Goal: Task Accomplishment & Management: Complete application form

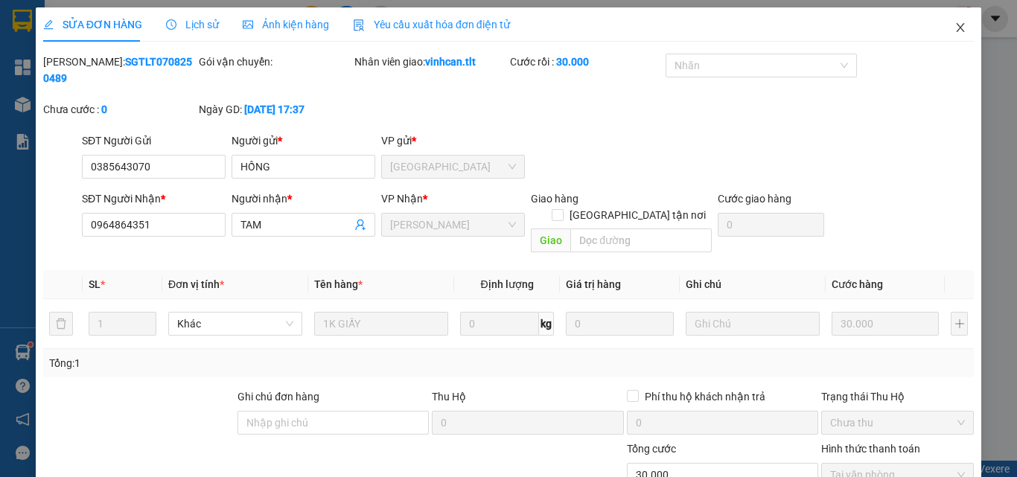
click at [954, 25] on icon "close" at bounding box center [960, 28] width 12 height 12
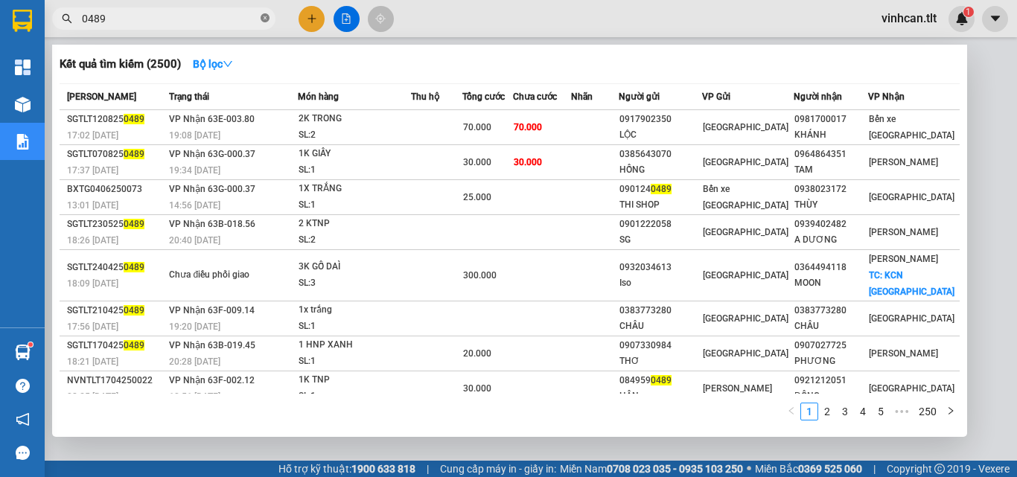
click at [264, 18] on icon "close-circle" at bounding box center [264, 17] width 9 height 9
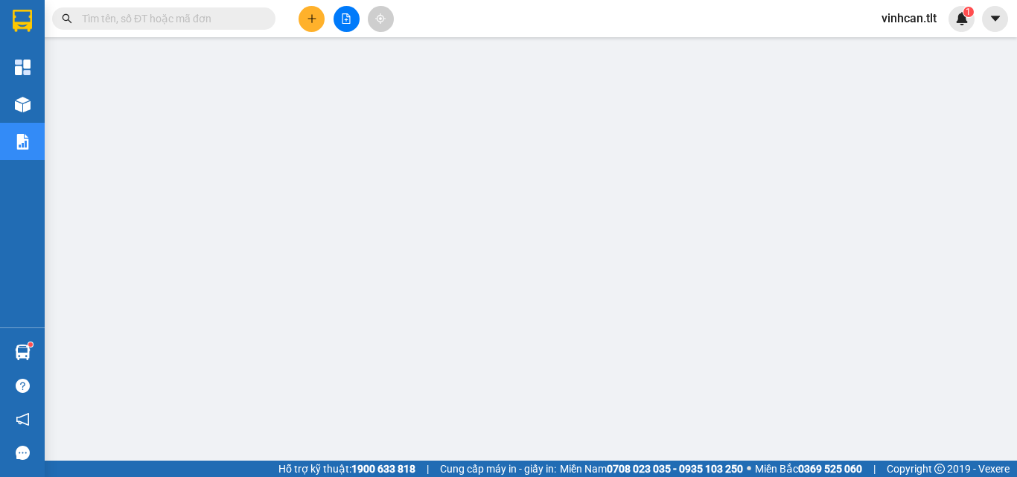
click at [210, 20] on input "text" at bounding box center [170, 18] width 176 height 16
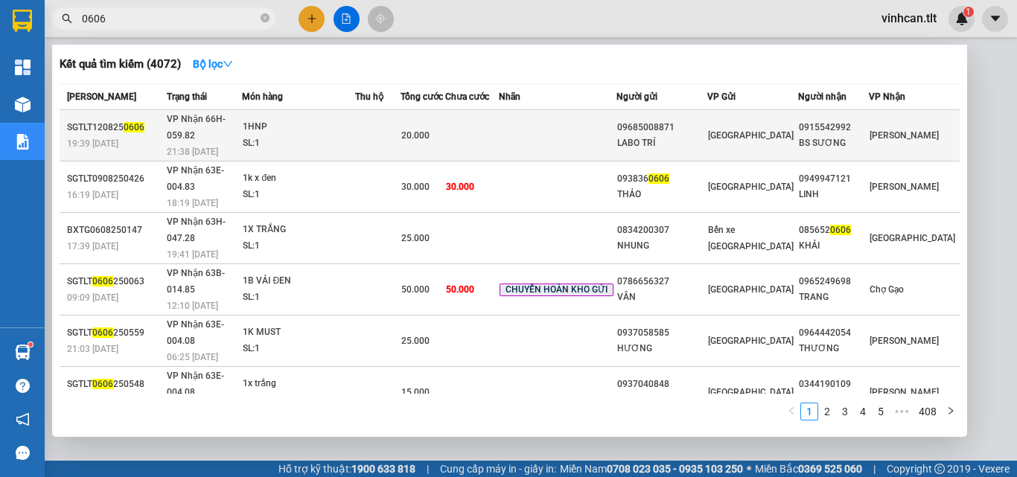
type input "0606"
click at [666, 121] on div "09685008871" at bounding box center [661, 128] width 89 height 16
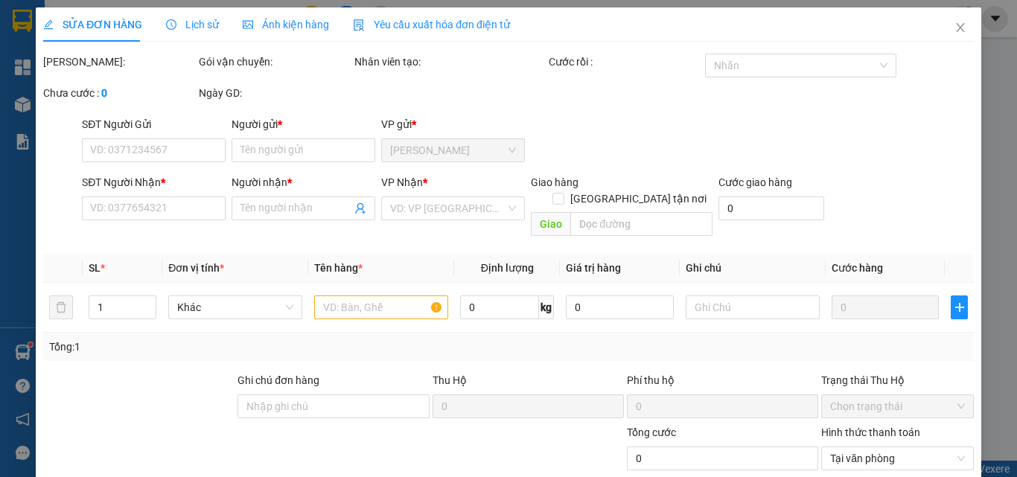
type input "09685008871"
type input "LABO TRÍ"
type input "0915542992"
type input "BS SƯƠNG"
type input "20.000"
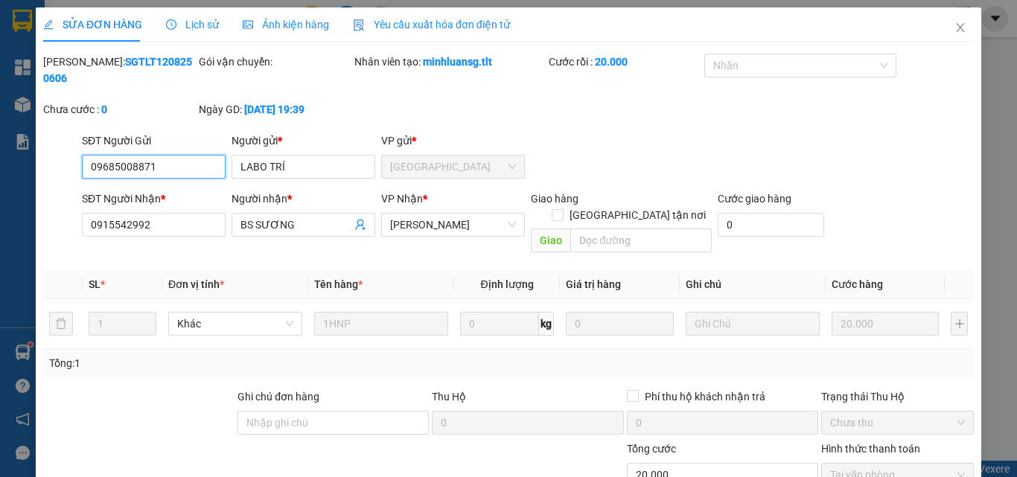
scroll to position [60, 0]
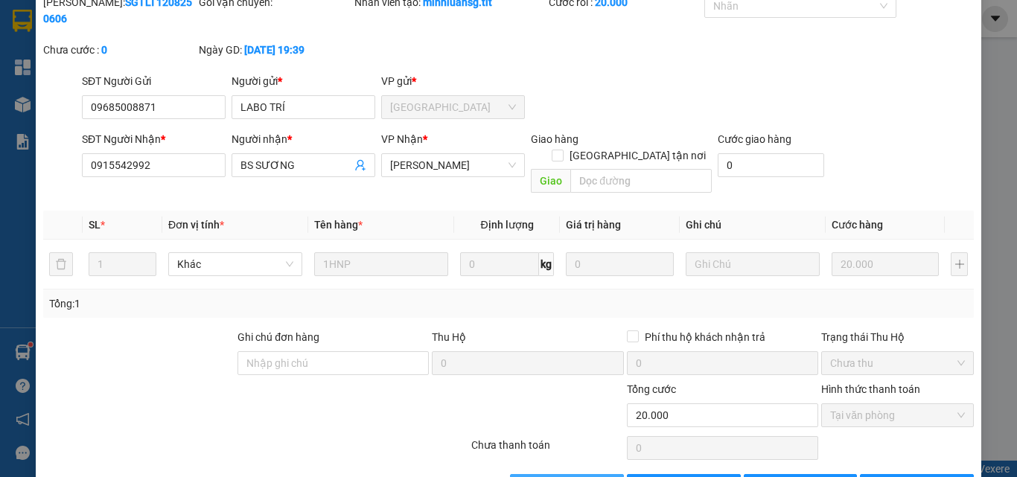
drag, startPoint x: 589, startPoint y: 451, endPoint x: 571, endPoint y: 451, distance: 17.9
click at [588, 476] on span "[PERSON_NAME] và [PERSON_NAME] hàng" at bounding box center [609, 486] width 143 height 16
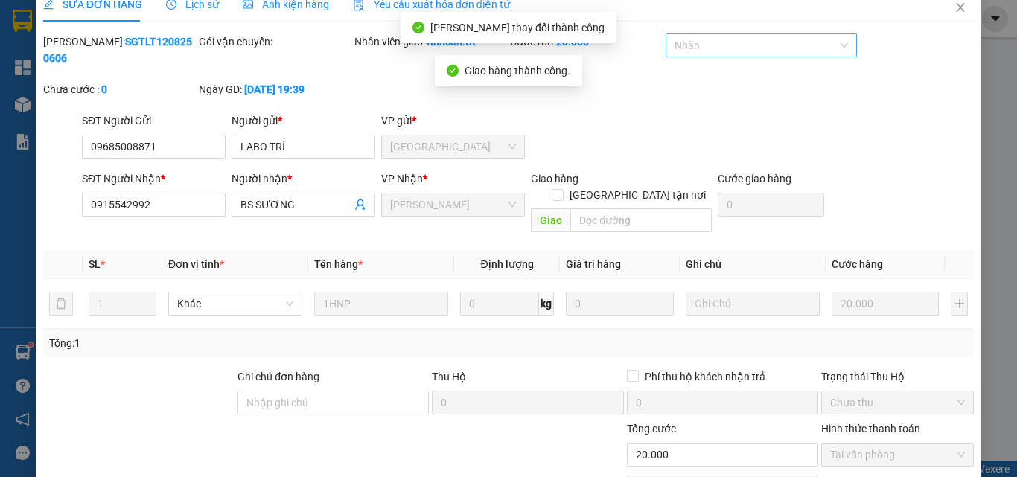
scroll to position [0, 0]
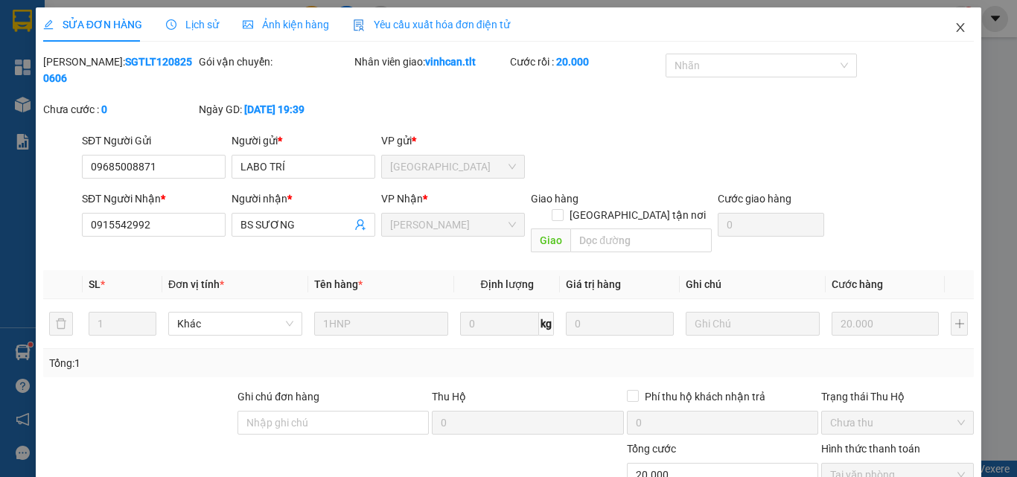
drag, startPoint x: 949, startPoint y: 28, endPoint x: 909, endPoint y: 39, distance: 41.7
click at [956, 28] on icon "close" at bounding box center [960, 27] width 8 height 9
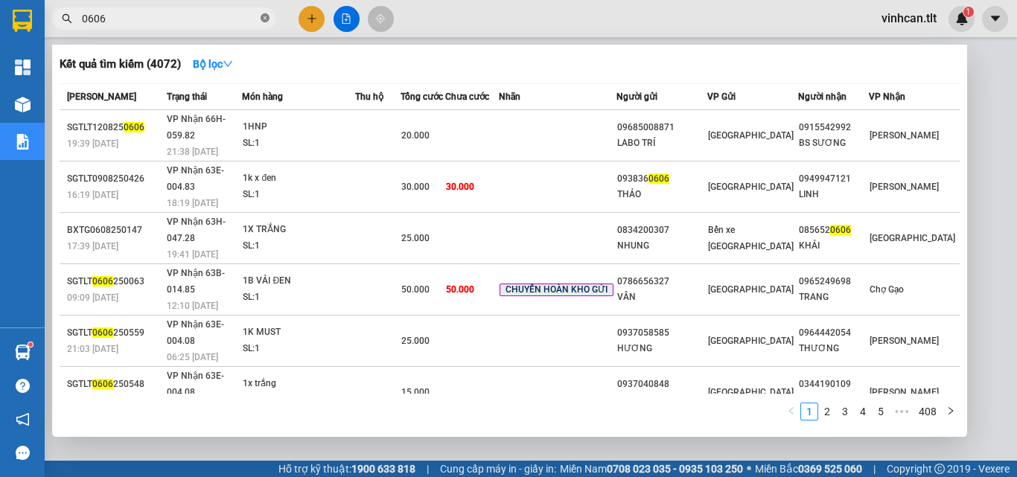
click at [266, 17] on icon "close-circle" at bounding box center [264, 17] width 9 height 9
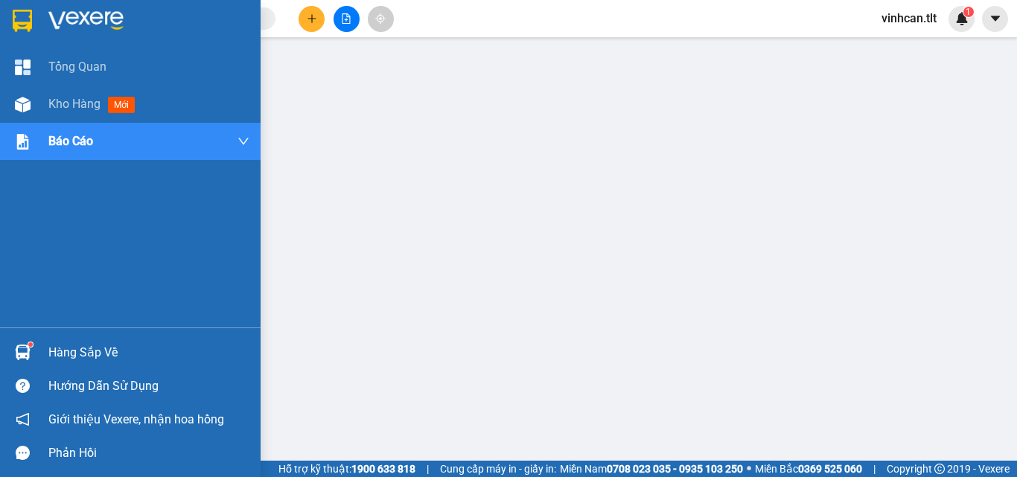
click at [78, 349] on div "Hàng sắp về" at bounding box center [148, 353] width 201 height 22
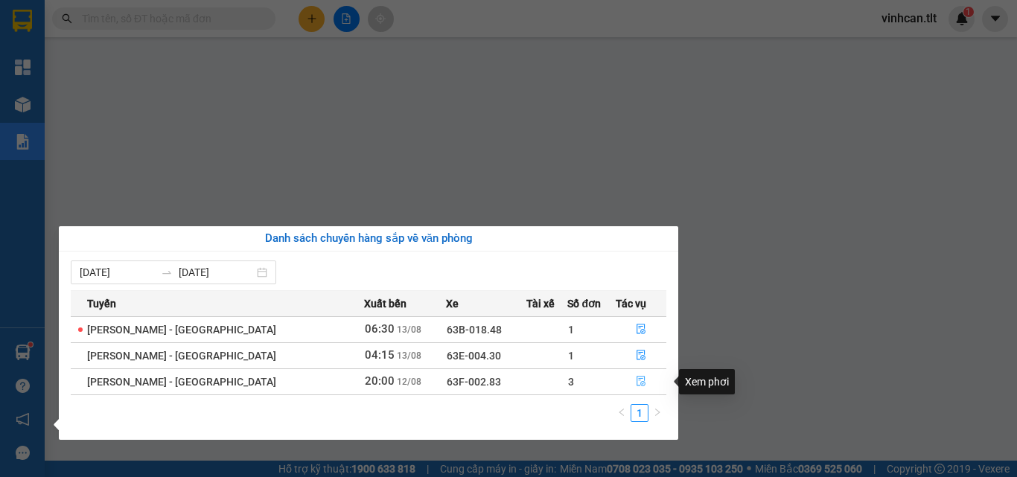
click at [627, 382] on button "button" at bounding box center [640, 382] width 49 height 24
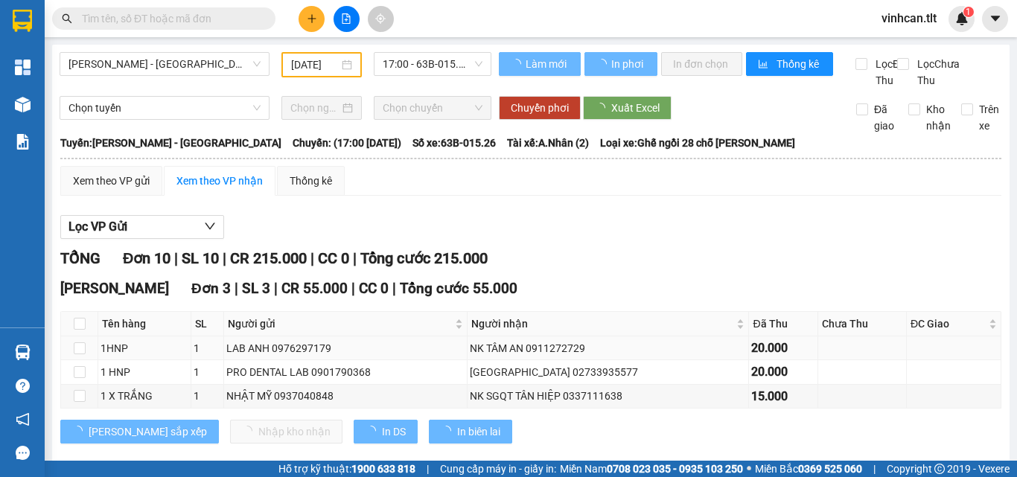
type input "12/08/2025"
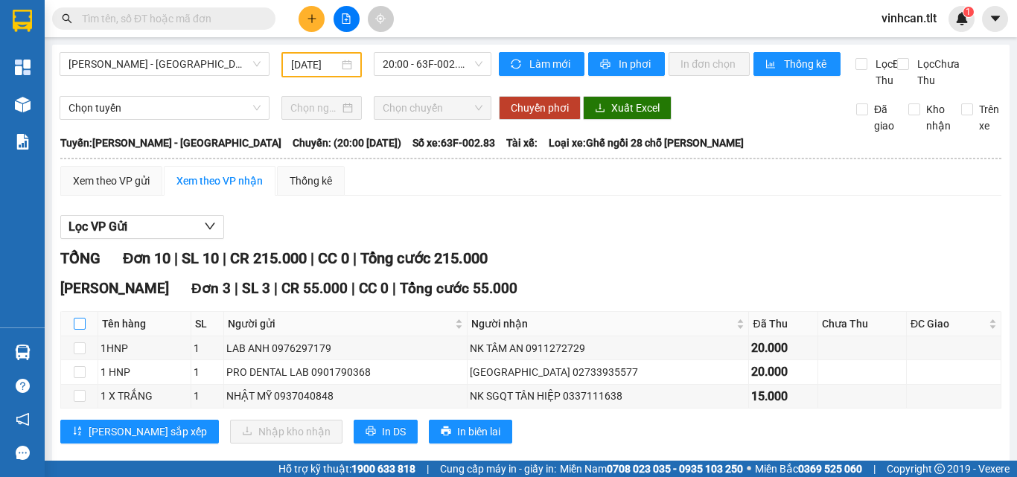
click at [79, 330] on input "checkbox" at bounding box center [80, 324] width 12 height 12
checkbox input "true"
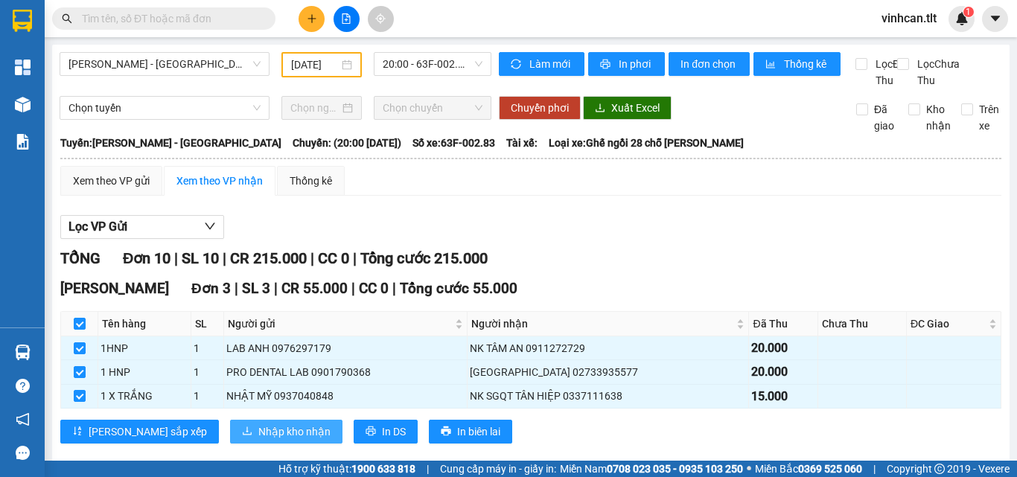
drag, startPoint x: 217, startPoint y: 441, endPoint x: 227, endPoint y: 441, distance: 10.4
click at [258, 440] on span "Nhập kho nhận" at bounding box center [294, 431] width 72 height 16
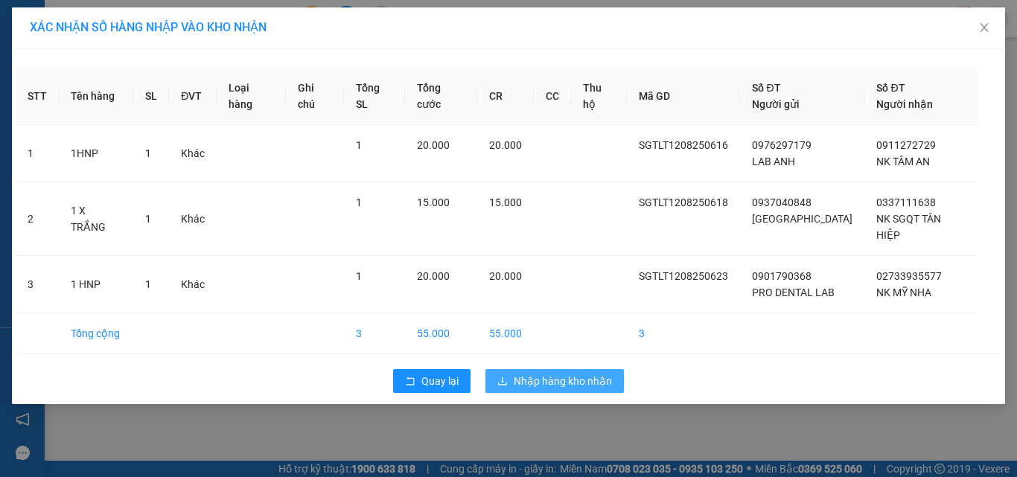
drag, startPoint x: 553, startPoint y: 356, endPoint x: 542, endPoint y: 361, distance: 11.3
click at [548, 373] on span "Nhập hàng kho nhận" at bounding box center [562, 381] width 98 height 16
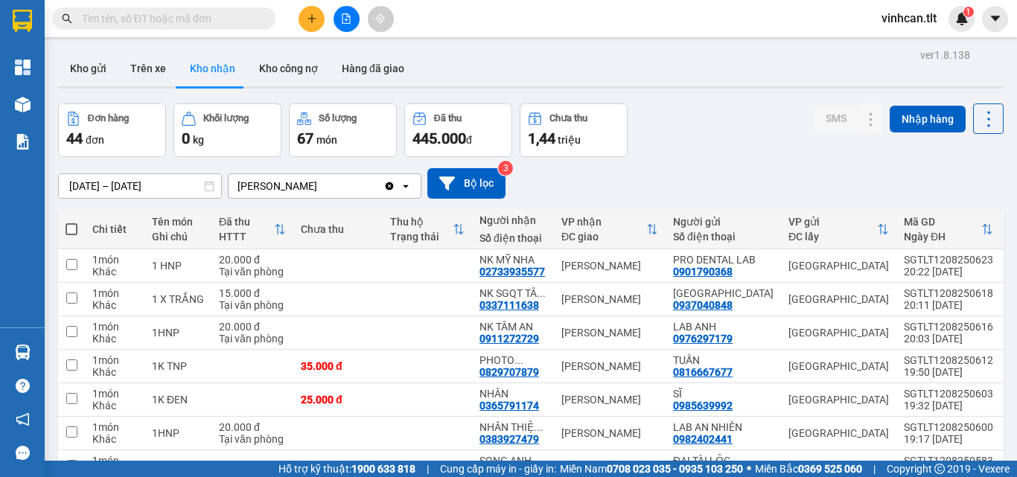
click at [170, 19] on input "text" at bounding box center [170, 18] width 176 height 16
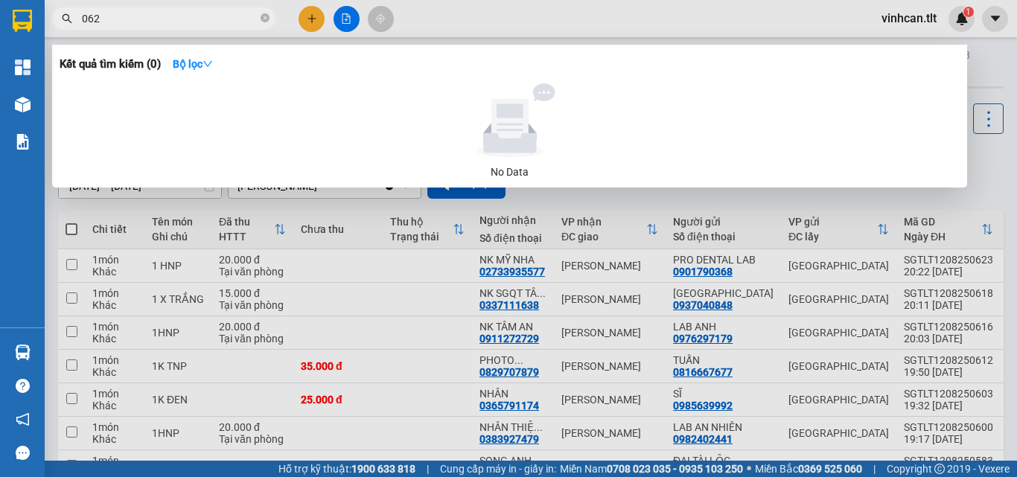
type input "0628"
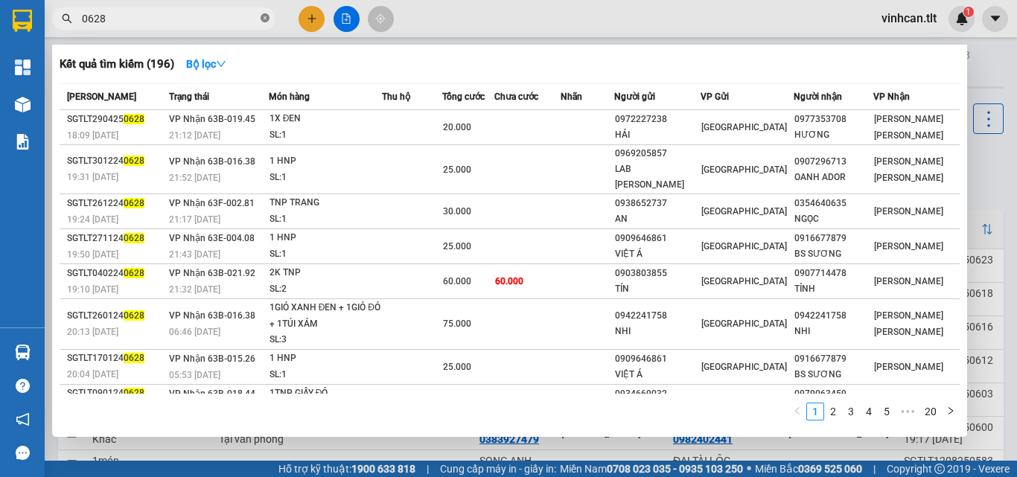
click at [266, 19] on icon "close-circle" at bounding box center [264, 17] width 9 height 9
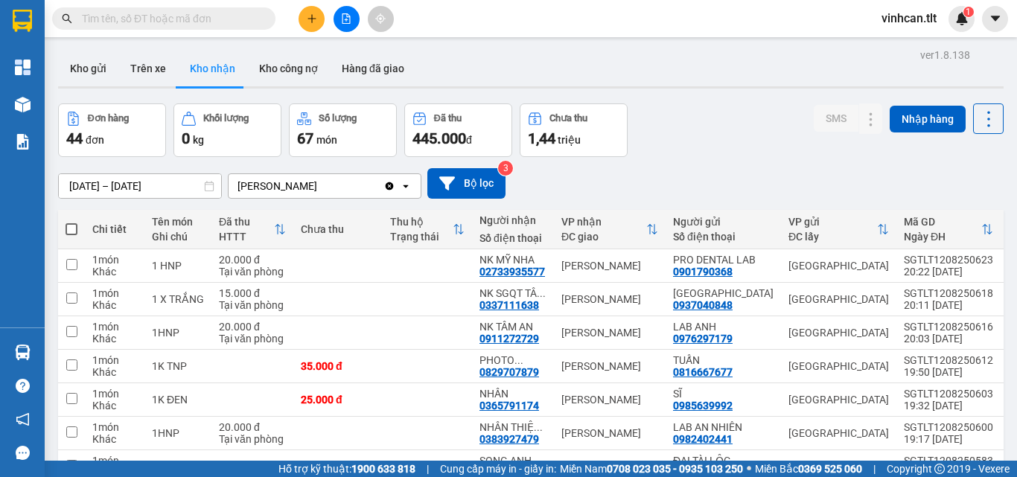
click at [228, 21] on input "text" at bounding box center [170, 18] width 176 height 16
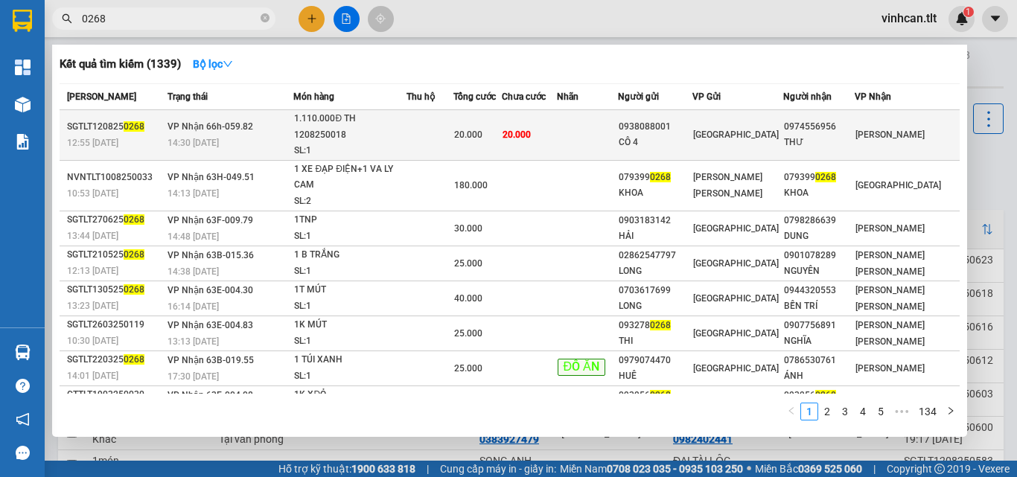
type input "0268"
click at [678, 119] on div "0938088001" at bounding box center [654, 127] width 73 height 16
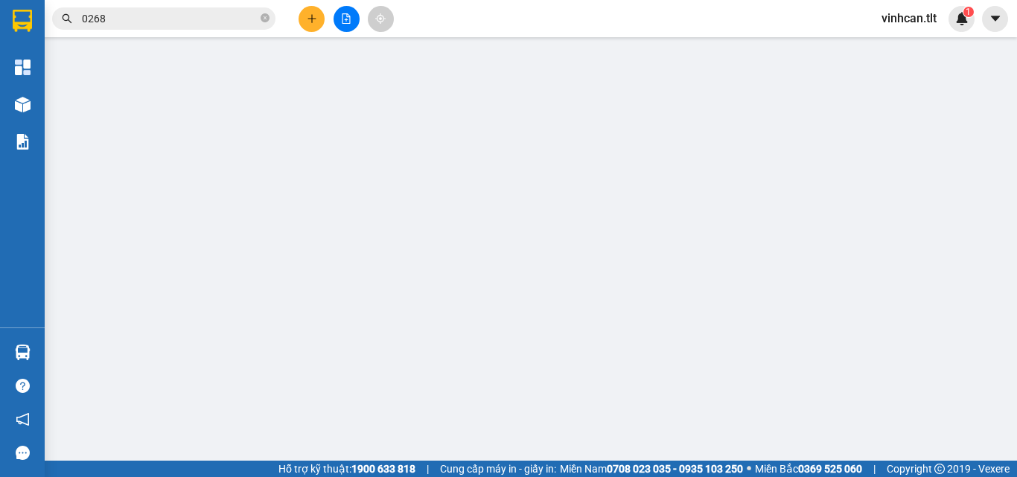
type input "0938088001"
type input "CÔ 4"
type input "0974556956"
type input "THƯ"
type input "20.000"
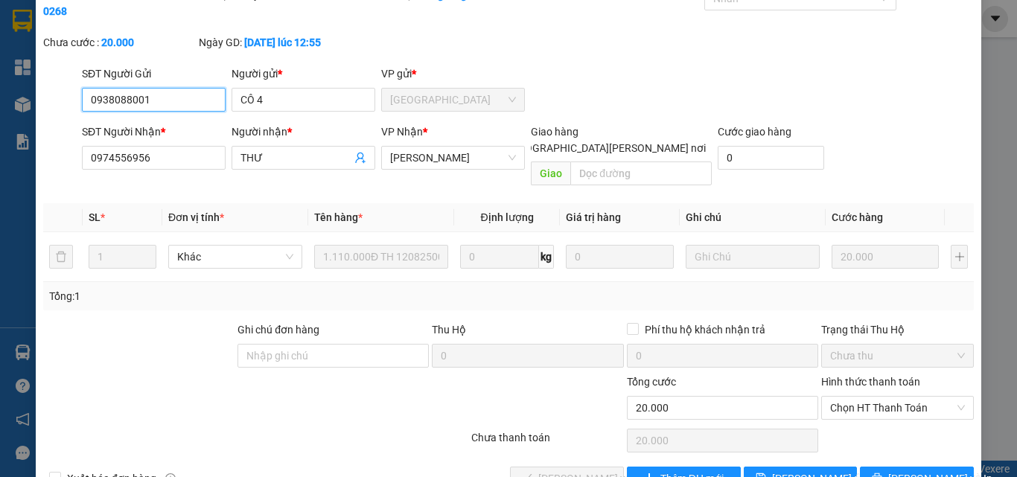
scroll to position [77, 0]
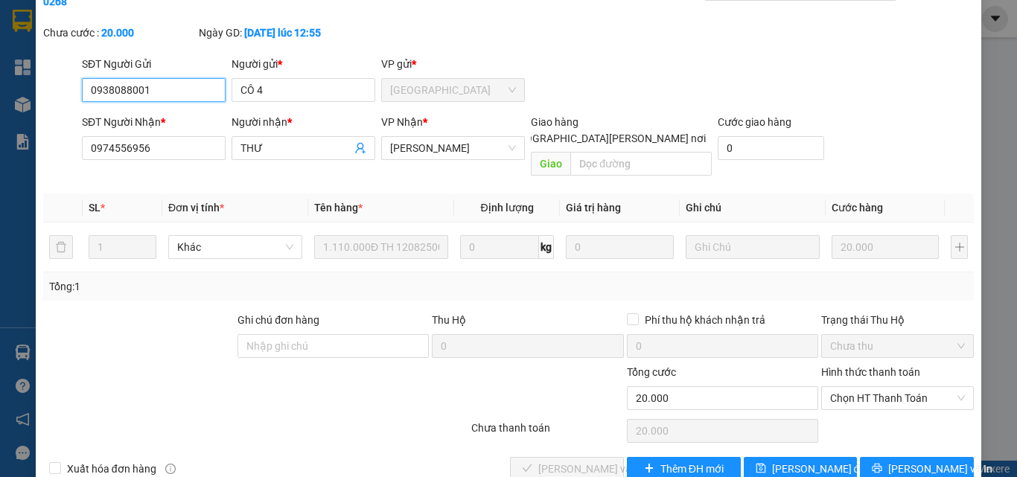
drag, startPoint x: 851, startPoint y: 359, endPoint x: 861, endPoint y: 379, distance: 22.3
click at [854, 387] on span "Chọn HT Thanh Toán" at bounding box center [897, 398] width 135 height 22
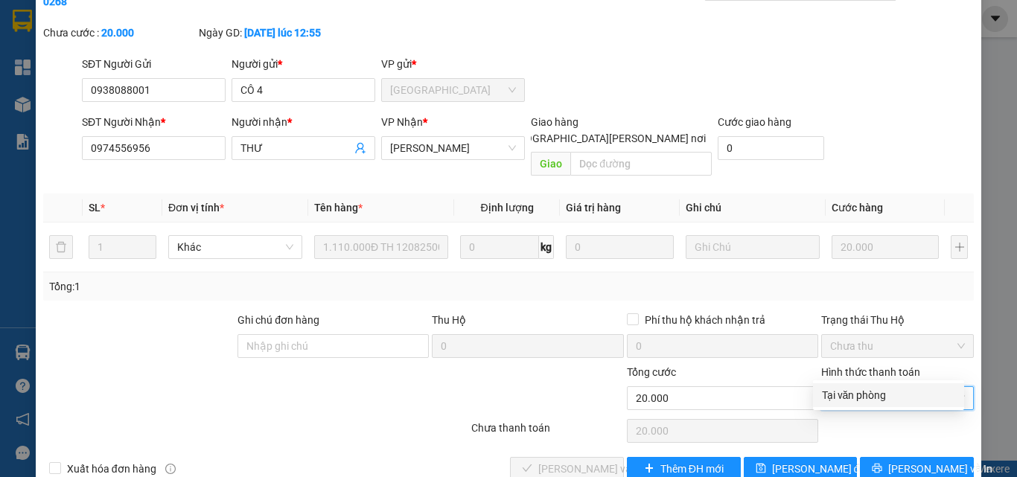
click at [869, 400] on div "Tại văn phòng" at bounding box center [888, 395] width 133 height 16
type input "0"
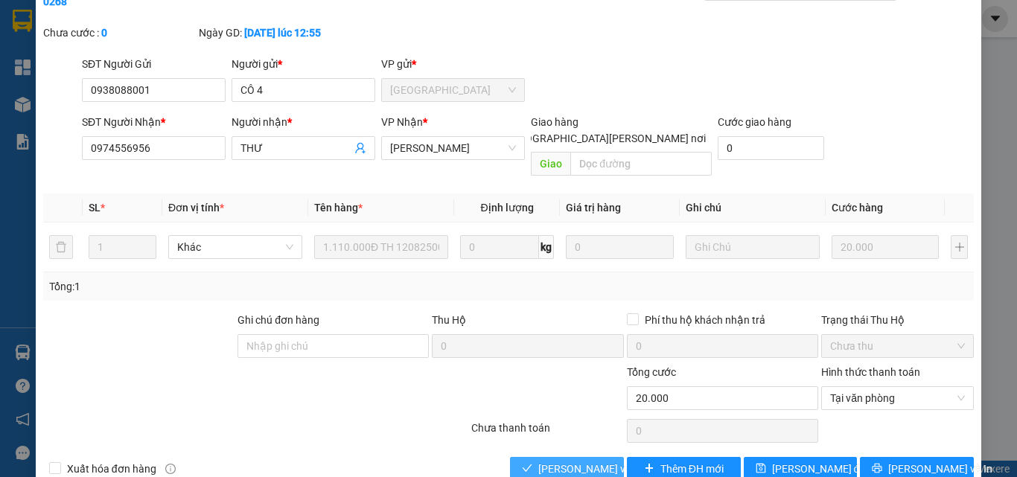
click at [616, 457] on div "[PERSON_NAME] và [PERSON_NAME] hàng" at bounding box center [566, 469] width 117 height 24
click at [595, 461] on span "[PERSON_NAME] và [PERSON_NAME] hàng" at bounding box center [638, 469] width 201 height 16
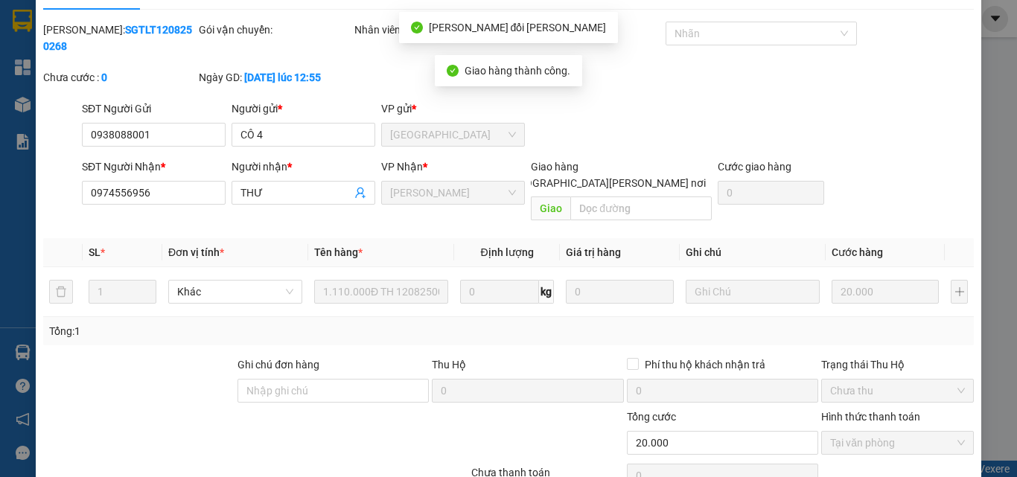
scroll to position [0, 0]
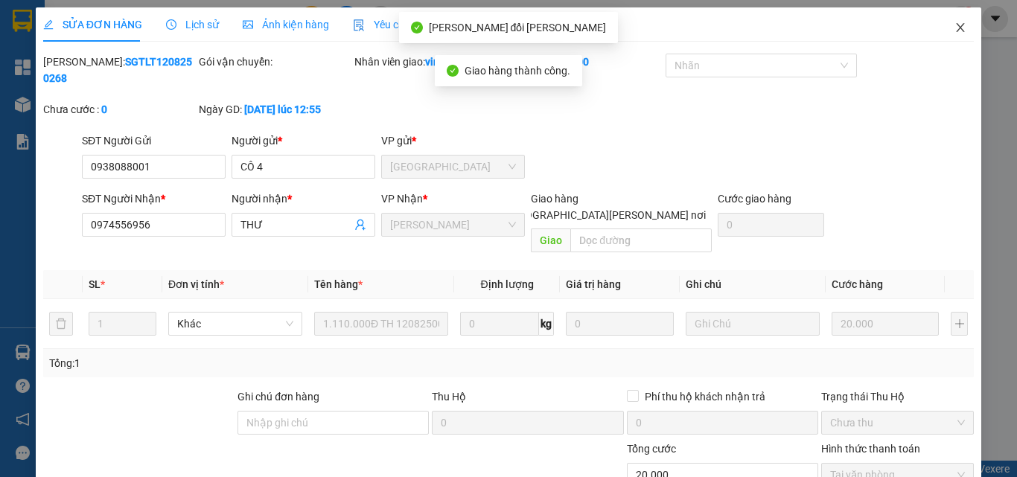
drag, startPoint x: 949, startPoint y: 25, endPoint x: 735, endPoint y: 1, distance: 214.9
click at [954, 27] on icon "close" at bounding box center [960, 28] width 12 height 12
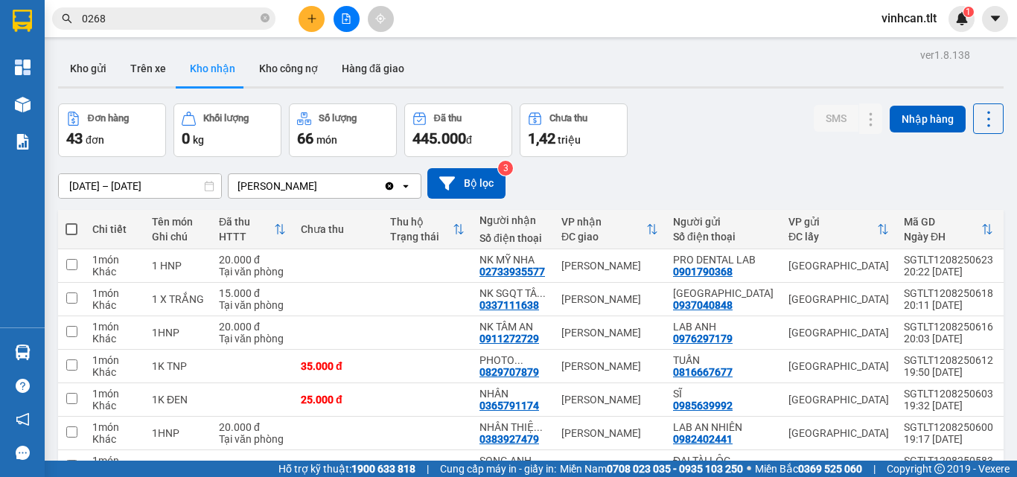
click at [267, 16] on icon "close-circle" at bounding box center [264, 17] width 9 height 9
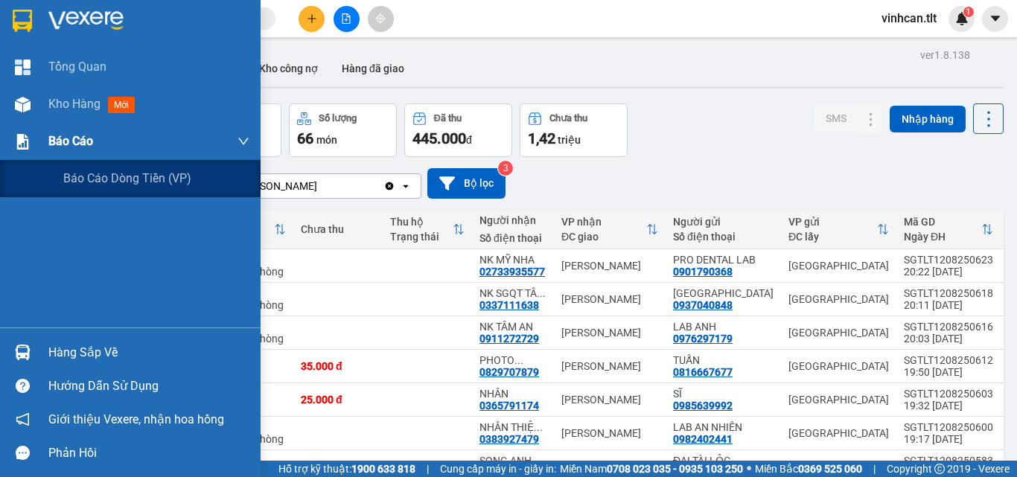
click at [59, 140] on span "Báo cáo" at bounding box center [70, 141] width 45 height 19
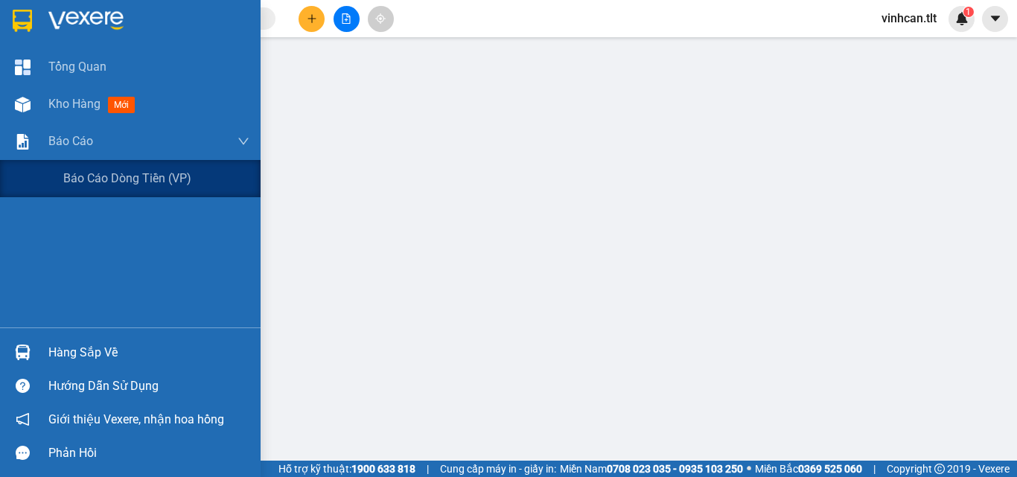
drag, startPoint x: 103, startPoint y: 171, endPoint x: 107, endPoint y: 228, distance: 57.4
click at [106, 179] on span "Báo cáo dòng tiền (VP)" at bounding box center [127, 178] width 128 height 19
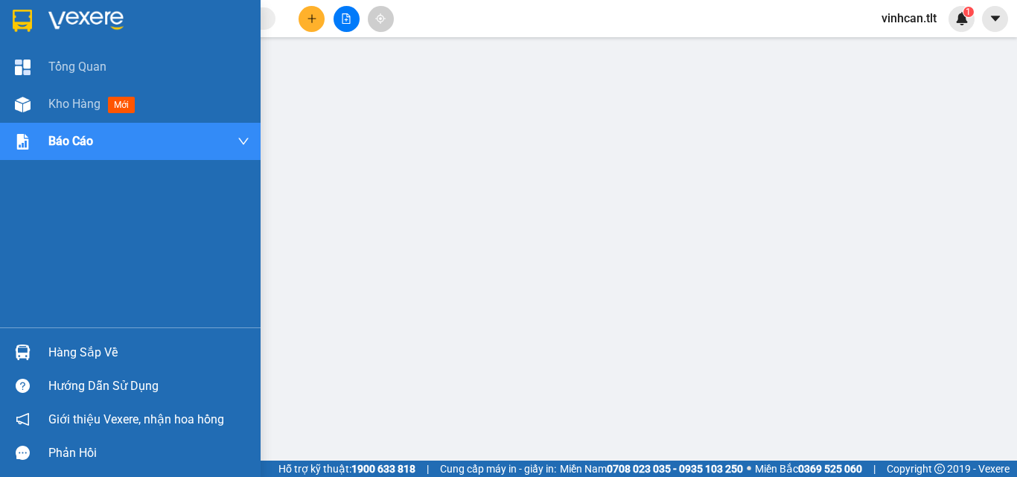
click at [98, 353] on div "Hàng sắp về" at bounding box center [148, 353] width 201 height 22
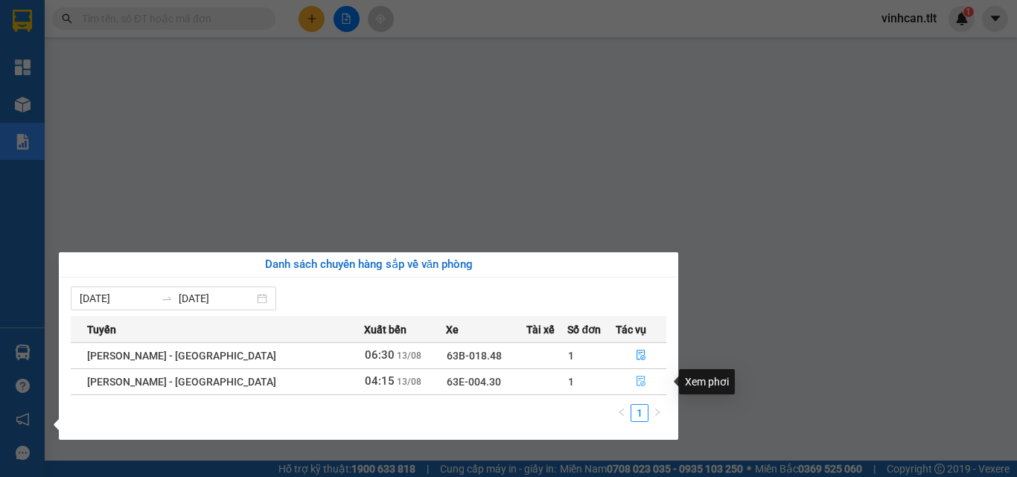
click at [637, 381] on icon "file-done" at bounding box center [641, 381] width 10 height 10
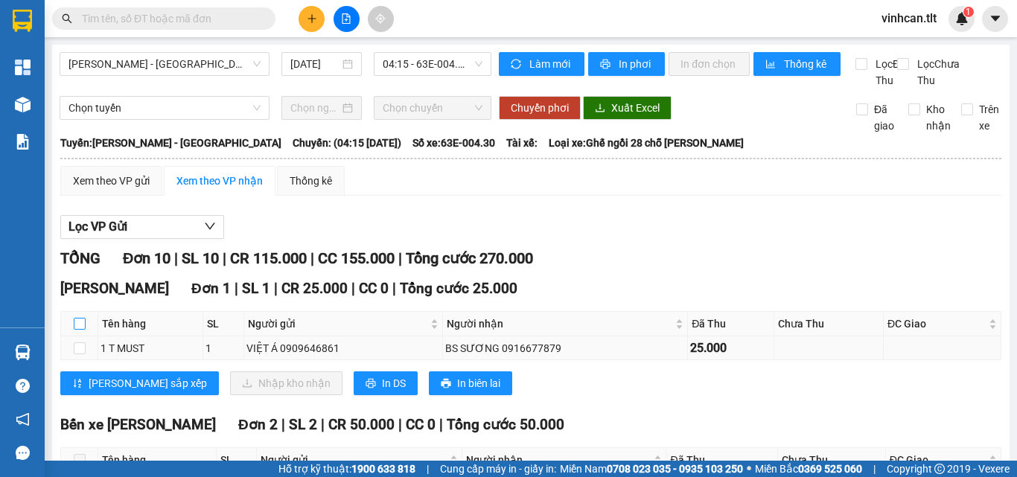
drag, startPoint x: 80, startPoint y: 342, endPoint x: 119, endPoint y: 358, distance: 42.0
click at [85, 330] on input "checkbox" at bounding box center [80, 324] width 12 height 12
checkbox input "true"
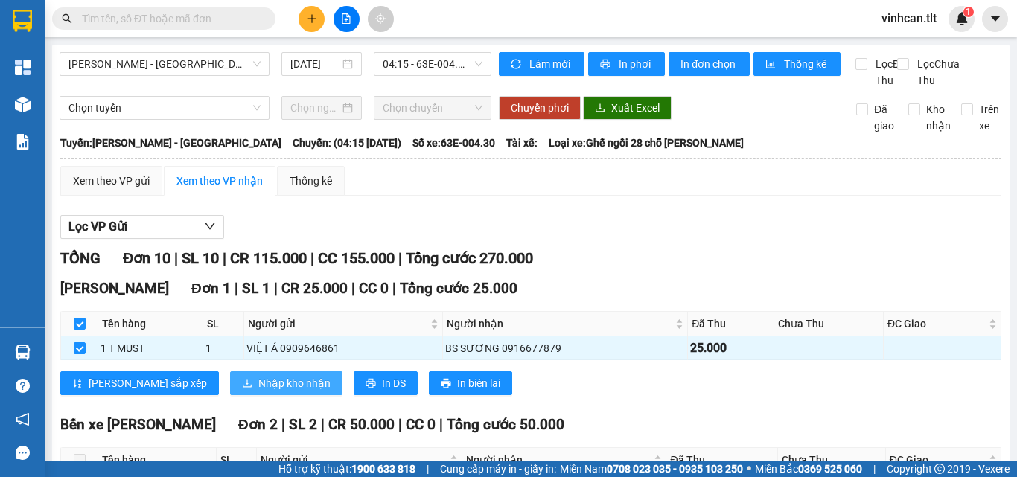
click at [258, 391] on span "Nhập kho nhận" at bounding box center [294, 383] width 72 height 16
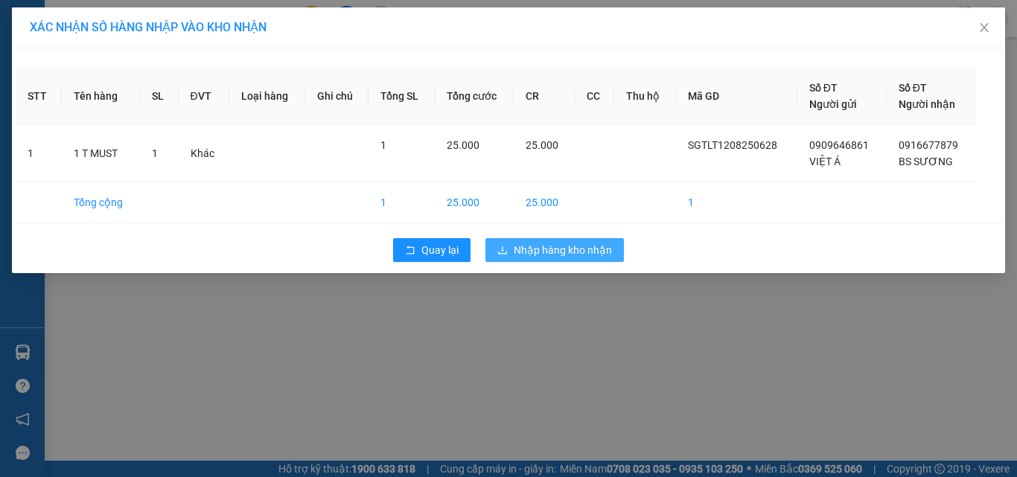
click at [563, 248] on span "Nhập hàng kho nhận" at bounding box center [562, 250] width 98 height 16
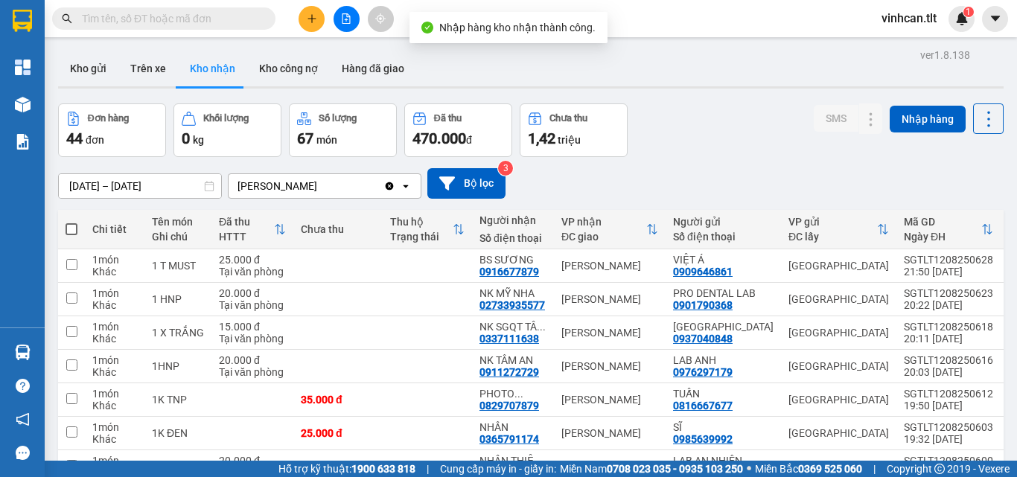
click at [140, 19] on input "text" at bounding box center [170, 18] width 176 height 16
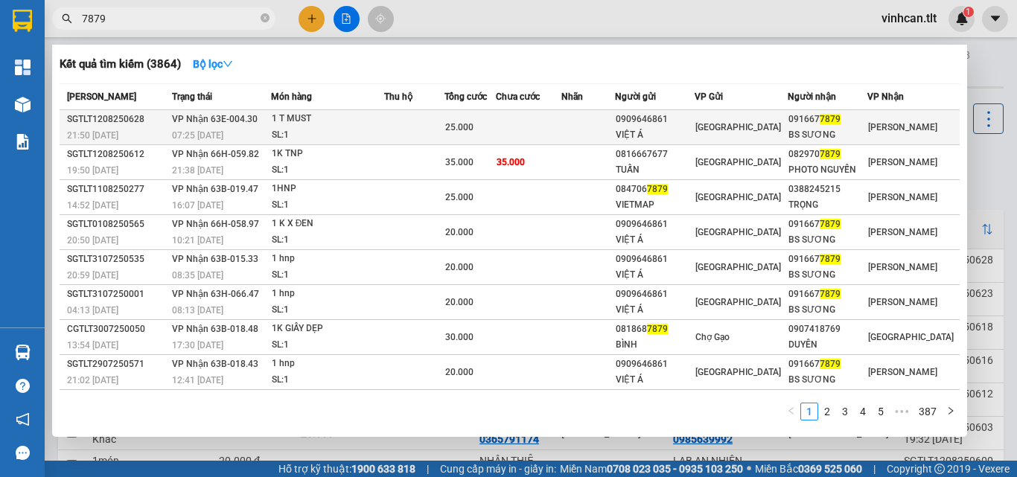
type input "7879"
click at [656, 118] on div "0909646861" at bounding box center [654, 120] width 78 height 16
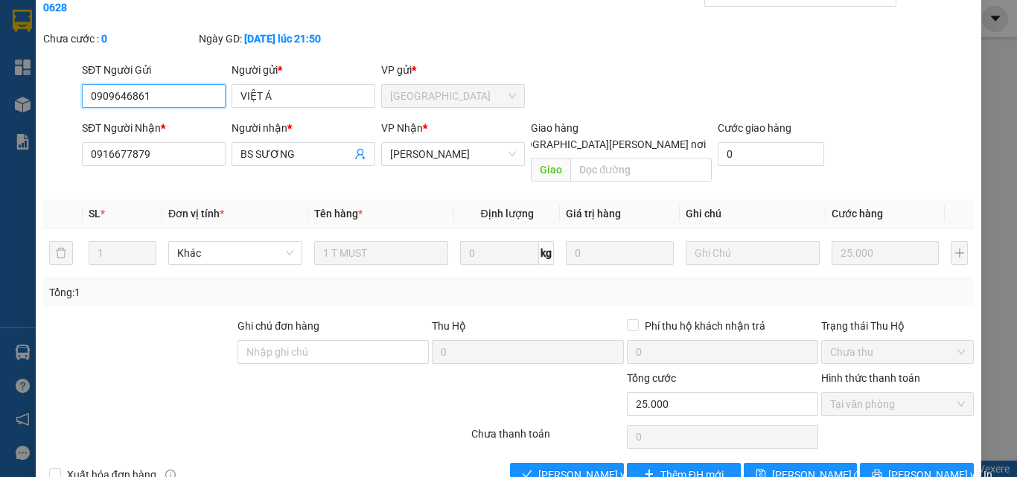
scroll to position [77, 0]
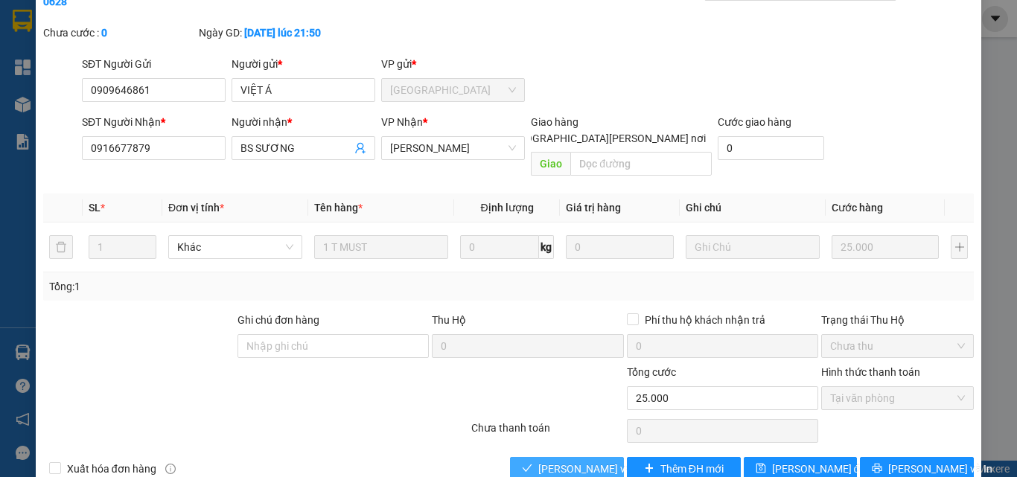
click at [581, 461] on span "[PERSON_NAME] và [PERSON_NAME] hàng" at bounding box center [638, 469] width 201 height 16
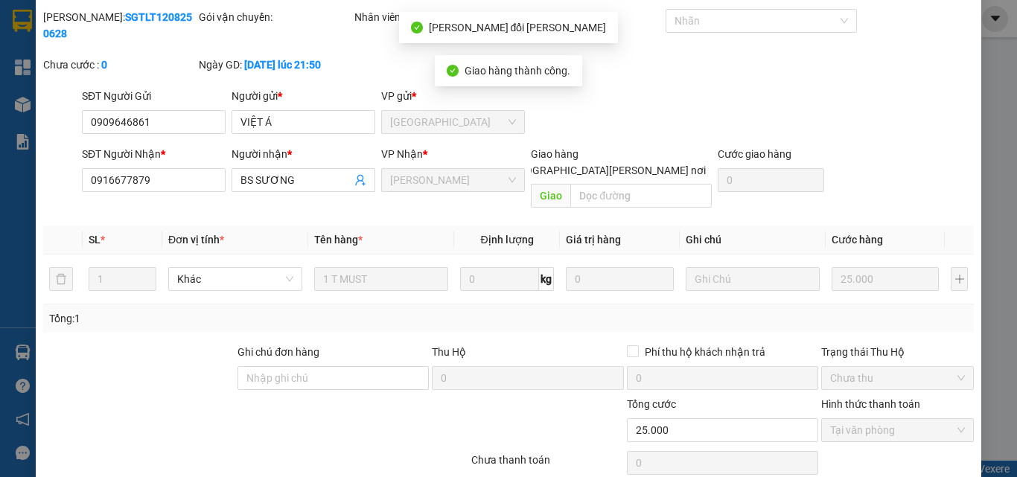
scroll to position [0, 0]
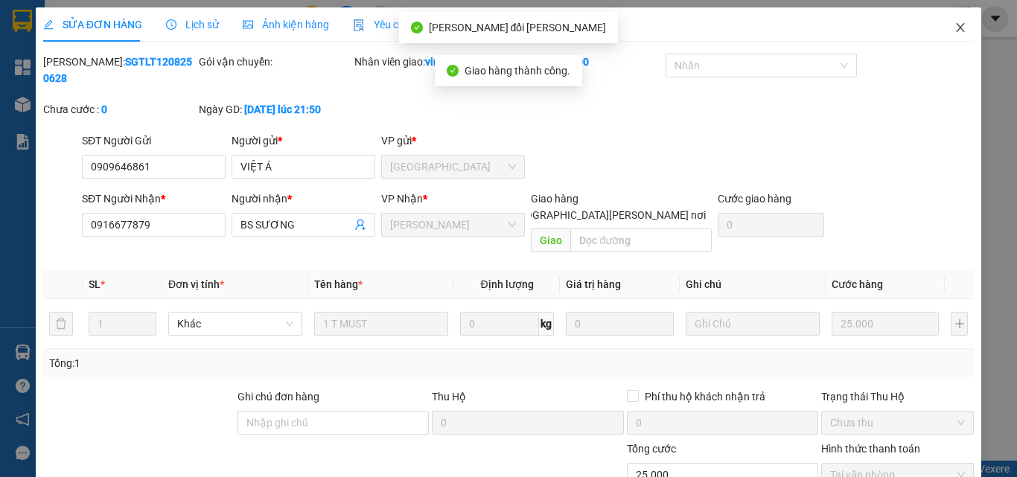
click at [954, 25] on icon "close" at bounding box center [960, 28] width 12 height 12
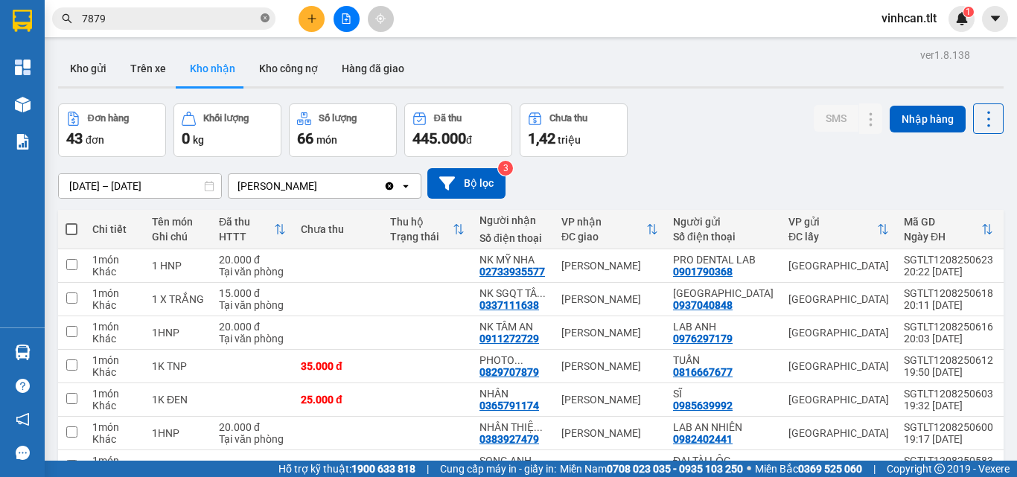
click at [266, 16] on icon "close-circle" at bounding box center [264, 17] width 9 height 9
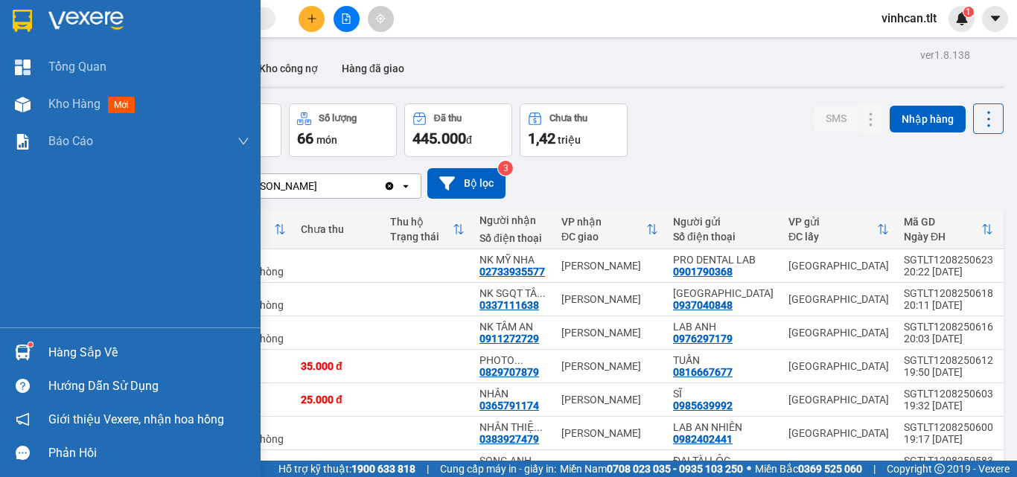
click at [79, 345] on div "Hàng sắp về" at bounding box center [148, 353] width 201 height 22
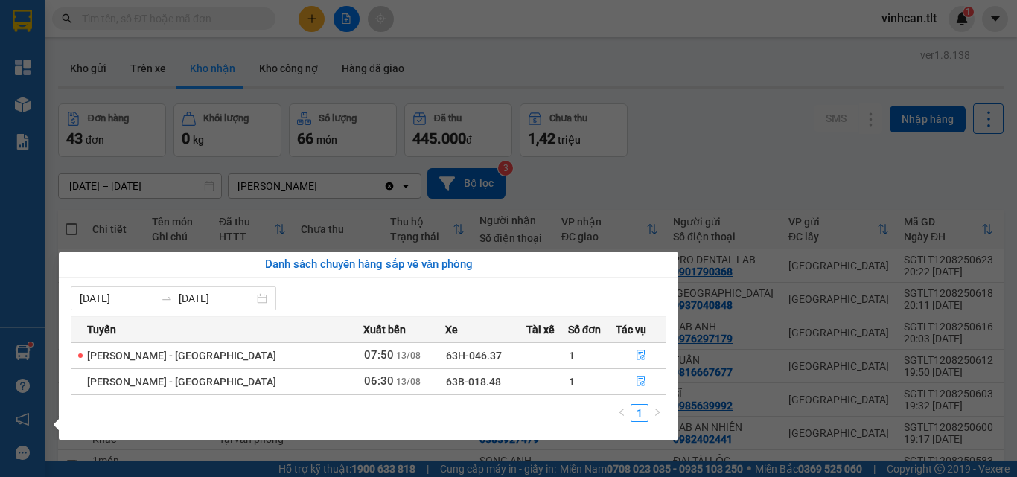
click at [227, 22] on section "Kết quả [PERSON_NAME] ( 3864 ) Bộ lọc Mã ĐH Trạng thái Món hàng Thu hộ Tổng [PE…" at bounding box center [508, 238] width 1017 height 477
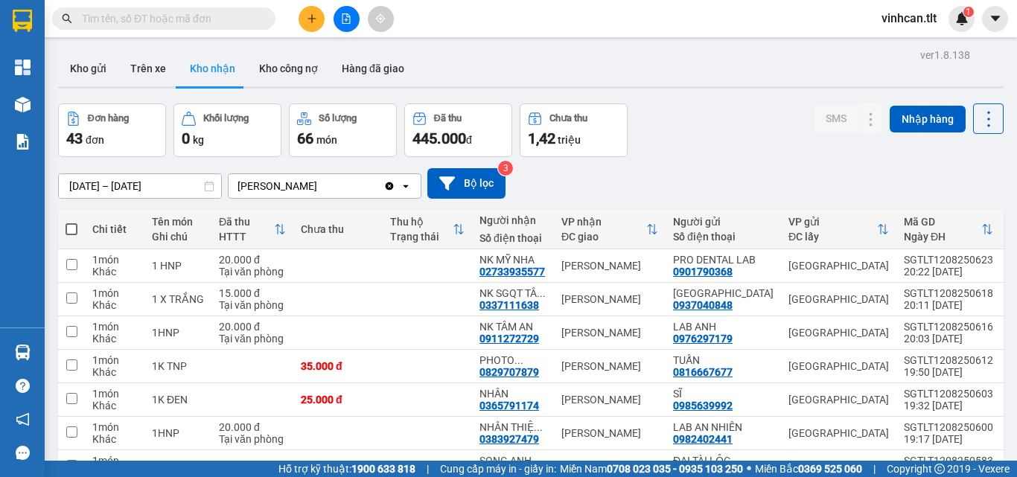
click at [217, 19] on input "text" at bounding box center [170, 18] width 176 height 16
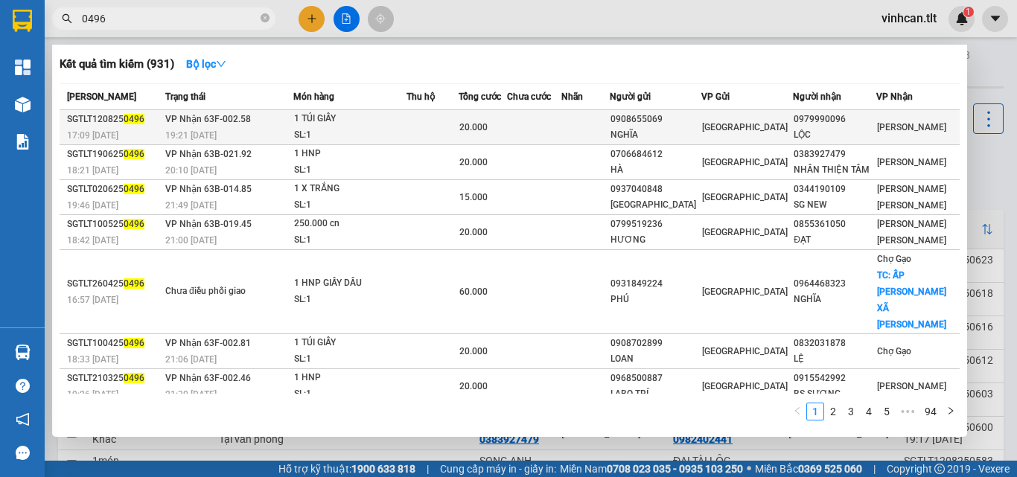
type input "0496"
click at [674, 121] on div "0908655069" at bounding box center [655, 120] width 90 height 16
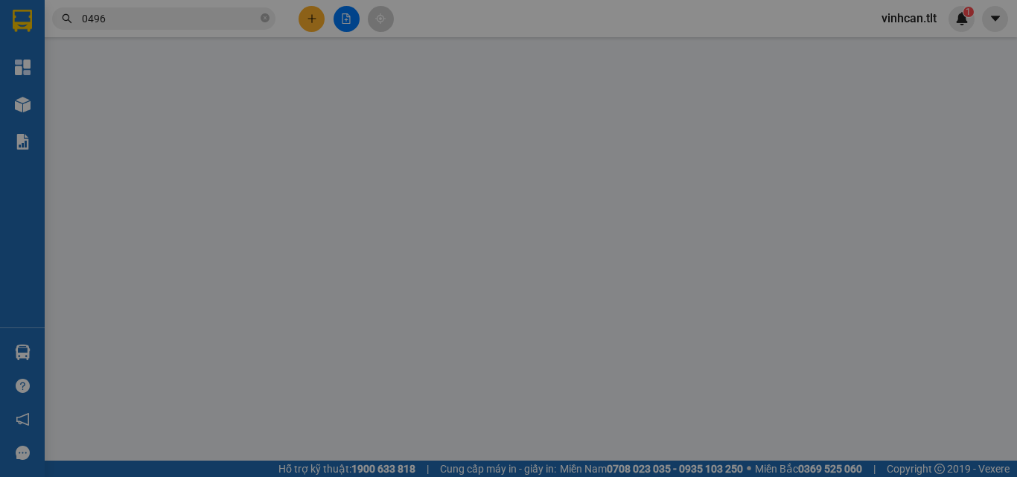
type input "0908655069"
type input "NGHĨA"
type input "0979990096"
type input "LỘC"
type input "20.000"
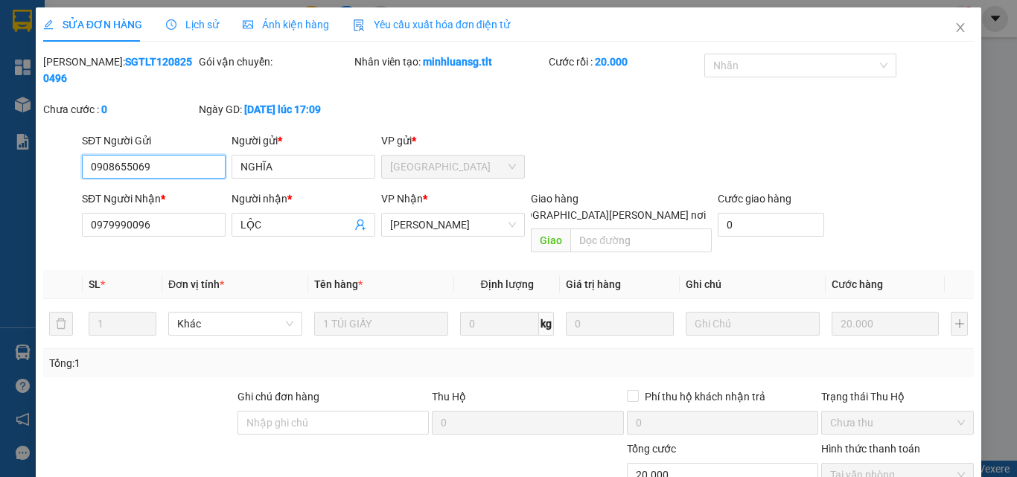
scroll to position [69, 0]
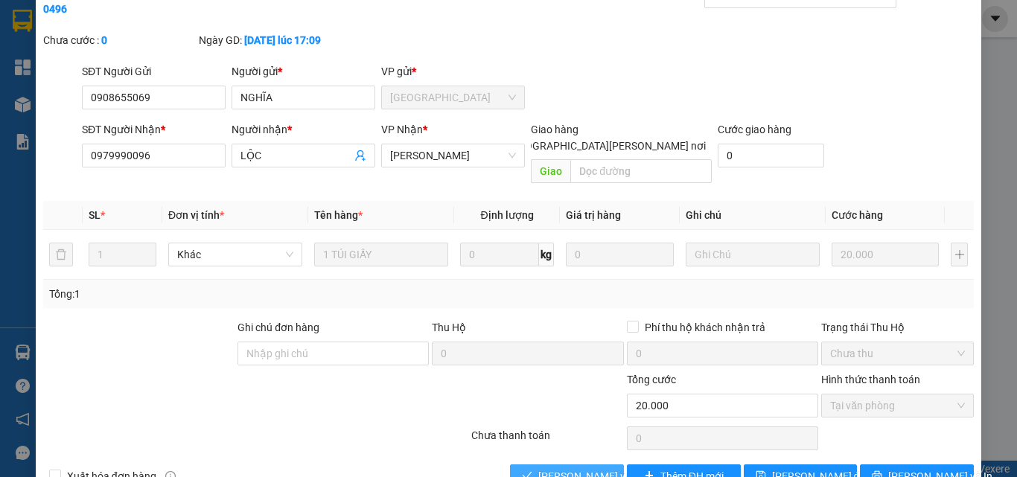
click at [575, 468] on span "[PERSON_NAME] và [PERSON_NAME] hàng" at bounding box center [638, 476] width 201 height 16
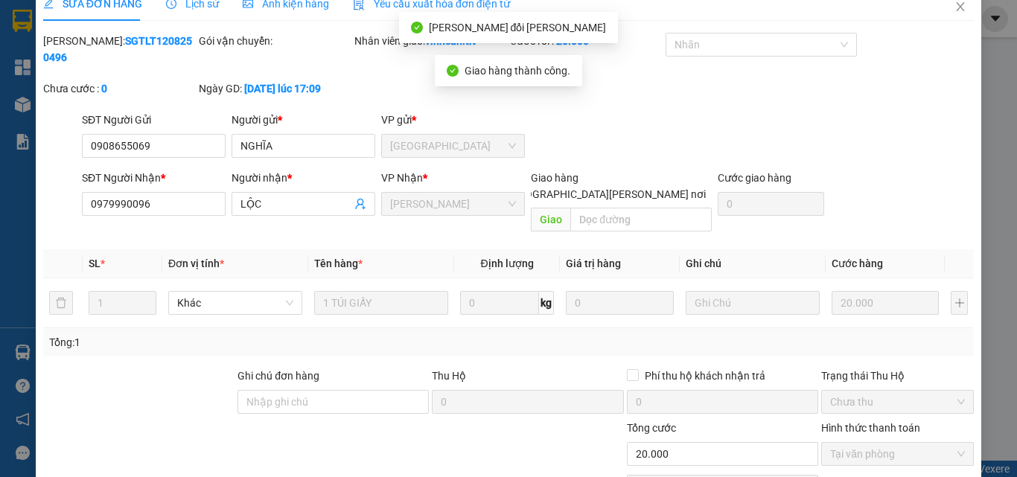
scroll to position [0, 0]
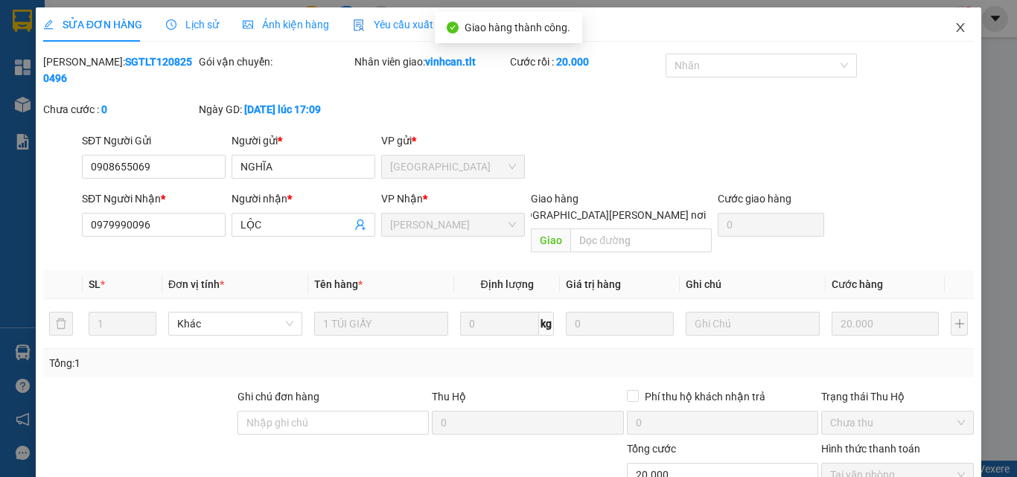
drag, startPoint x: 951, startPoint y: 27, endPoint x: 461, endPoint y: 10, distance: 490.7
click at [954, 28] on icon "close" at bounding box center [960, 28] width 12 height 12
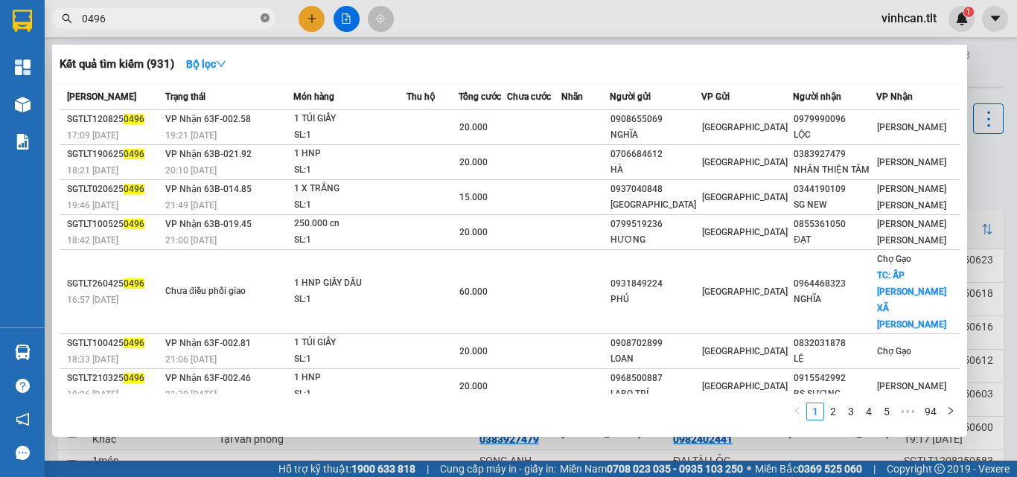
click at [263, 16] on icon "close-circle" at bounding box center [264, 17] width 9 height 9
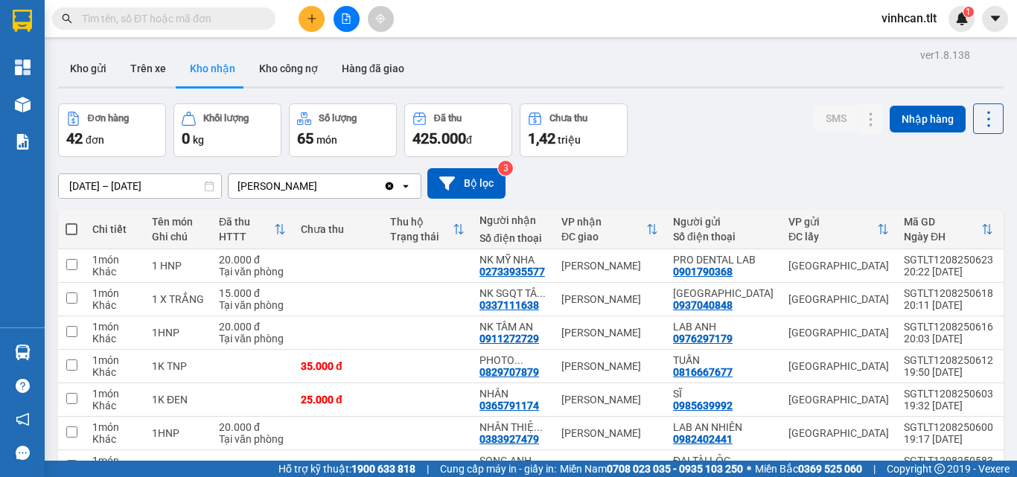
click at [227, 20] on input "text" at bounding box center [170, 18] width 176 height 16
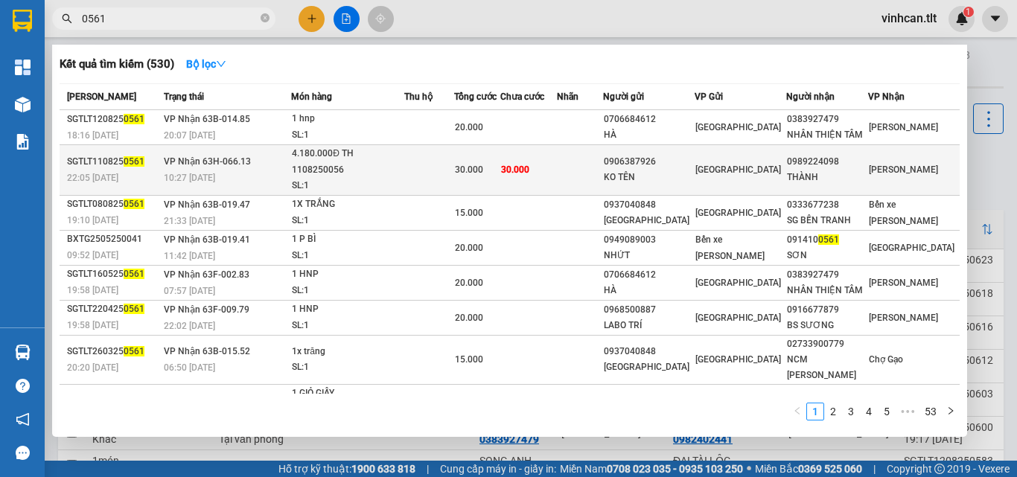
type input "0561"
click at [681, 158] on div "0906387926" at bounding box center [649, 162] width 90 height 16
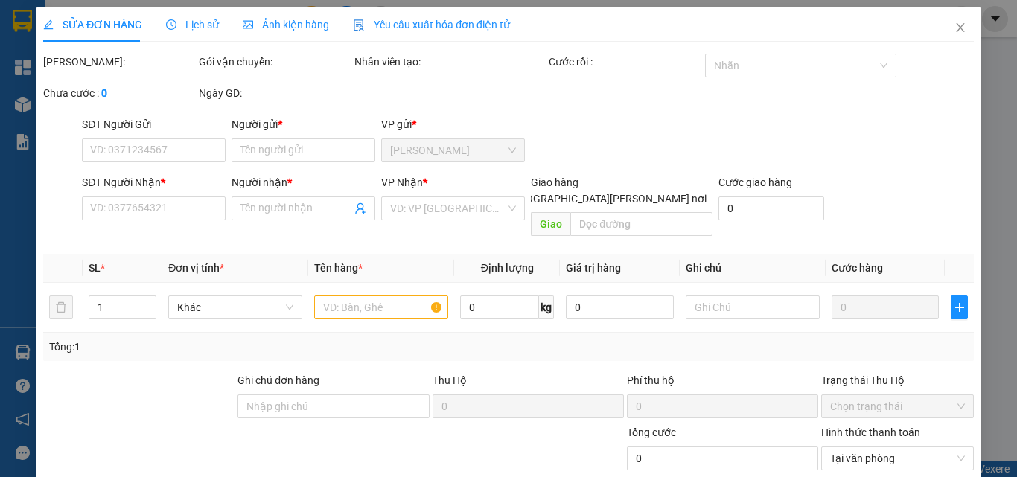
type input "0906387926"
type input "KO TÊN"
type input "0989224098"
type input "THÀNH"
type input "30.000"
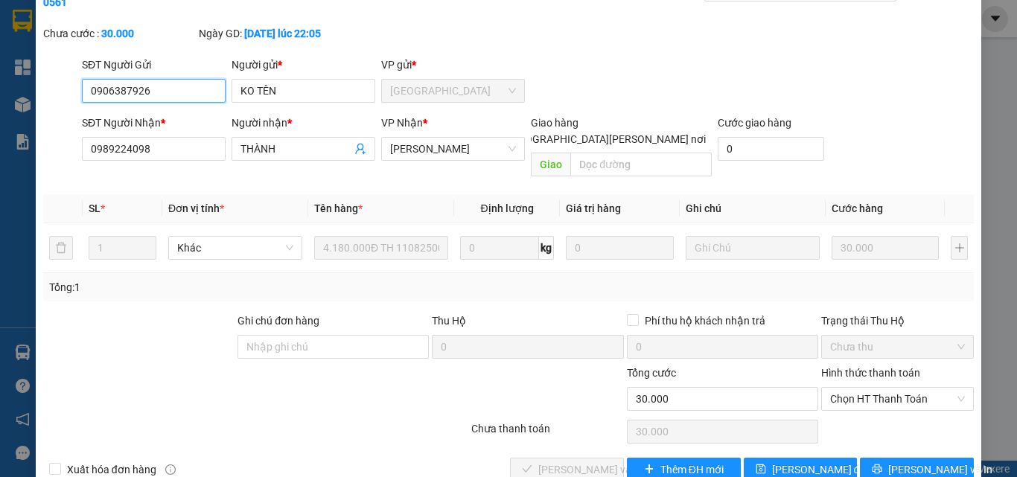
scroll to position [77, 0]
click at [890, 387] on span "Chọn HT Thanh Toán" at bounding box center [897, 398] width 135 height 22
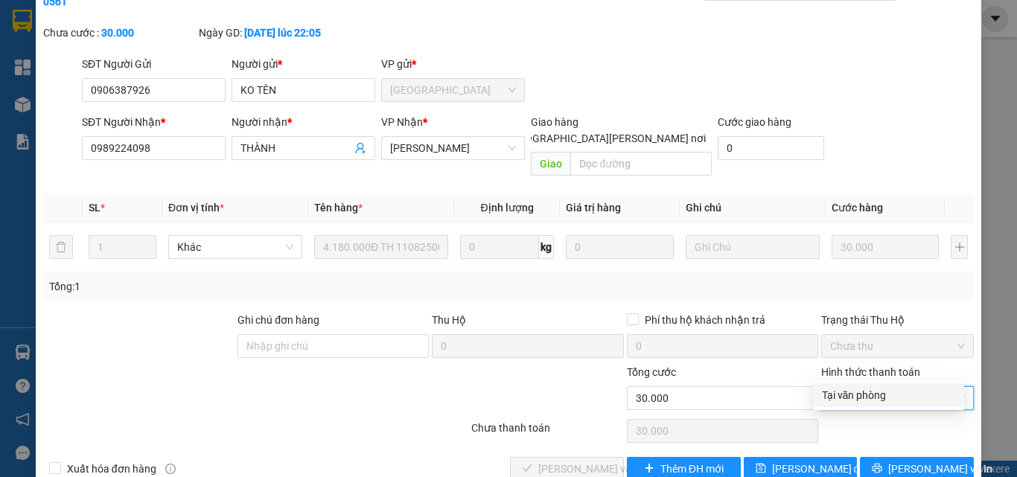
drag, startPoint x: 871, startPoint y: 396, endPoint x: 719, endPoint y: 406, distance: 152.1
click at [870, 395] on div "Tại văn phòng" at bounding box center [888, 395] width 133 height 16
type input "0"
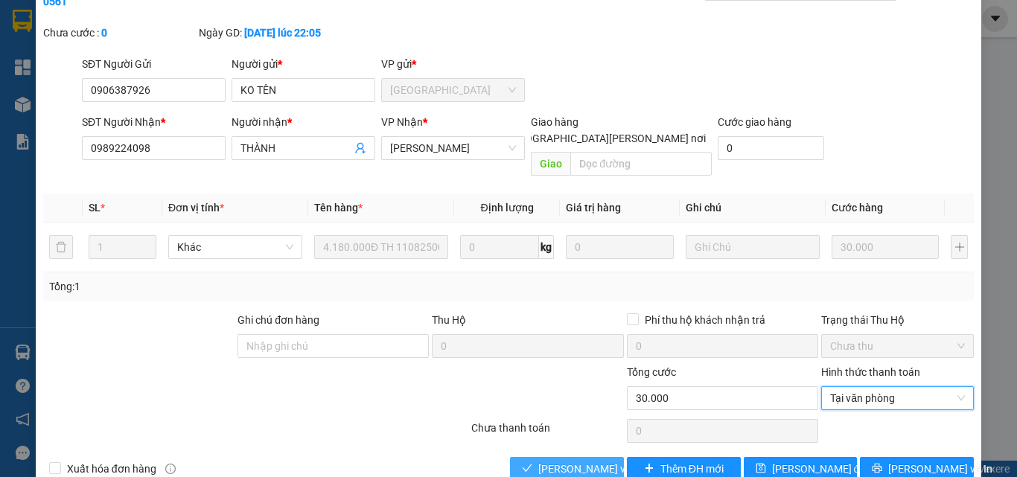
click at [568, 461] on span "[PERSON_NAME] và [PERSON_NAME] hàng" at bounding box center [638, 469] width 201 height 16
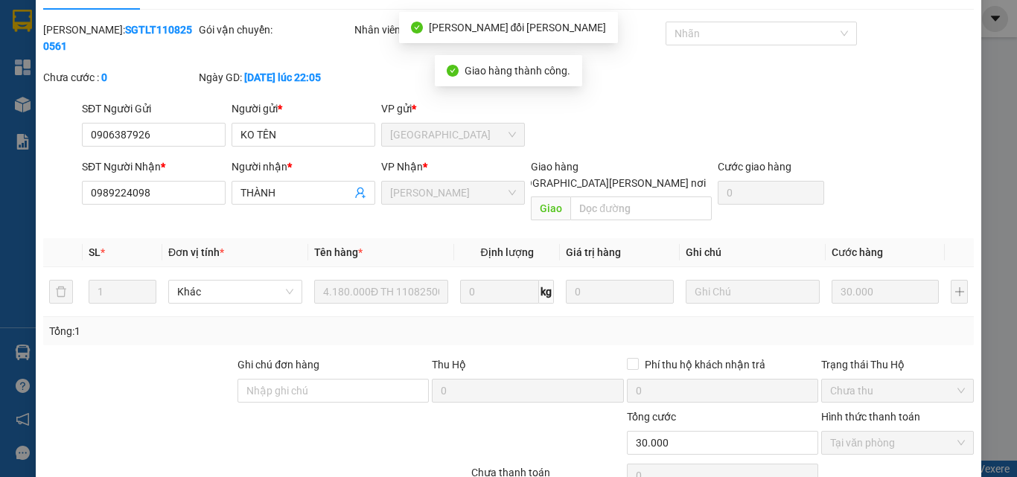
scroll to position [0, 0]
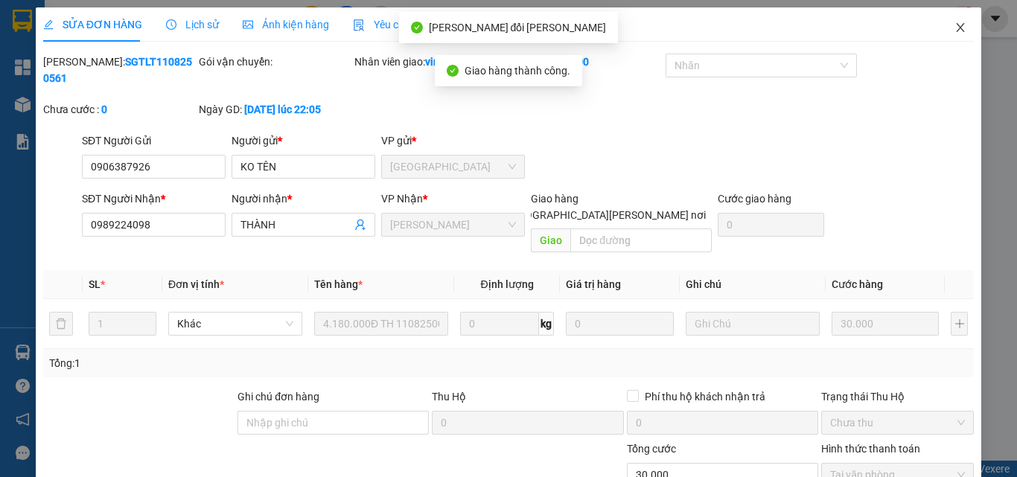
click at [956, 31] on icon "close" at bounding box center [960, 27] width 8 height 9
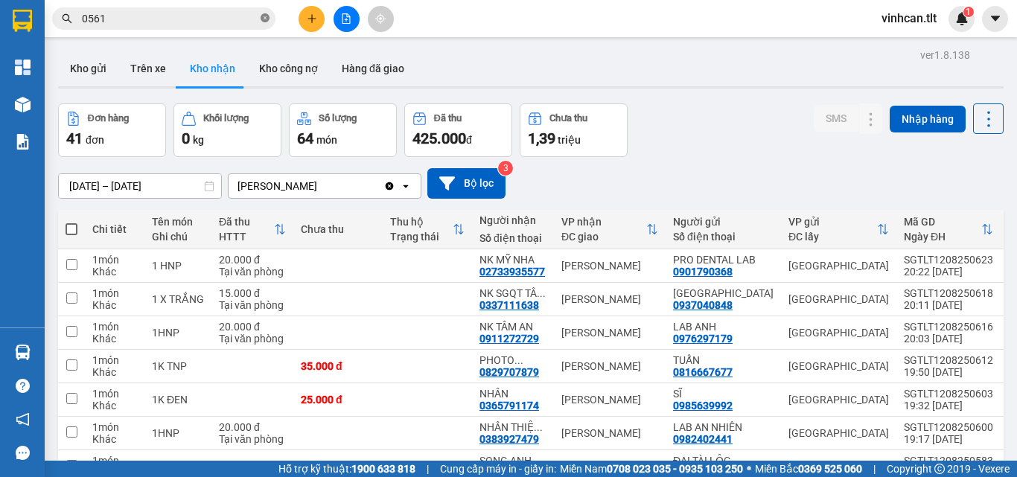
click at [263, 15] on icon "close-circle" at bounding box center [264, 17] width 9 height 9
drag, startPoint x: 257, startPoint y: 17, endPoint x: 245, endPoint y: 16, distance: 12.7
click at [252, 17] on span at bounding box center [163, 18] width 223 height 22
click at [234, 16] on input "text" at bounding box center [170, 18] width 176 height 16
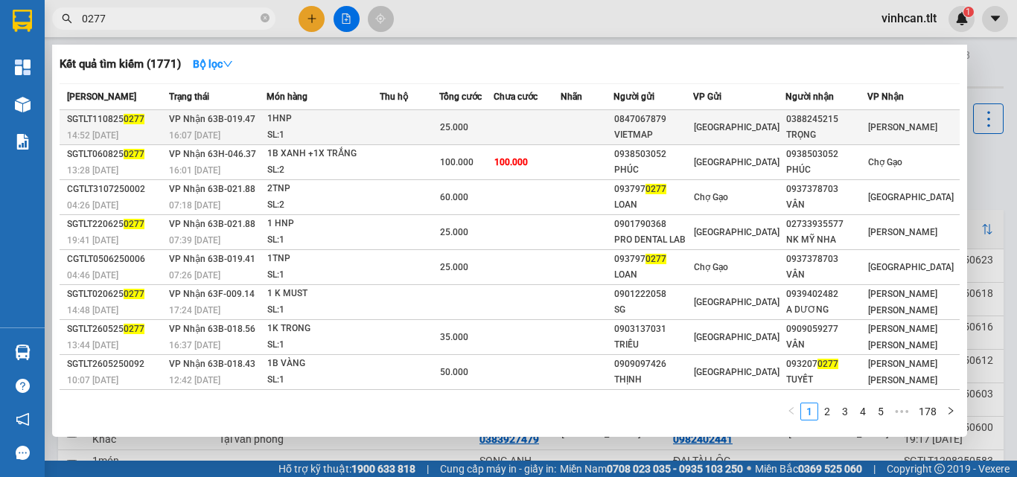
type input "0277"
click at [664, 112] on div "0847067879" at bounding box center [652, 120] width 77 height 16
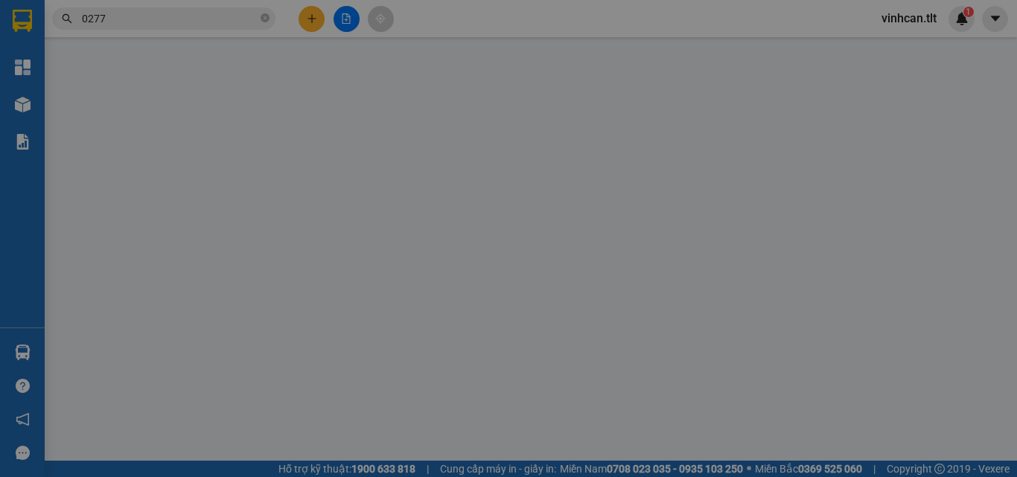
type input "0847067879"
type input "VIETMAP"
type input "0388245215"
type input "TRỌNG"
type input "25.000"
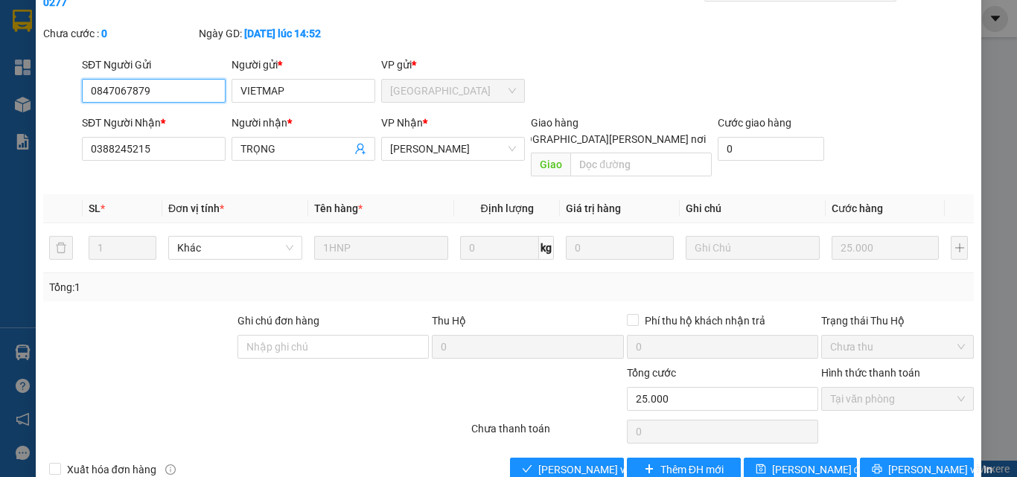
scroll to position [77, 0]
click at [583, 461] on span "[PERSON_NAME] và [PERSON_NAME] hàng" at bounding box center [638, 469] width 201 height 16
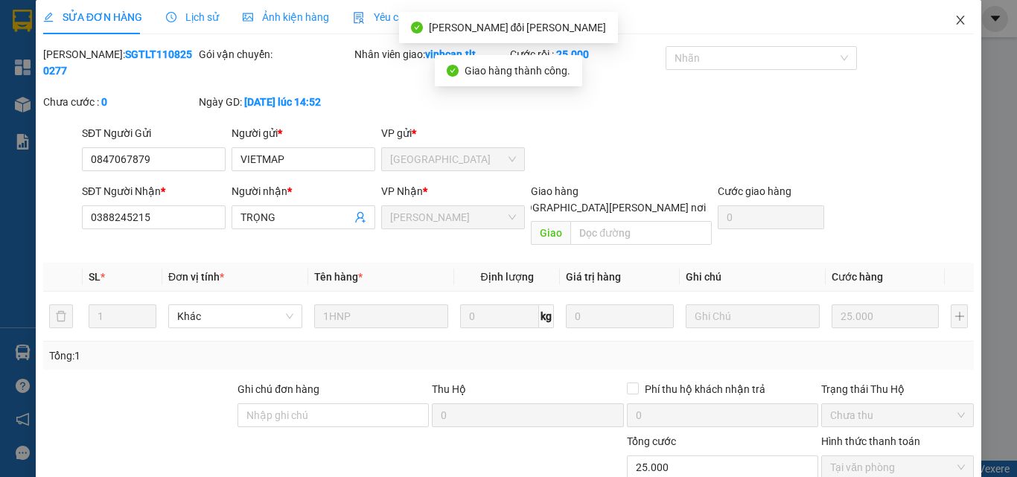
scroll to position [0, 0]
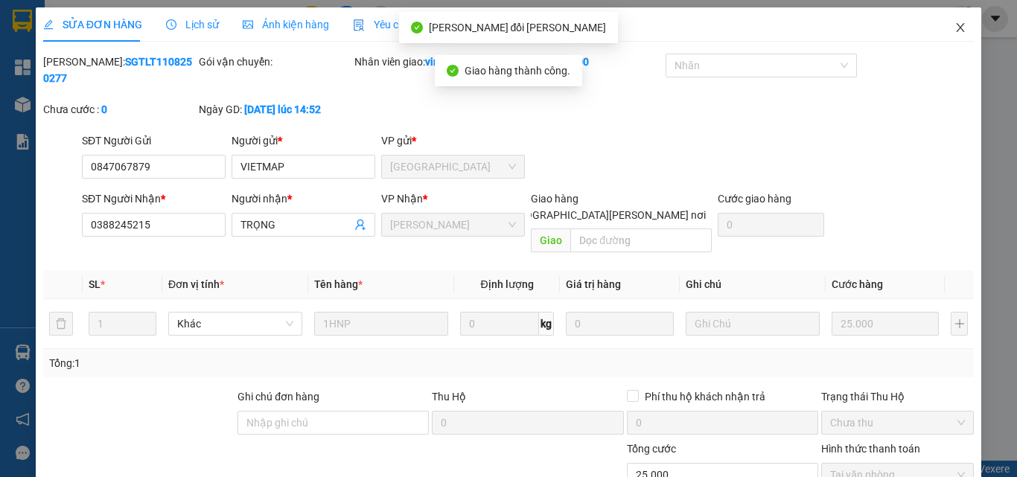
click at [956, 26] on icon "close" at bounding box center [960, 27] width 8 height 9
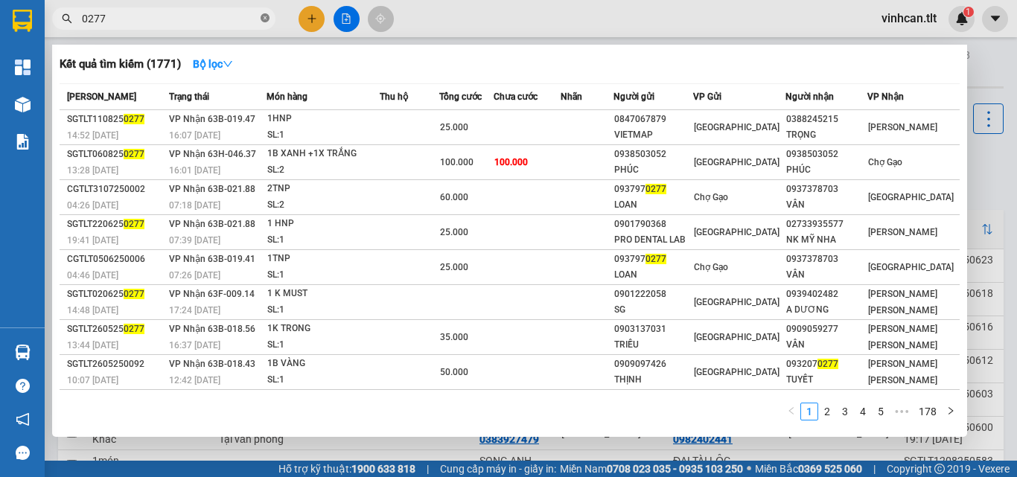
click at [263, 15] on icon "close-circle" at bounding box center [264, 17] width 9 height 9
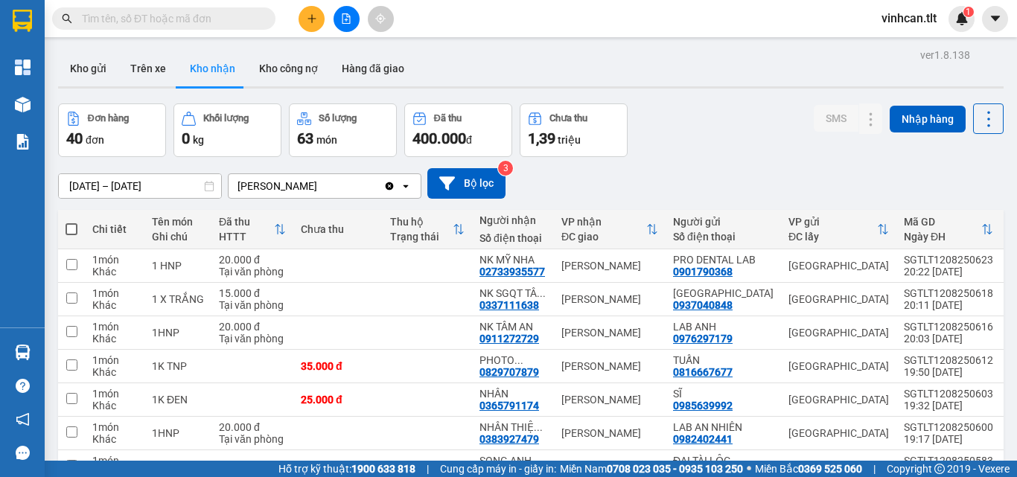
click at [243, 19] on input "text" at bounding box center [170, 18] width 176 height 16
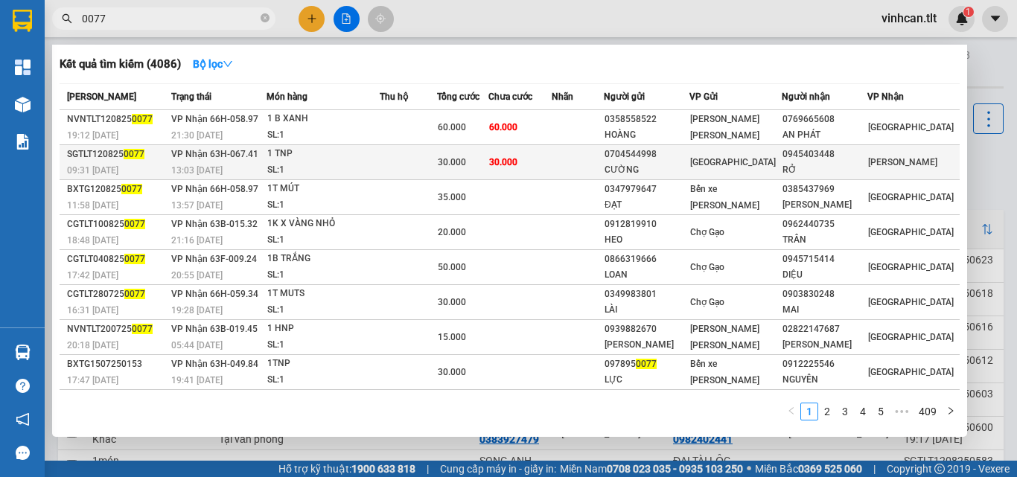
type input "0077"
click at [663, 159] on div "0704544998" at bounding box center [646, 155] width 84 height 16
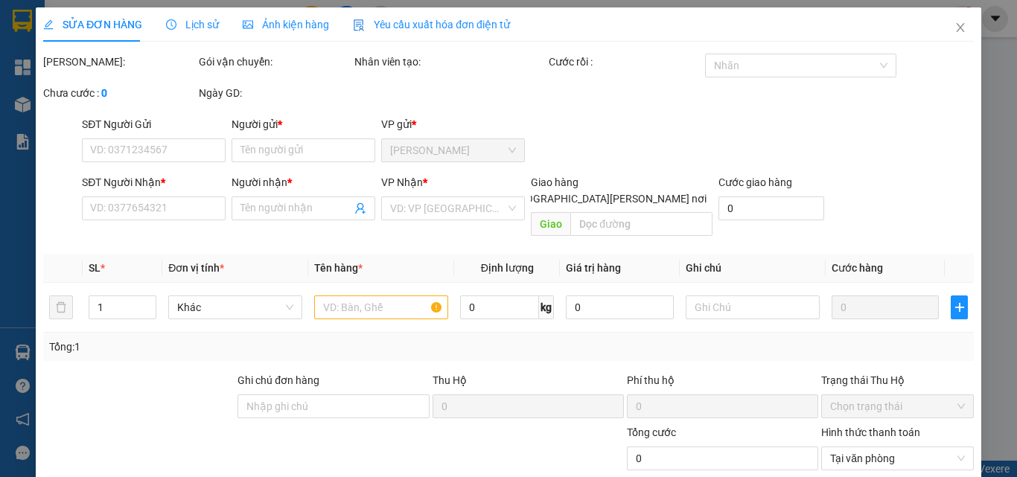
type input "0704544998"
type input "CƯỜNG"
type input "0945403448"
type input "RỞ"
type input "30.000"
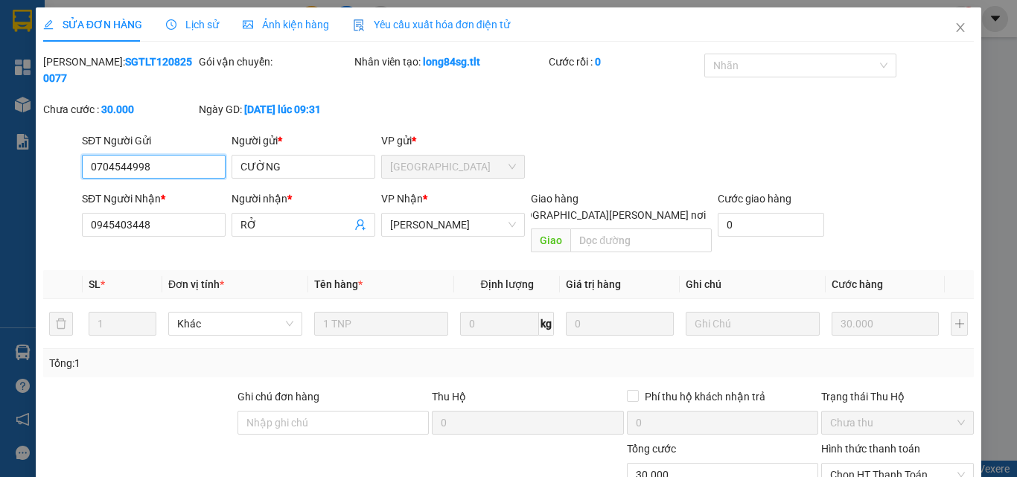
scroll to position [69, 0]
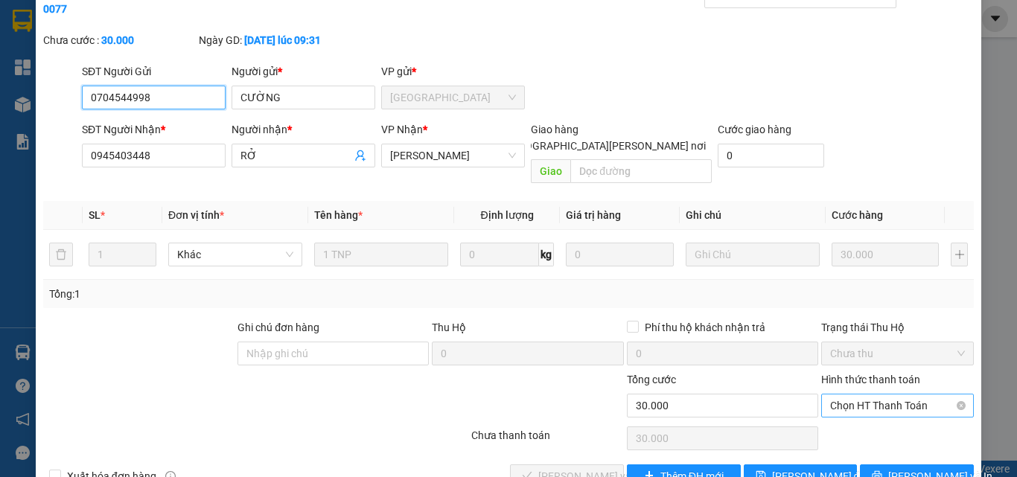
click at [867, 394] on span "Chọn HT Thanh Toán" at bounding box center [897, 405] width 135 height 22
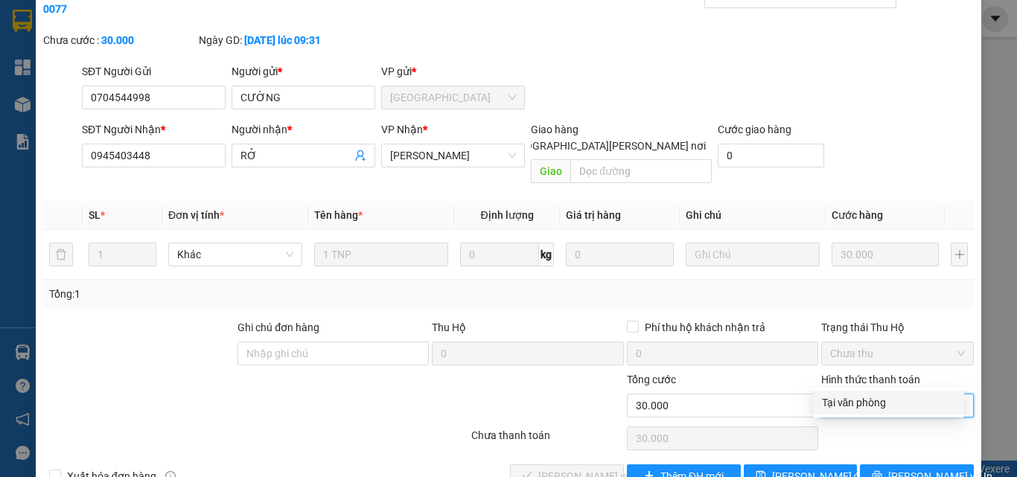
click at [859, 403] on div "Tại văn phòng" at bounding box center [888, 402] width 133 height 16
type input "0"
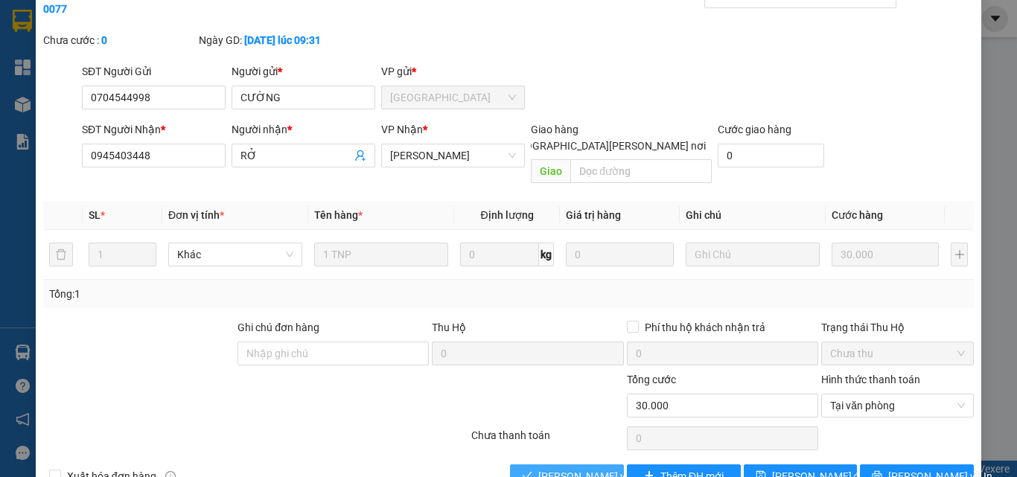
drag, startPoint x: 585, startPoint y: 438, endPoint x: 586, endPoint y: 423, distance: 14.2
click at [585, 468] on span "[PERSON_NAME] và [PERSON_NAME] hàng" at bounding box center [638, 476] width 201 height 16
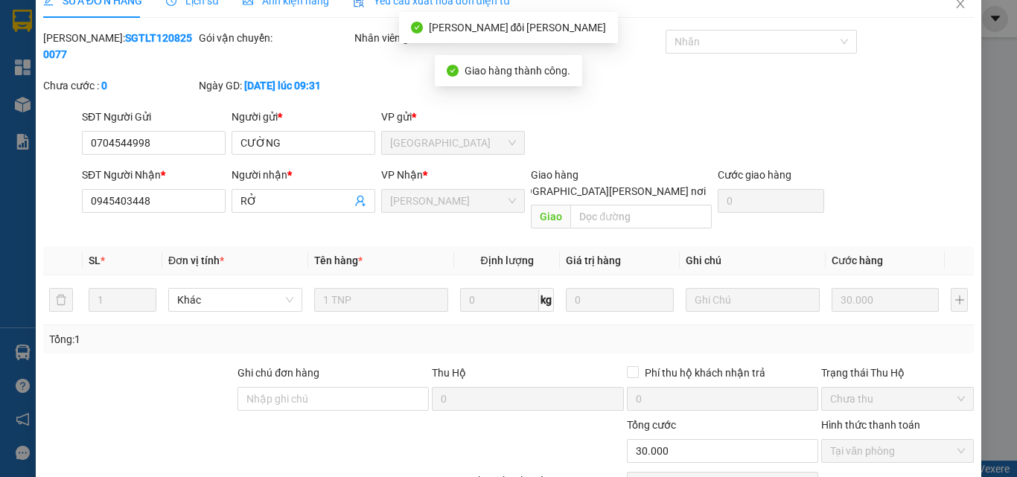
scroll to position [0, 0]
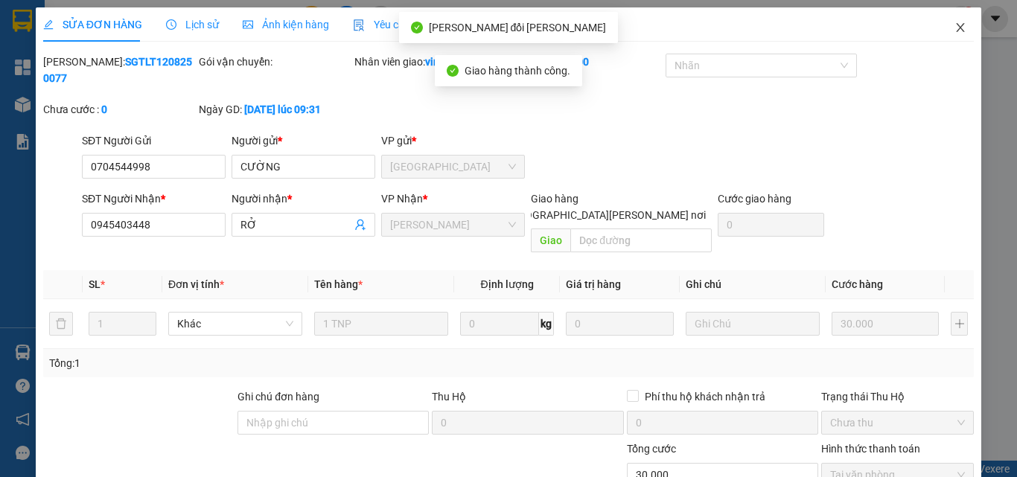
click at [956, 25] on icon "close" at bounding box center [960, 27] width 8 height 9
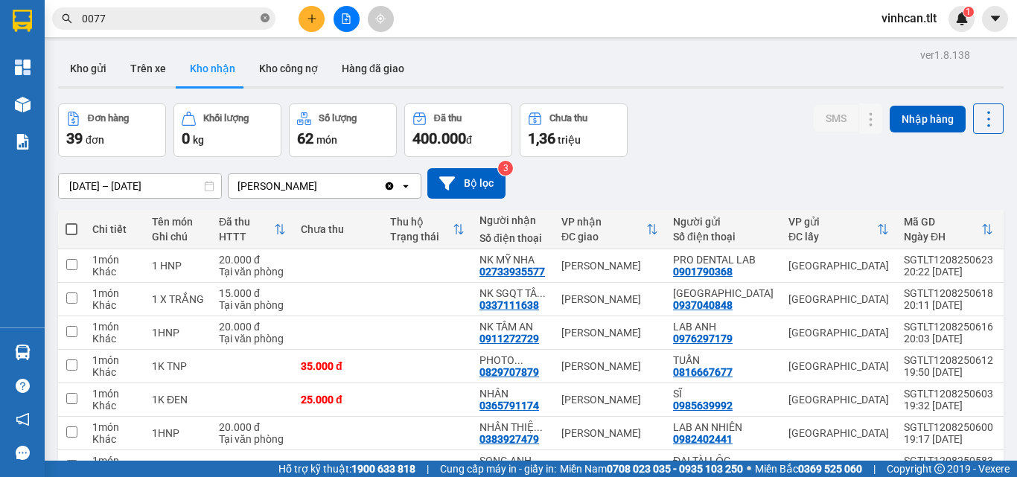
click at [263, 18] on icon "close-circle" at bounding box center [264, 17] width 9 height 9
click at [216, 17] on input "text" at bounding box center [170, 18] width 176 height 16
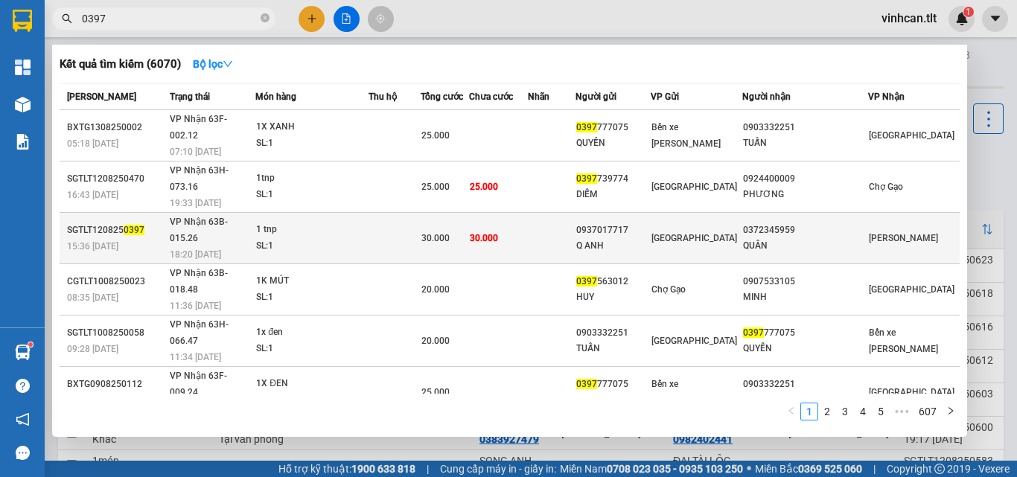
type input "0397"
click at [649, 223] on div "0937017717" at bounding box center [612, 231] width 73 height 16
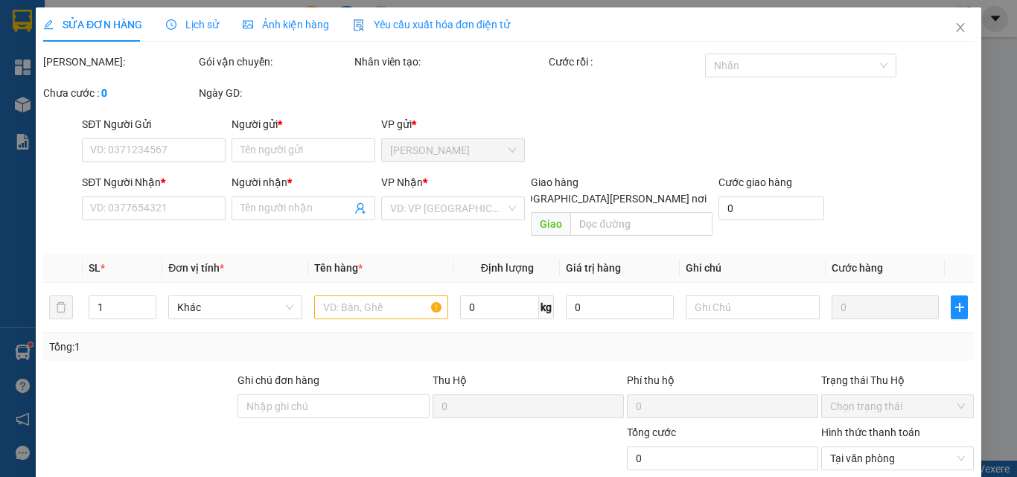
type input "0937017717"
type input "Q ANH"
type input "0372345959"
type input "QUÂN"
type input "30.000"
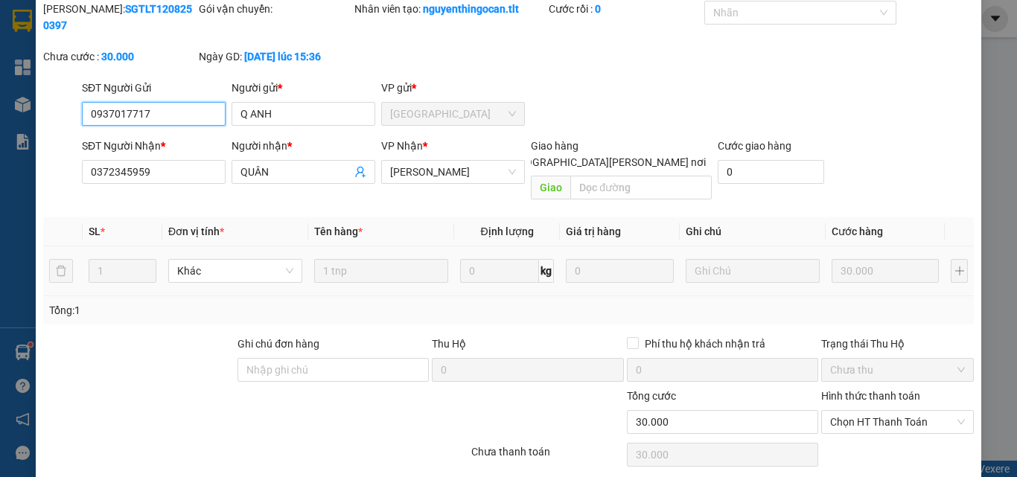
scroll to position [77, 0]
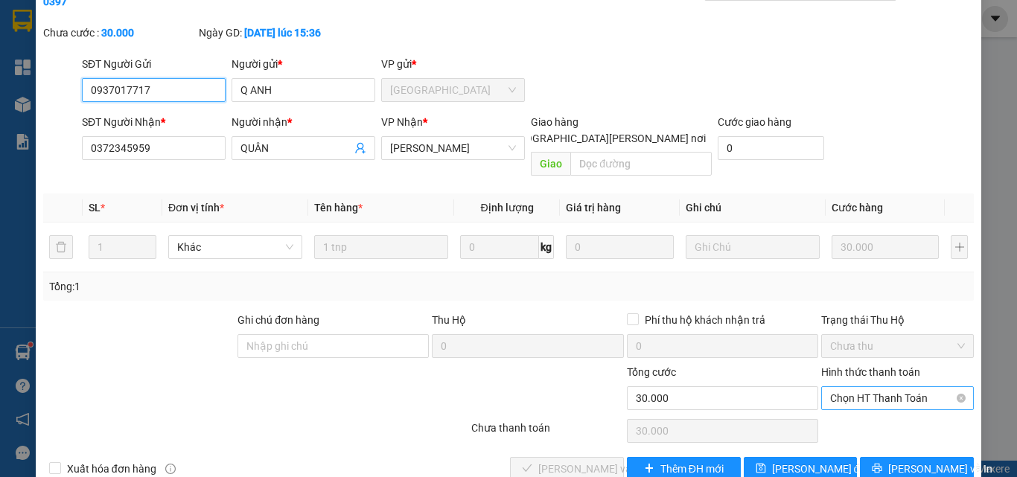
drag, startPoint x: 853, startPoint y: 364, endPoint x: 857, endPoint y: 373, distance: 10.0
click at [855, 387] on span "Chọn HT Thanh Toán" at bounding box center [897, 398] width 135 height 22
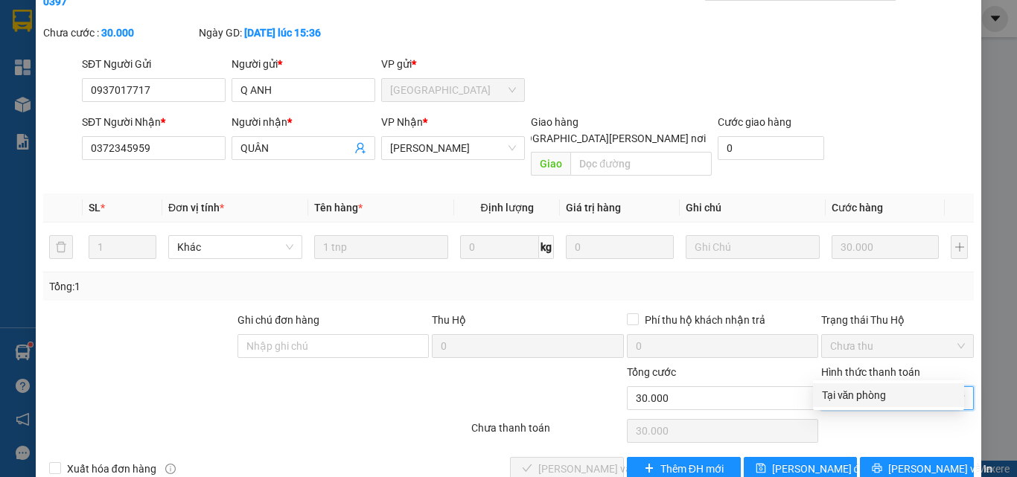
click at [855, 392] on div "Tại văn phòng" at bounding box center [888, 395] width 133 height 16
type input "0"
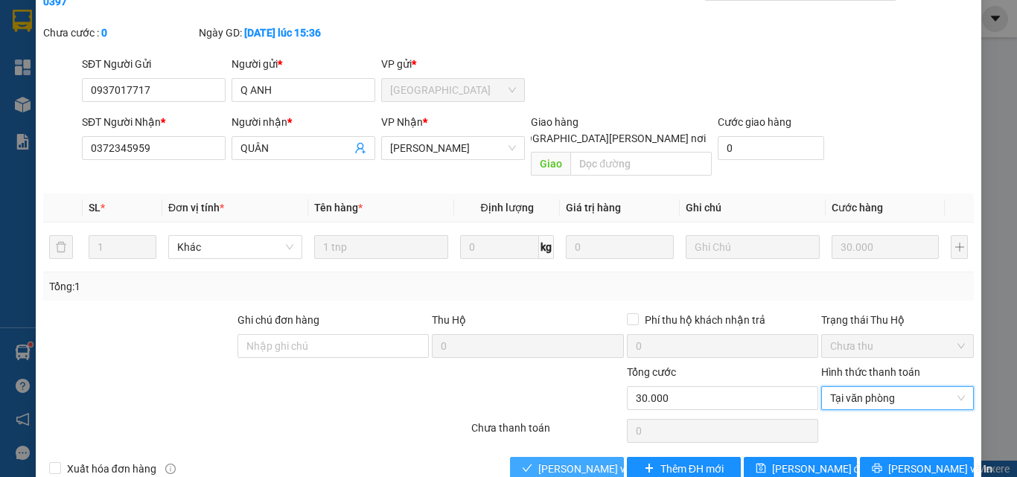
drag, startPoint x: 593, startPoint y: 435, endPoint x: 592, endPoint y: 406, distance: 28.3
click at [592, 457] on button "[PERSON_NAME] và [PERSON_NAME] hàng" at bounding box center [567, 469] width 114 height 24
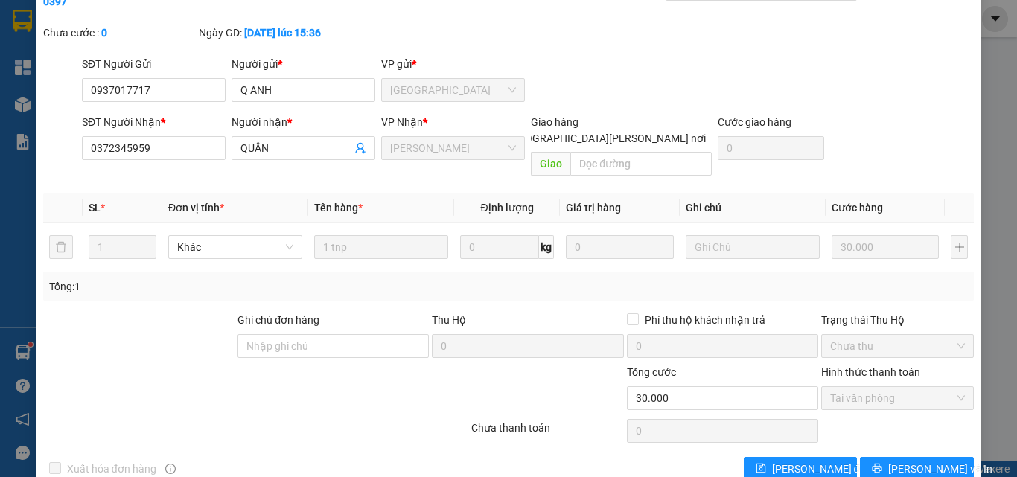
scroll to position [0, 0]
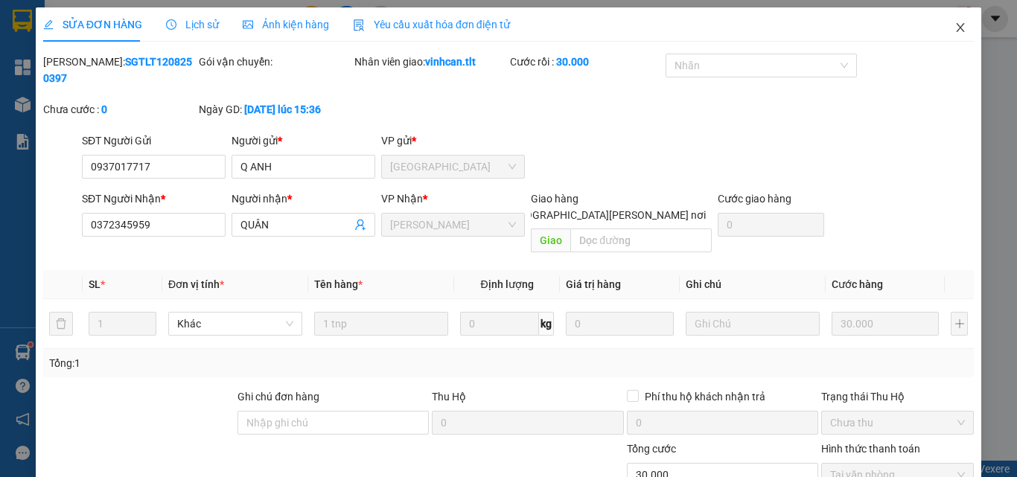
click at [953, 30] on span "Close" at bounding box center [960, 28] width 42 height 42
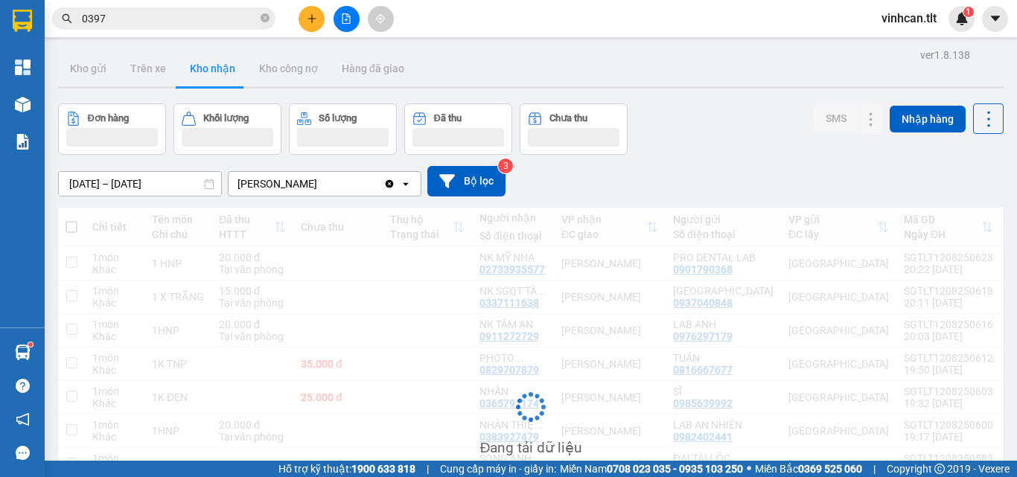
click at [951, 30] on div "vinhcan.tlt 1" at bounding box center [921, 19] width 105 height 26
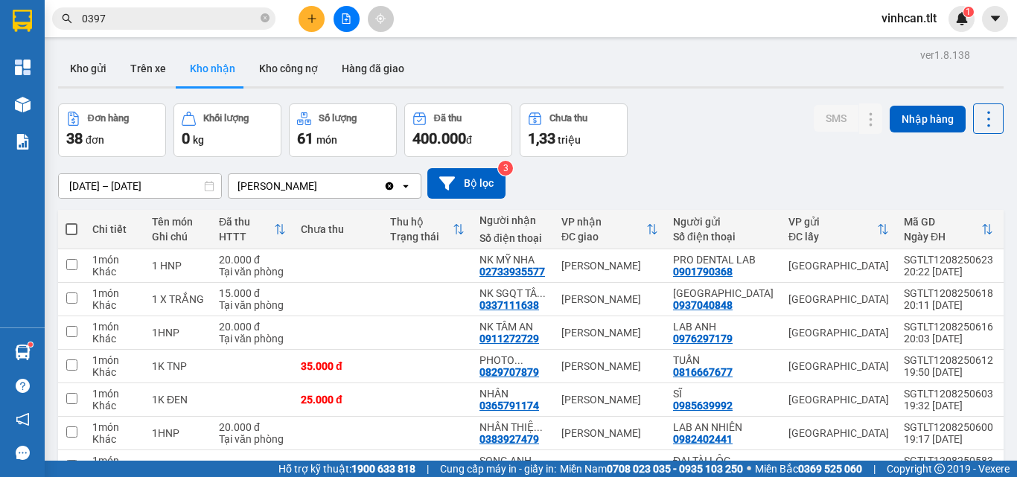
click at [260, 16] on span "0397" at bounding box center [163, 18] width 223 height 22
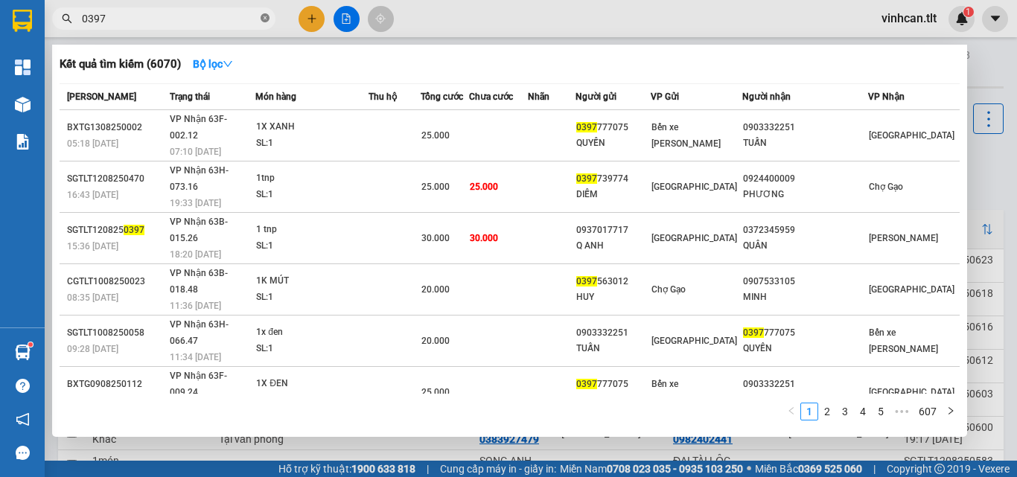
click at [264, 18] on icon "close-circle" at bounding box center [264, 17] width 9 height 9
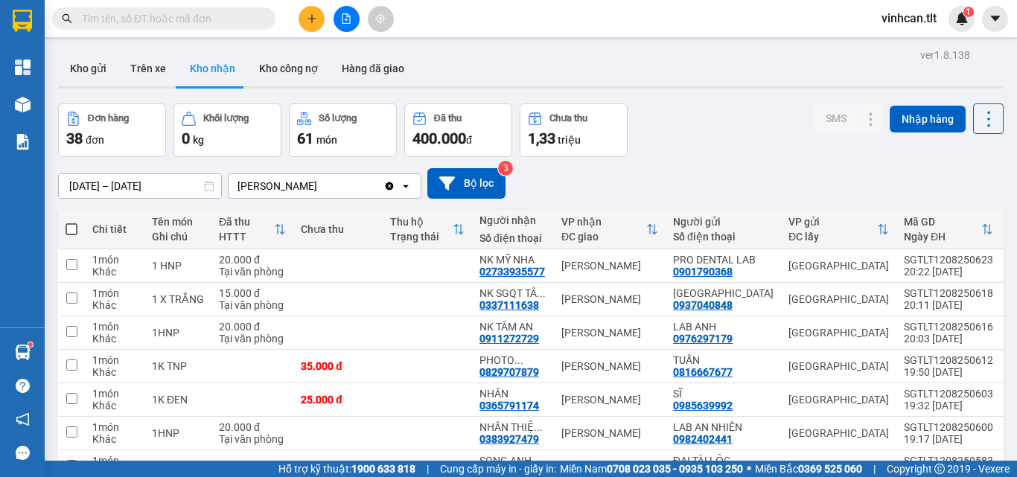
click at [217, 16] on input "text" at bounding box center [170, 18] width 176 height 16
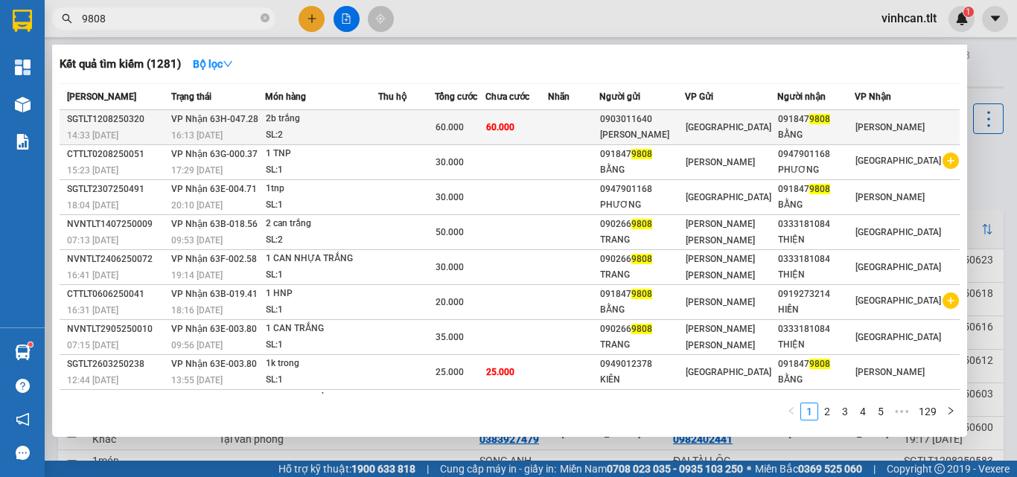
type input "9808"
click at [665, 121] on div "0903011640" at bounding box center [641, 120] width 83 height 16
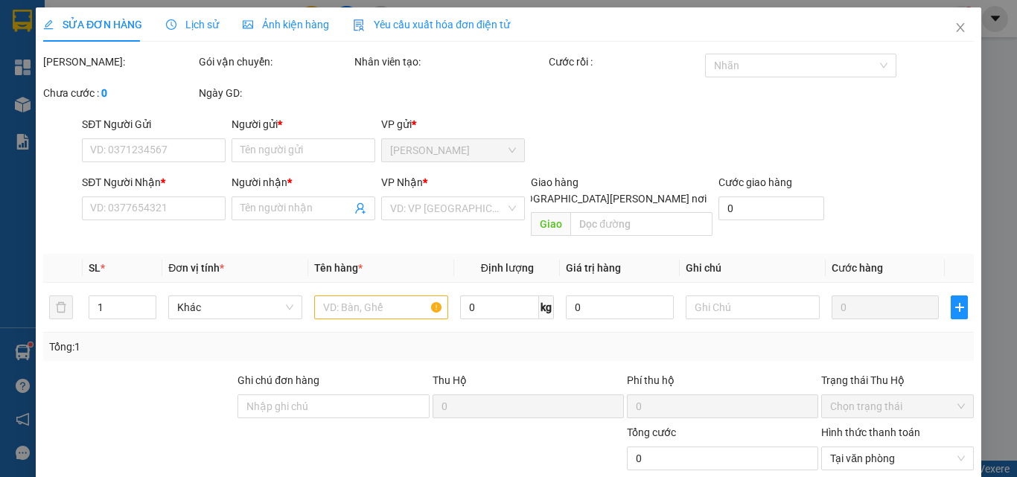
type input "0903011640"
type input "[PERSON_NAME]"
type input "0918479808"
type input "BẰNG"
type input "60.000"
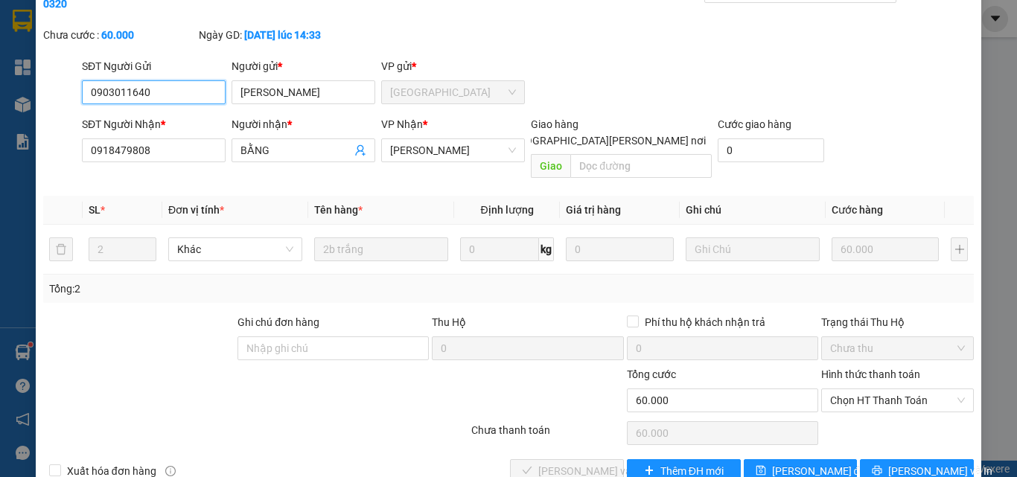
scroll to position [77, 0]
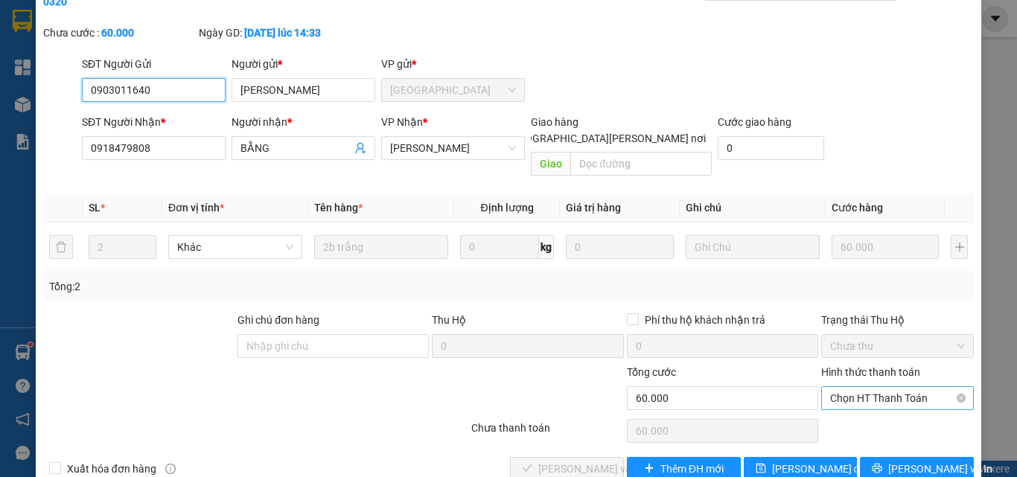
drag, startPoint x: 839, startPoint y: 355, endPoint x: 840, endPoint y: 362, distance: 7.5
click at [839, 387] on span "Chọn HT Thanh Toán" at bounding box center [897, 398] width 135 height 22
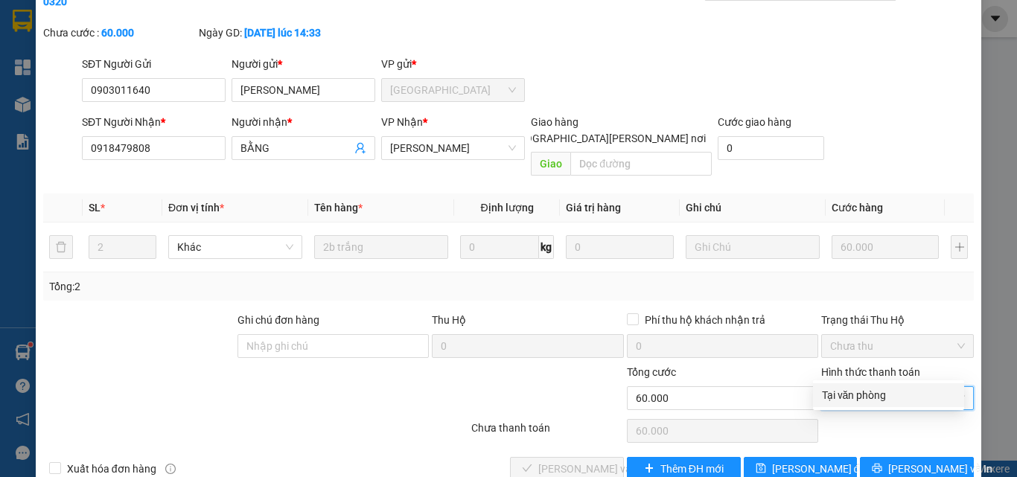
drag, startPoint x: 844, startPoint y: 389, endPoint x: 813, endPoint y: 401, distance: 33.4
click at [844, 392] on div "Tại văn phòng" at bounding box center [888, 395] width 133 height 16
type input "0"
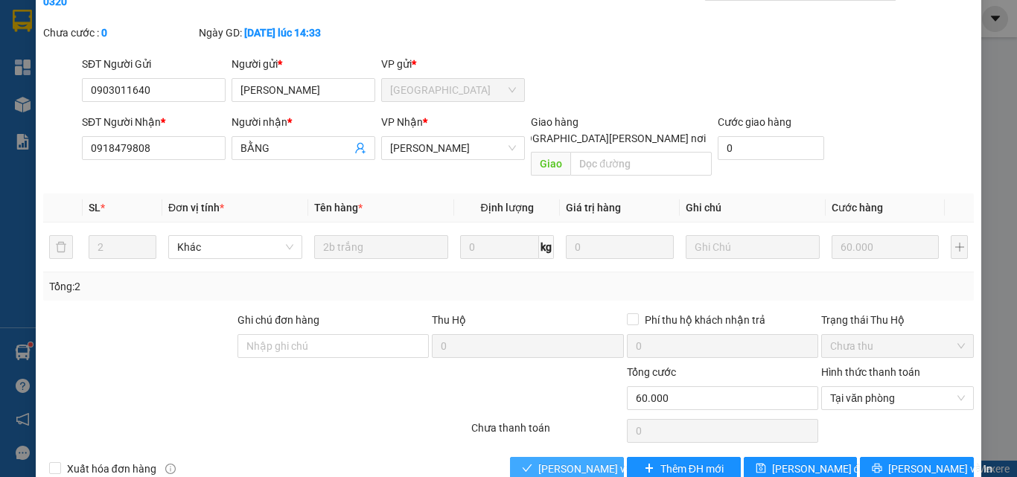
click at [594, 461] on span "[PERSON_NAME] và [PERSON_NAME] hàng" at bounding box center [638, 469] width 201 height 16
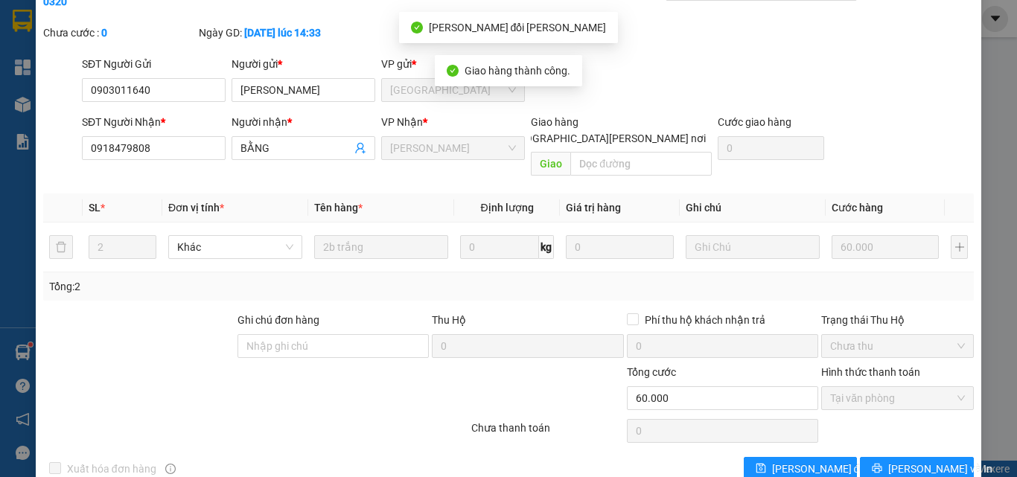
scroll to position [0, 0]
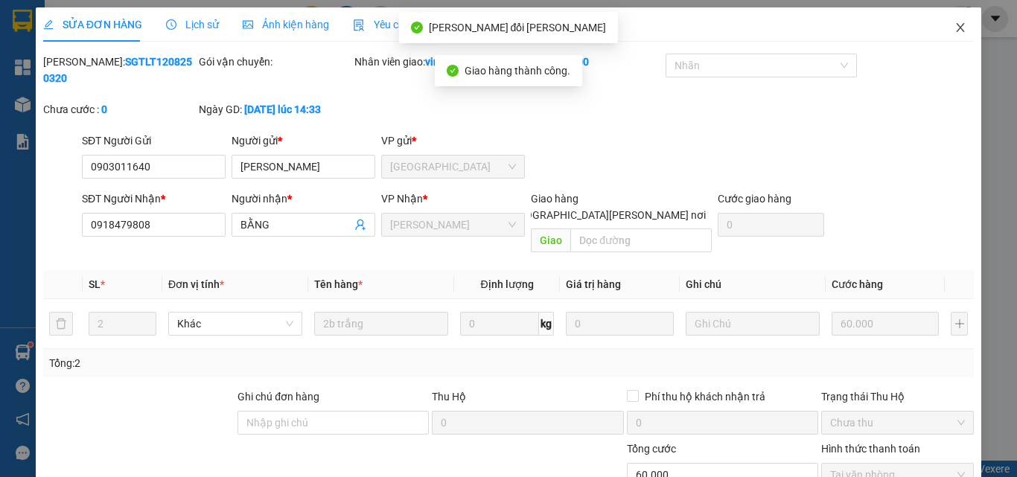
click at [954, 31] on icon "close" at bounding box center [960, 28] width 12 height 12
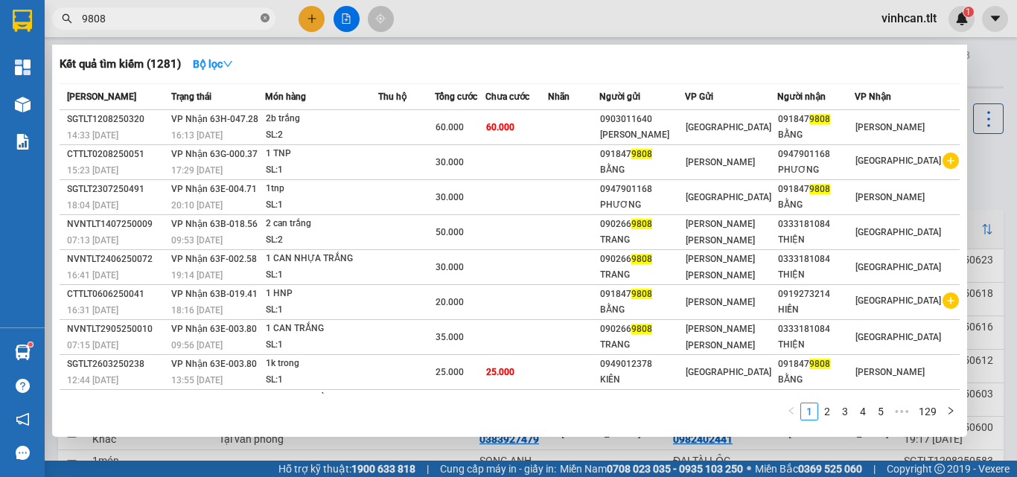
click at [266, 16] on icon "close-circle" at bounding box center [264, 17] width 9 height 9
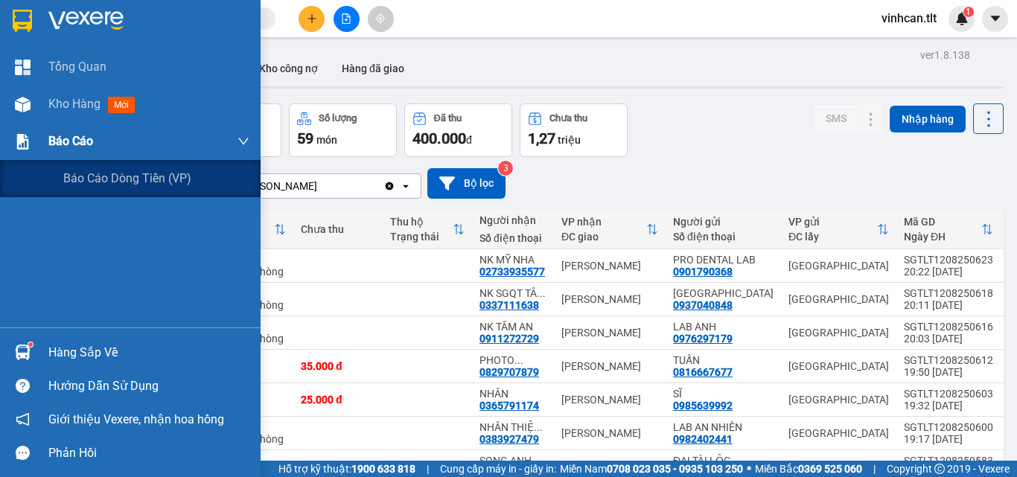
click at [62, 133] on span "Báo cáo" at bounding box center [70, 141] width 45 height 19
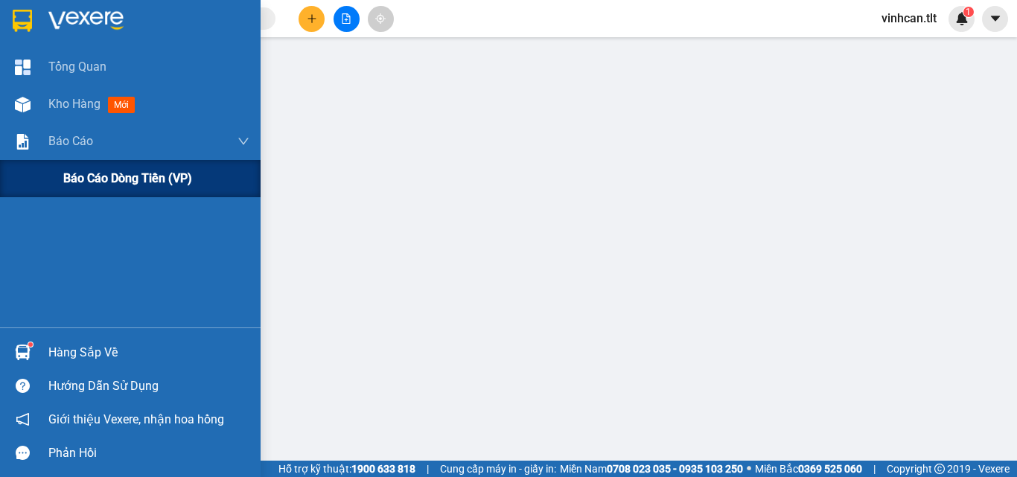
click at [104, 170] on span "Báo cáo dòng tiền (VP)" at bounding box center [127, 178] width 129 height 19
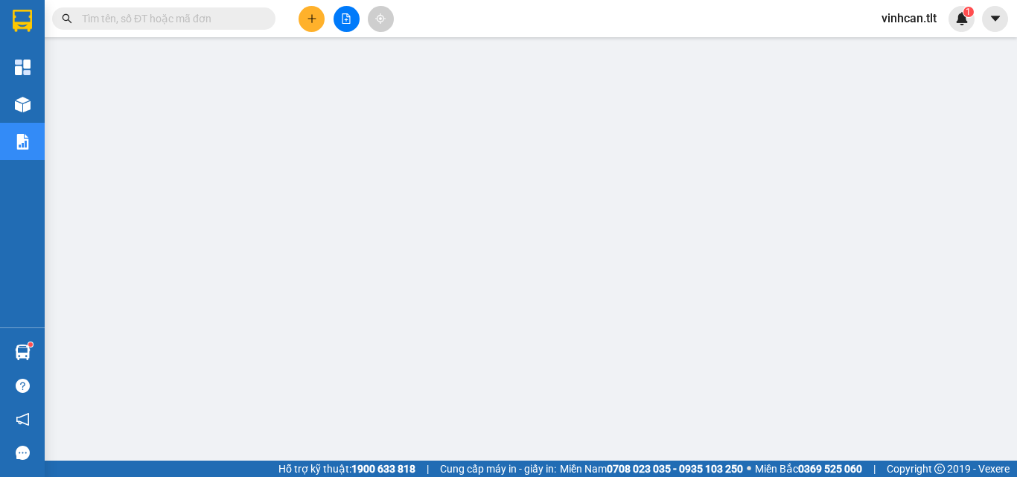
click at [162, 17] on input "text" at bounding box center [170, 18] width 176 height 16
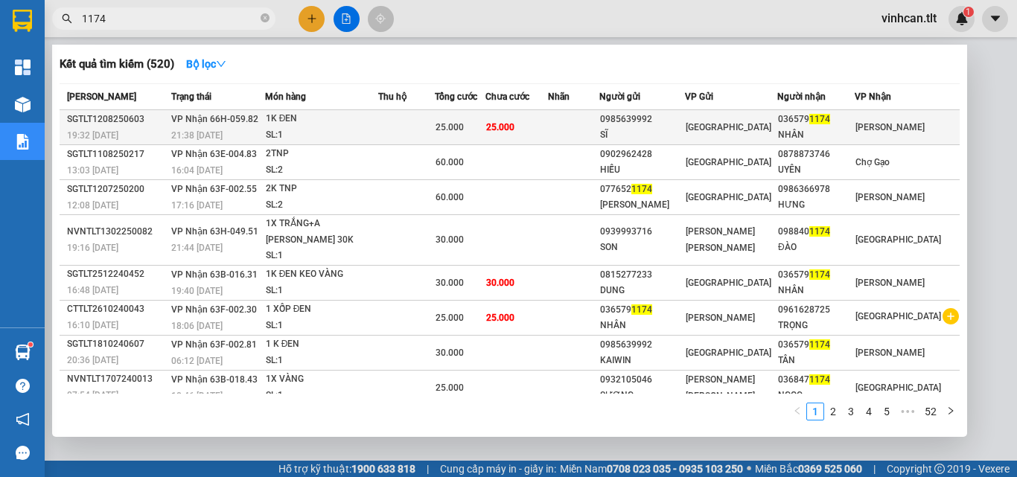
type input "1174"
click at [670, 116] on div "0985639992" at bounding box center [641, 120] width 83 height 16
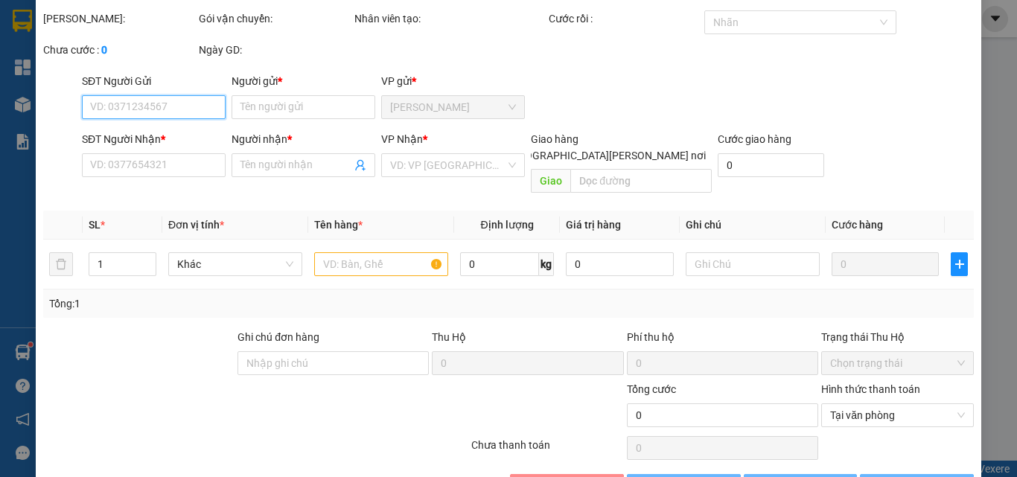
scroll to position [77, 0]
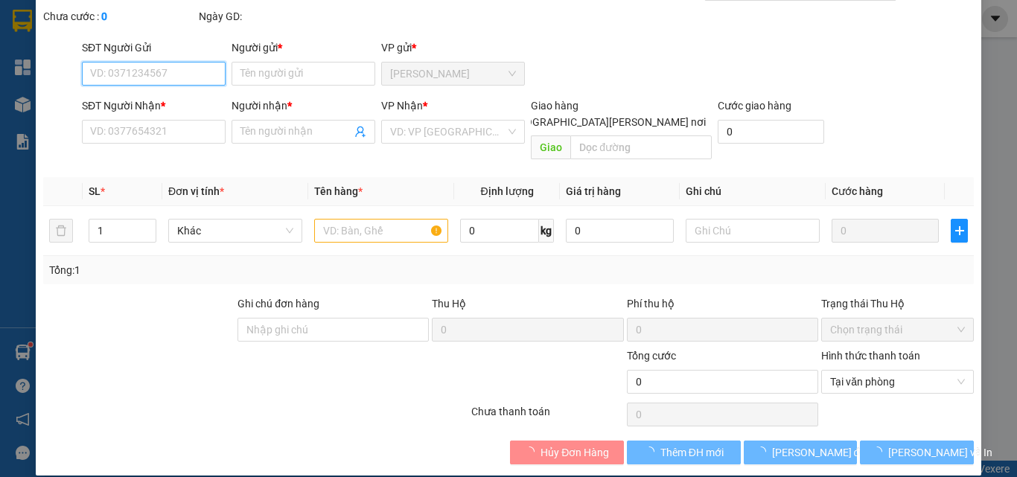
type input "0985639992"
type input "SĨ"
type input "0365791174"
type input "NHÂN"
type input "25.000"
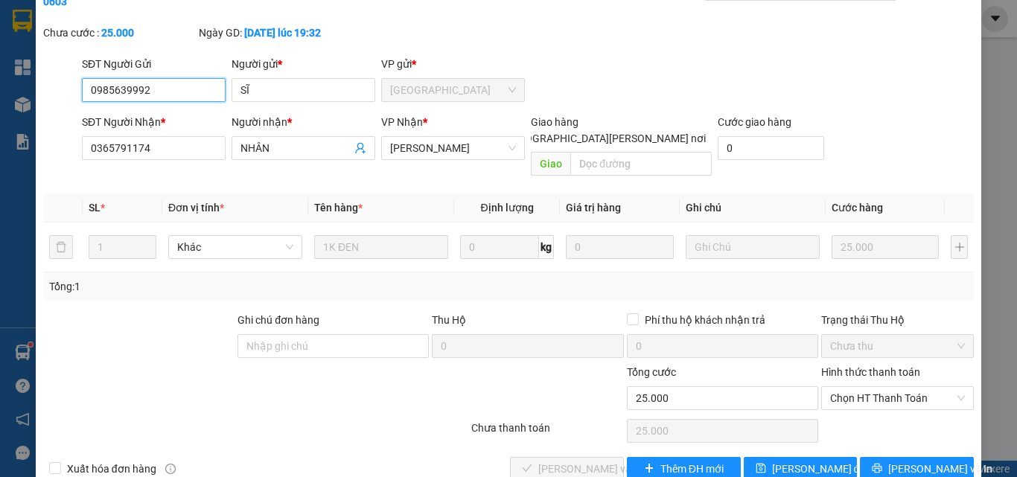
drag, startPoint x: 854, startPoint y: 358, endPoint x: 857, endPoint y: 379, distance: 21.0
click at [855, 387] on span "Chọn HT Thanh Toán" at bounding box center [897, 398] width 135 height 22
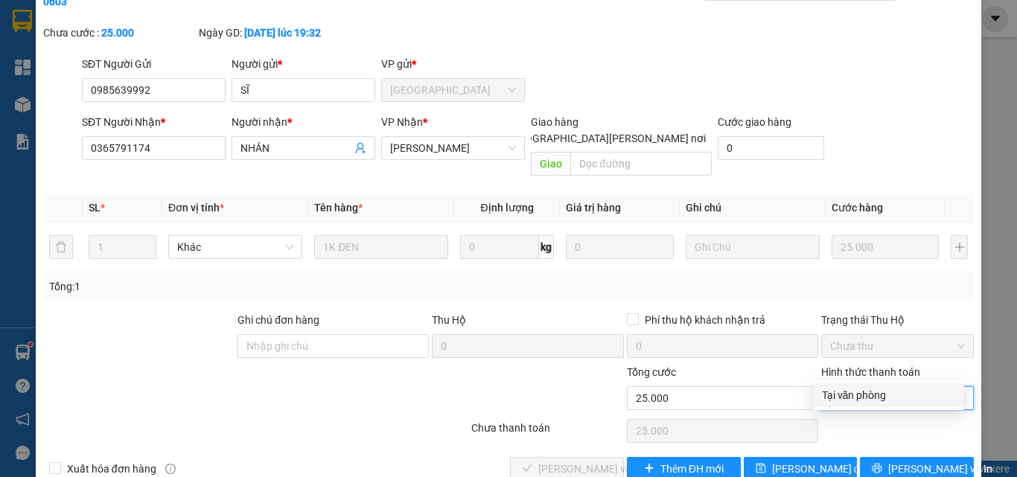
click at [857, 398] on div "Tại văn phòng" at bounding box center [888, 395] width 133 height 16
type input "0"
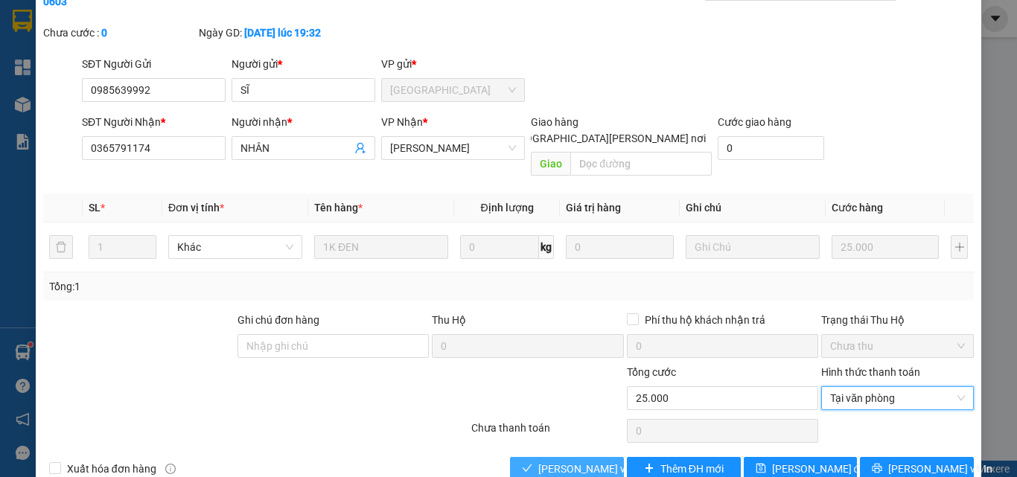
click at [597, 461] on span "[PERSON_NAME] và [PERSON_NAME] hàng" at bounding box center [638, 469] width 201 height 16
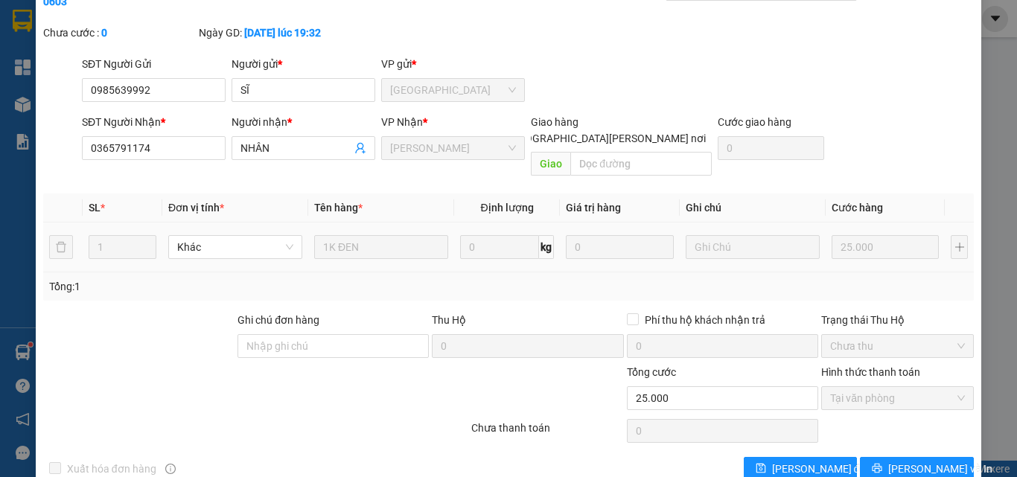
scroll to position [0, 0]
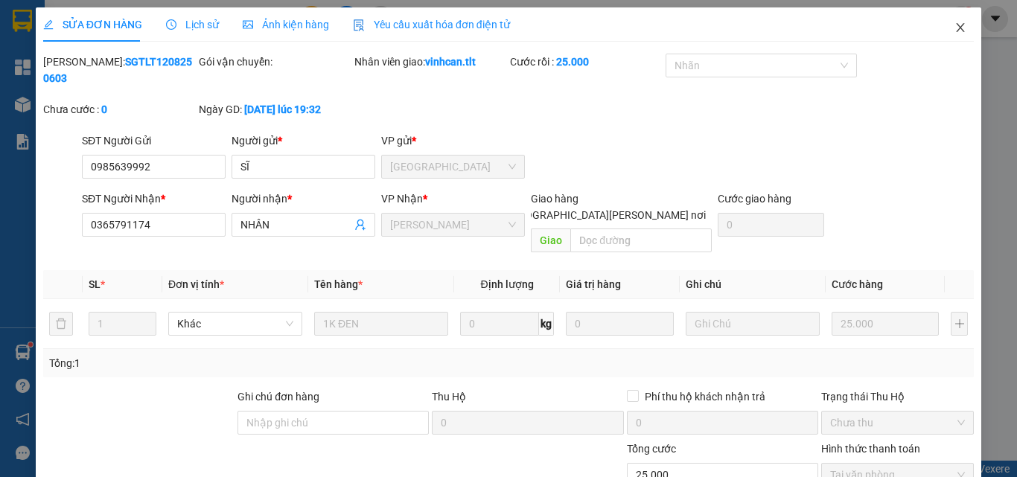
click at [954, 27] on icon "close" at bounding box center [960, 28] width 12 height 12
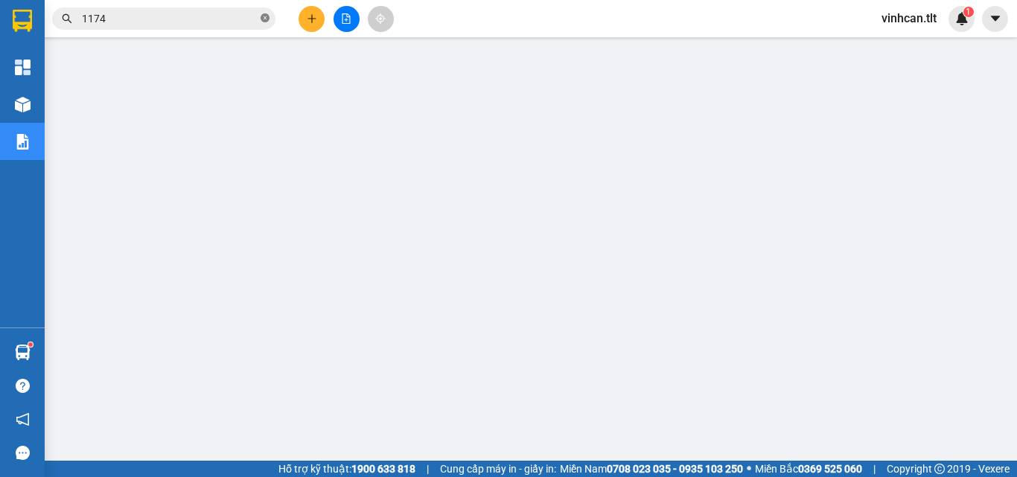
click at [265, 20] on icon "close-circle" at bounding box center [264, 17] width 9 height 9
click at [193, 23] on input "text" at bounding box center [170, 18] width 176 height 16
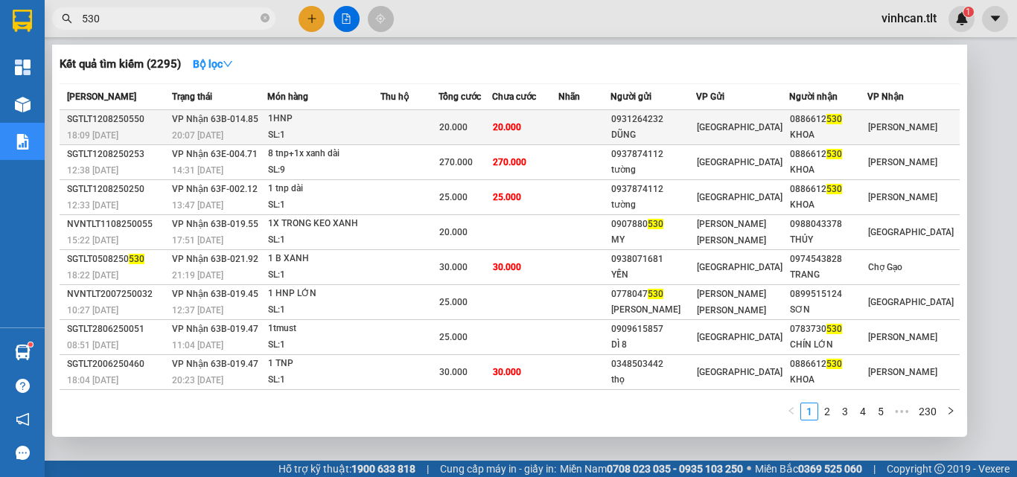
type input "530"
click at [676, 121] on div "0931264232" at bounding box center [653, 120] width 84 height 16
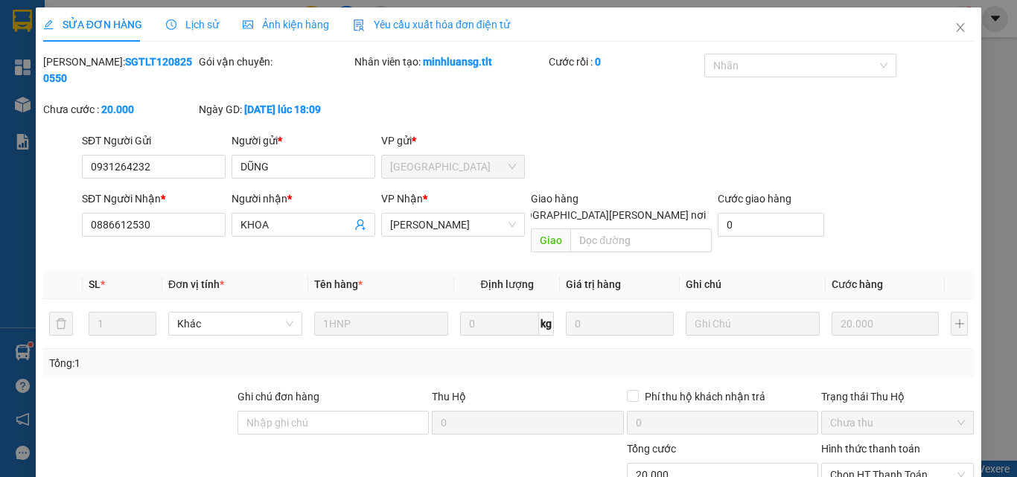
type input "0931264232"
type input "DŨNG"
type input "0886612530"
type input "KHOA"
type input "20.000"
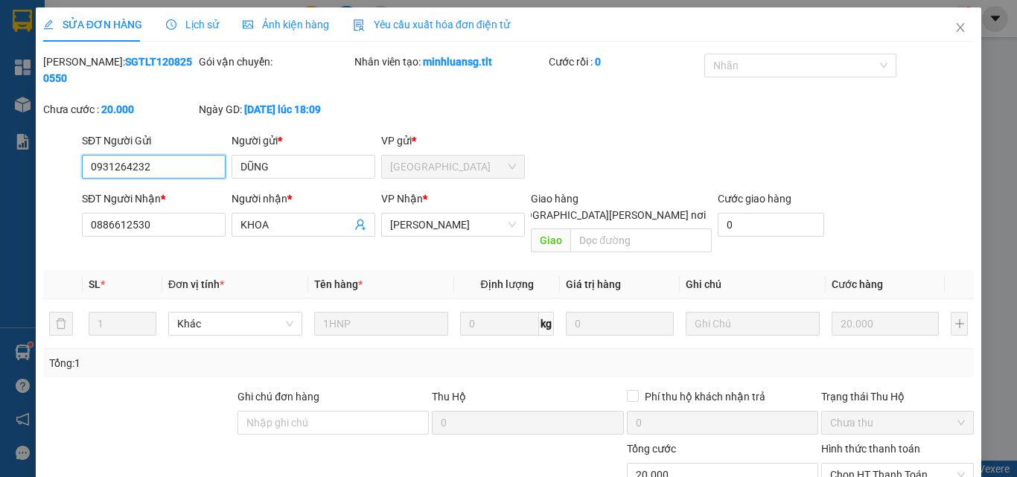
scroll to position [71, 0]
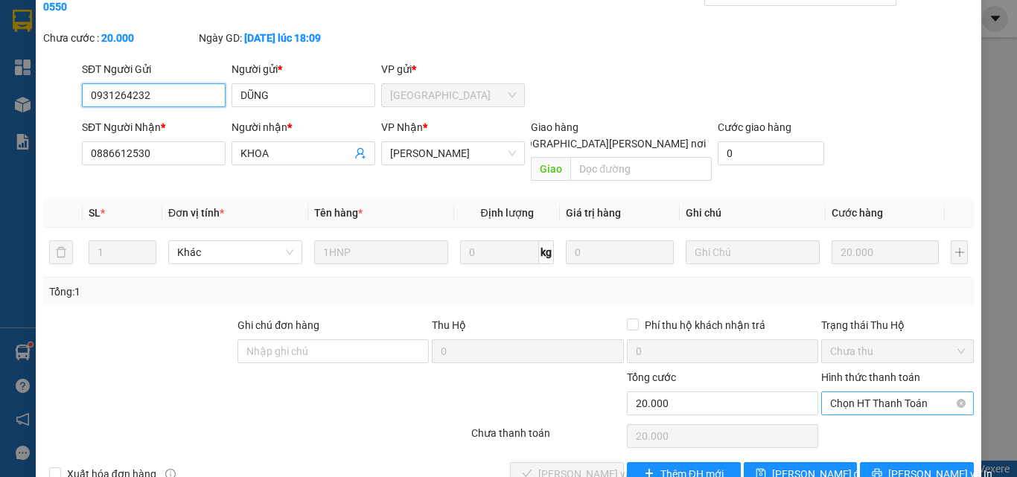
click at [852, 392] on span "Chọn HT Thanh Toán" at bounding box center [897, 403] width 135 height 22
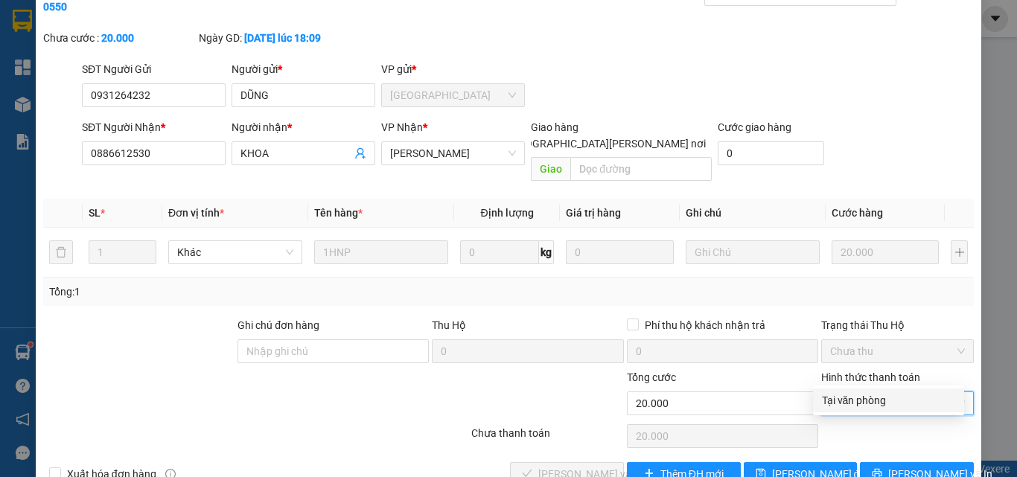
drag, startPoint x: 857, startPoint y: 397, endPoint x: 755, endPoint y: 404, distance: 101.4
click at [851, 398] on div "Tại văn phòng" at bounding box center [888, 400] width 133 height 16
type input "0"
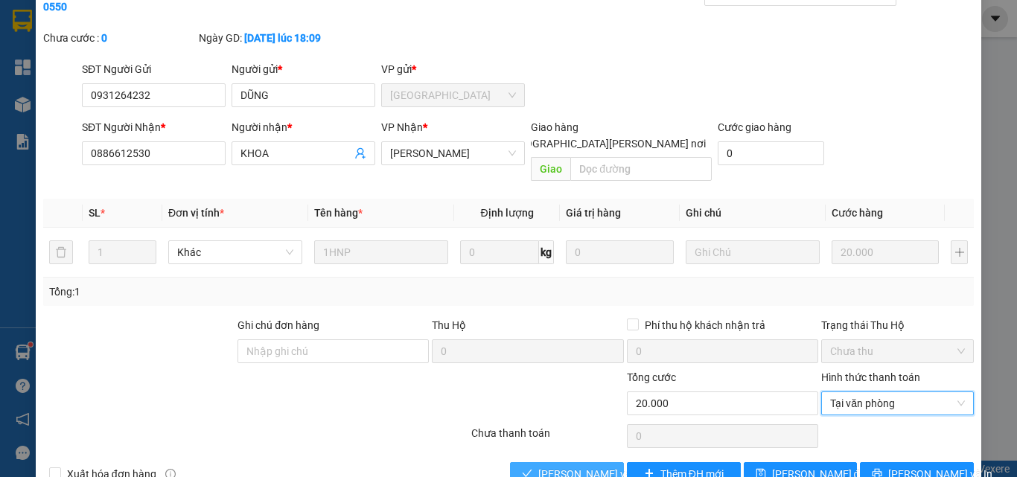
click at [594, 466] on span "[PERSON_NAME] và [PERSON_NAME] hàng" at bounding box center [638, 474] width 201 height 16
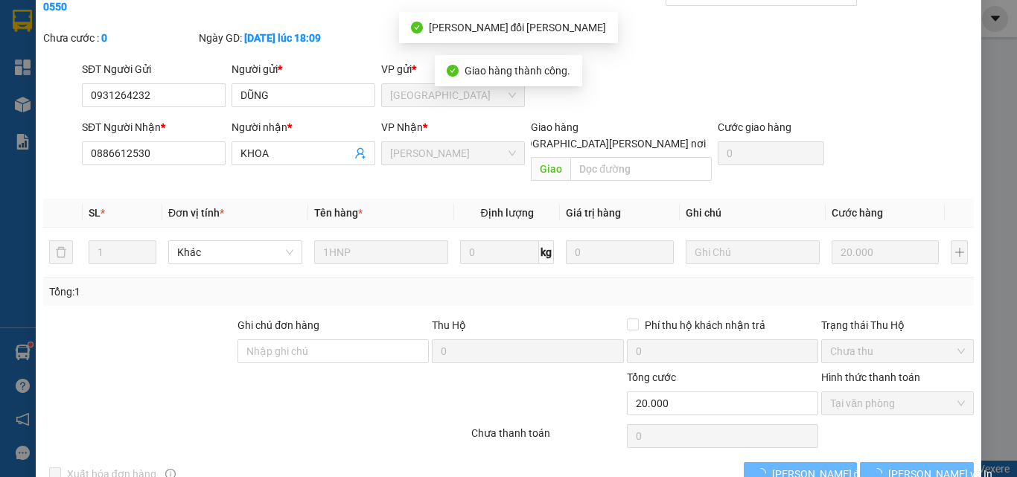
scroll to position [0, 0]
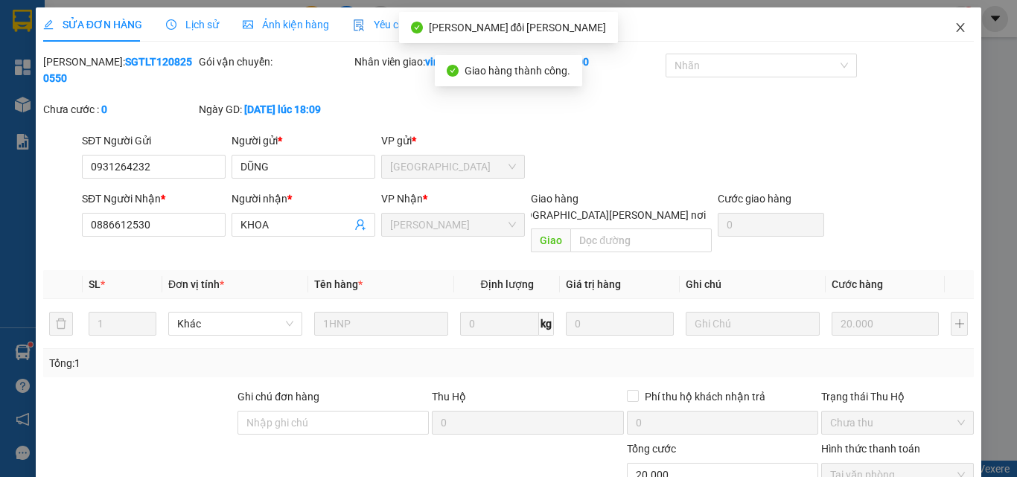
click at [954, 29] on icon "close" at bounding box center [960, 28] width 12 height 12
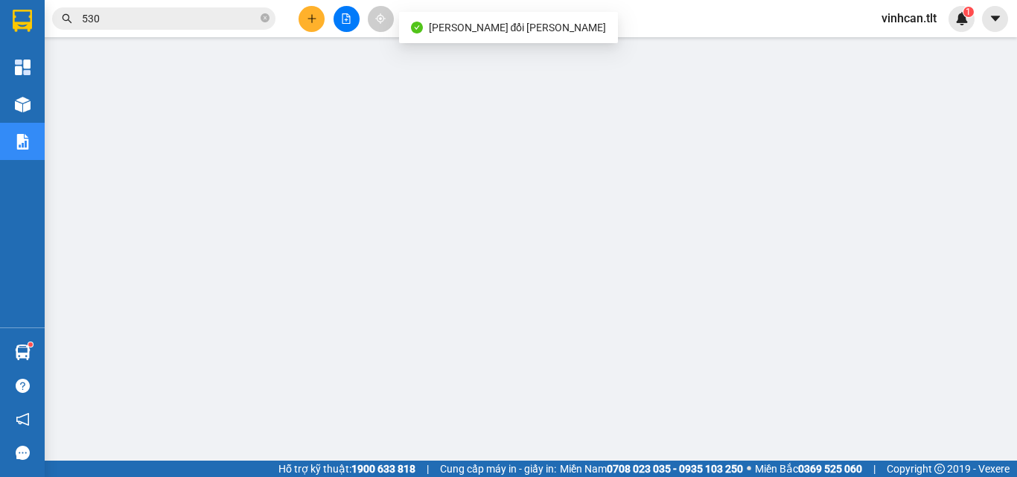
click at [226, 25] on input "530" at bounding box center [170, 18] width 176 height 16
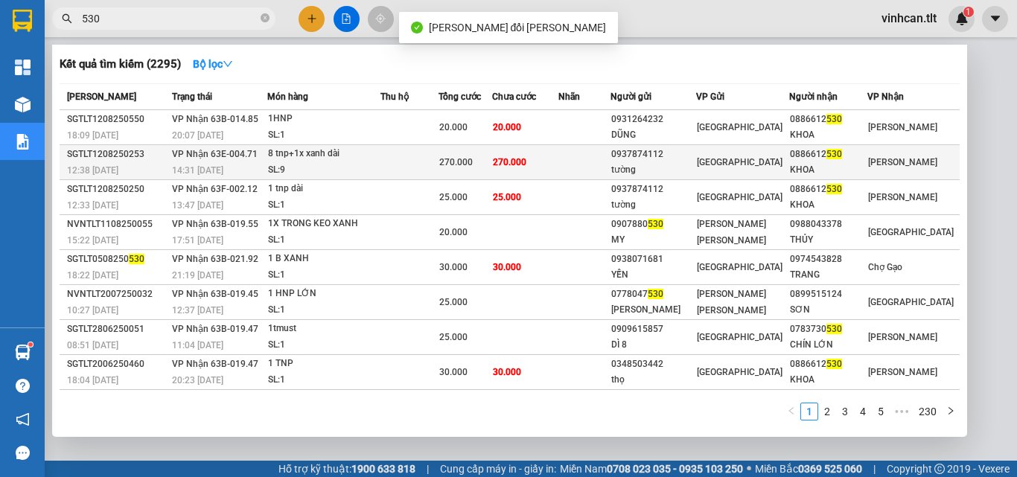
click at [657, 156] on div "0937874112" at bounding box center [653, 155] width 84 height 16
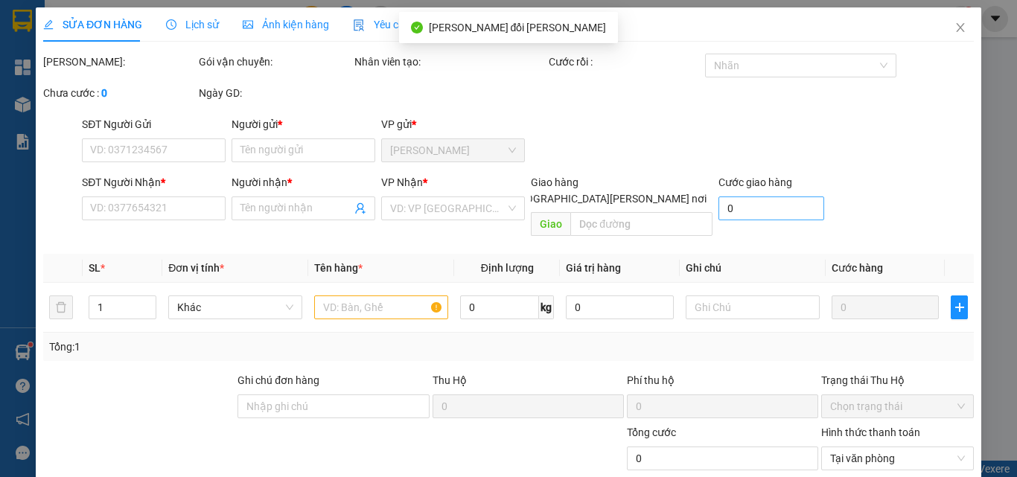
type input "0937874112"
type input "tường"
type input "0886612530"
type input "KHOA"
type input "270.000"
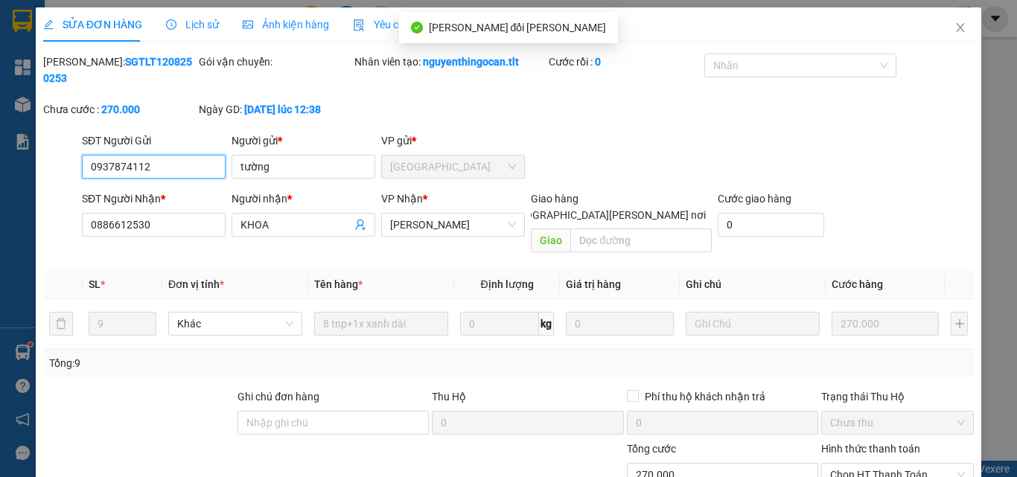
scroll to position [77, 0]
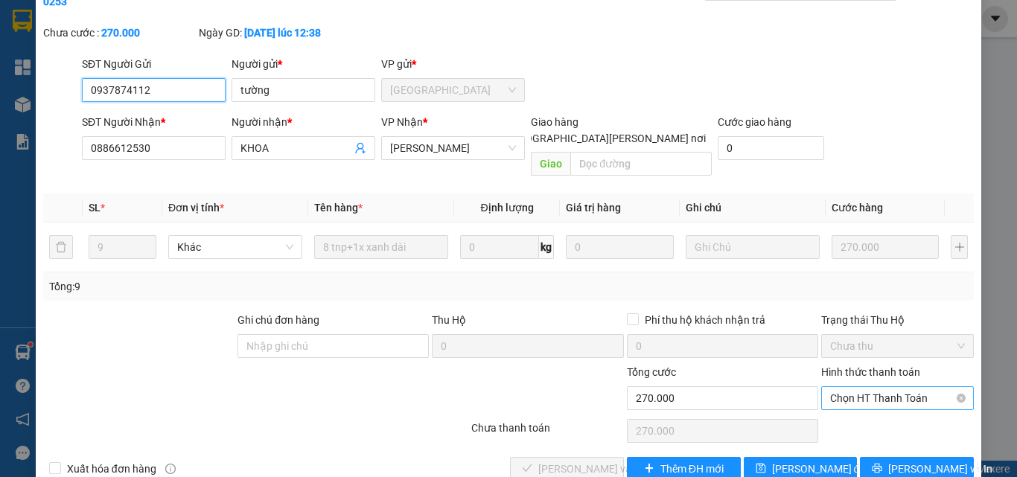
click at [868, 387] on span "Chọn HT Thanh Toán" at bounding box center [897, 398] width 135 height 22
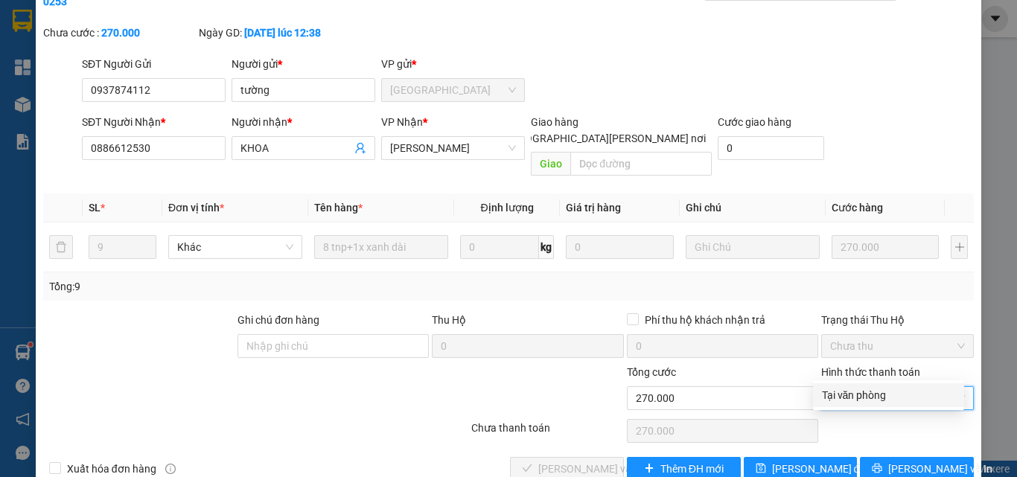
drag, startPoint x: 865, startPoint y: 396, endPoint x: 836, endPoint y: 401, distance: 29.5
click at [862, 396] on div "Tại văn phòng" at bounding box center [888, 395] width 133 height 16
type input "0"
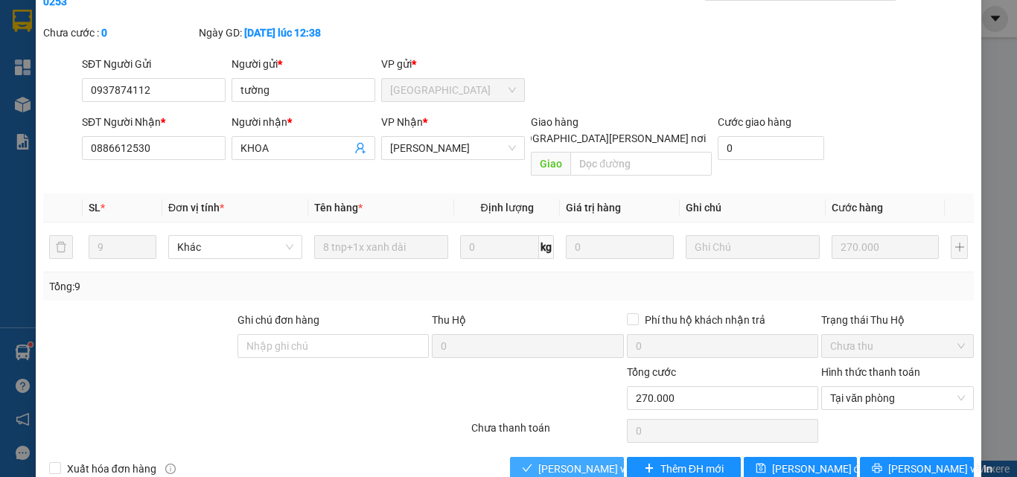
click at [577, 461] on span "[PERSON_NAME] và [PERSON_NAME] hàng" at bounding box center [638, 469] width 201 height 16
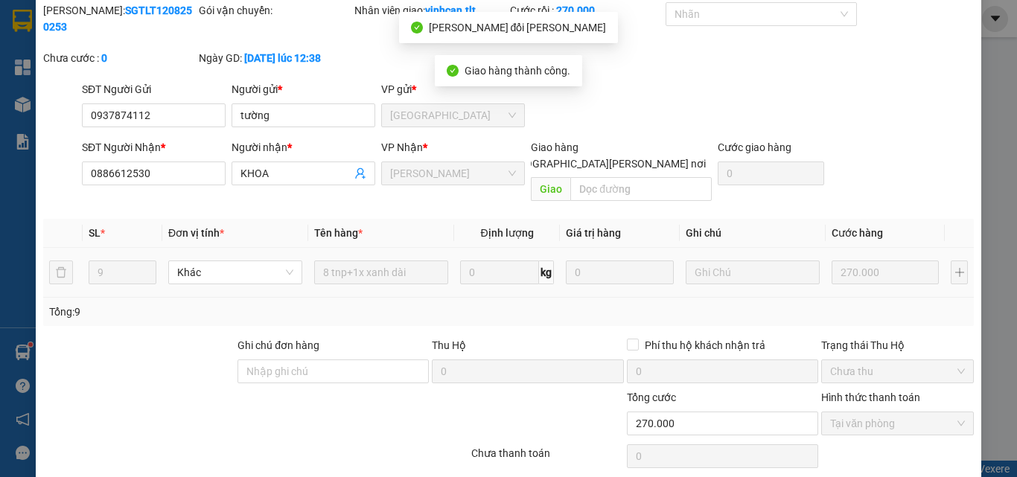
scroll to position [0, 0]
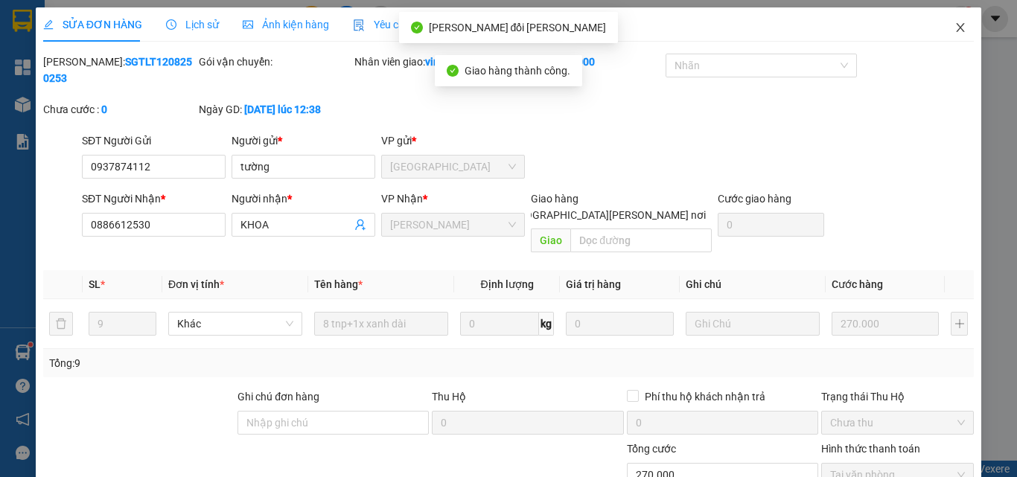
click at [956, 28] on icon "close" at bounding box center [960, 27] width 8 height 9
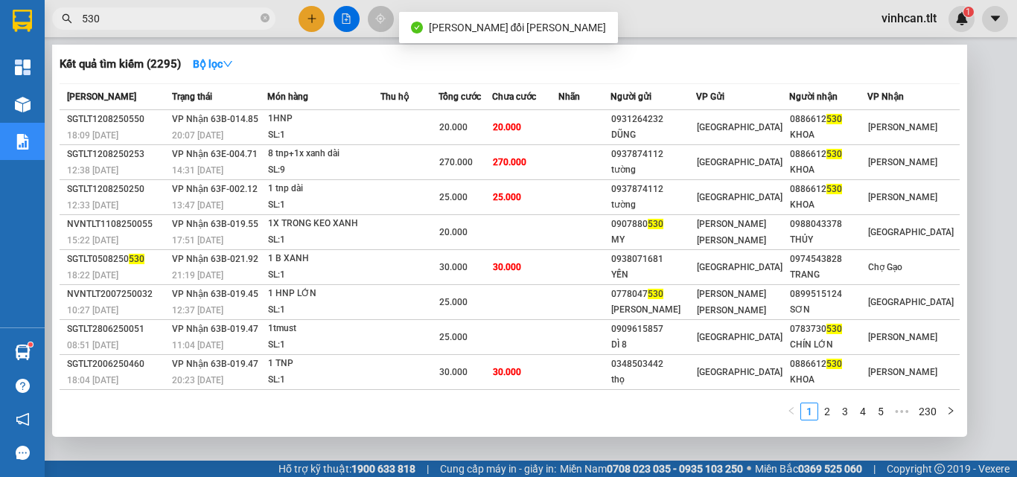
click at [216, 16] on input "530" at bounding box center [170, 18] width 176 height 16
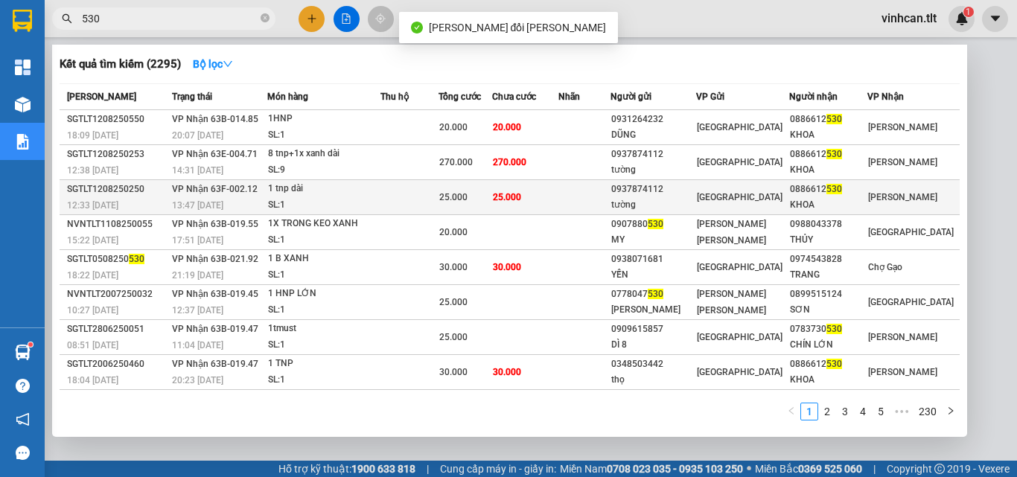
click at [646, 190] on div "0937874112" at bounding box center [653, 190] width 84 height 16
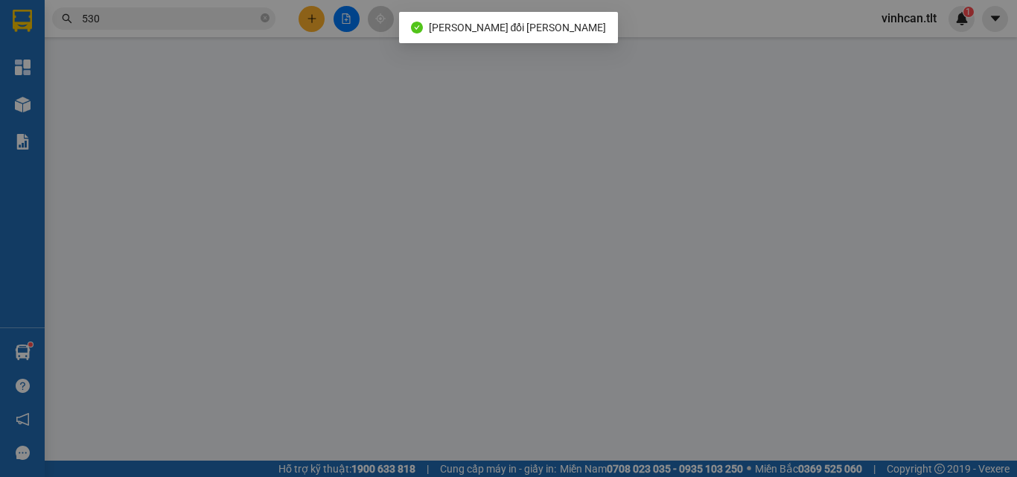
type input "0937874112"
type input "tường"
type input "0886612530"
type input "KHOA"
type input "25.000"
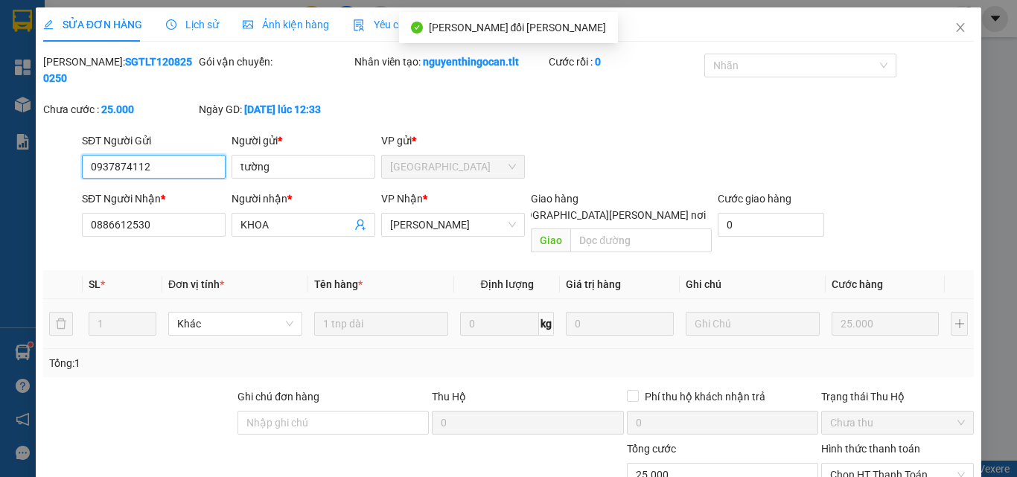
scroll to position [77, 0]
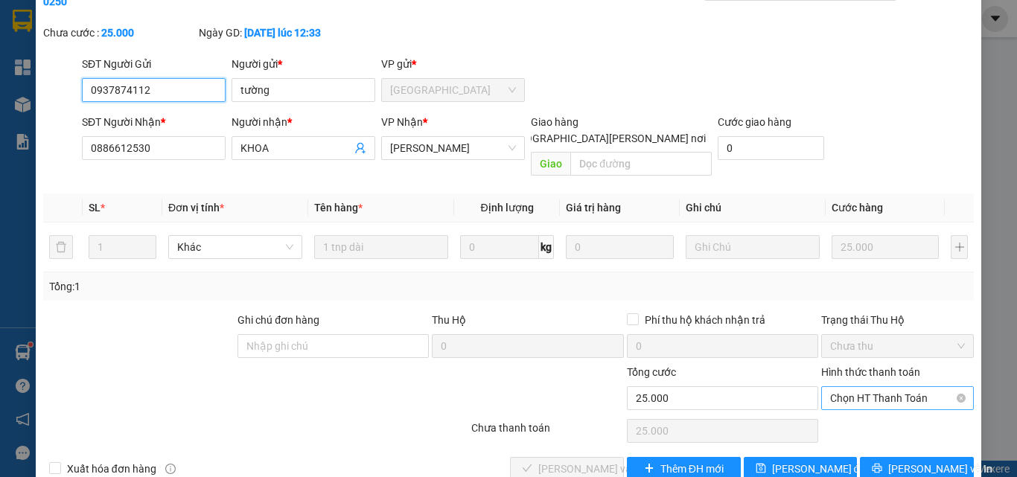
click at [852, 387] on span "Chọn HT Thanh Toán" at bounding box center [897, 398] width 135 height 22
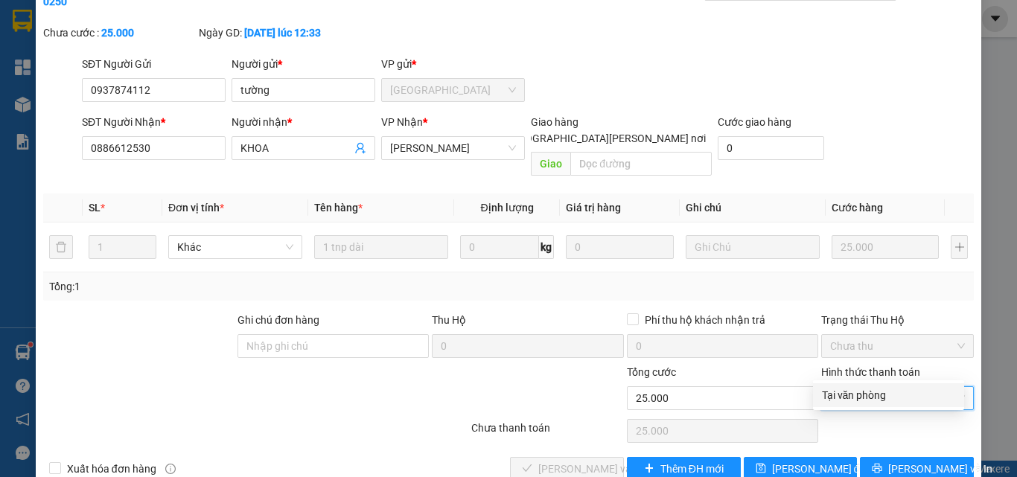
drag, startPoint x: 851, startPoint y: 395, endPoint x: 722, endPoint y: 411, distance: 130.4
click at [842, 397] on div "Tại văn phòng" at bounding box center [888, 395] width 133 height 16
type input "0"
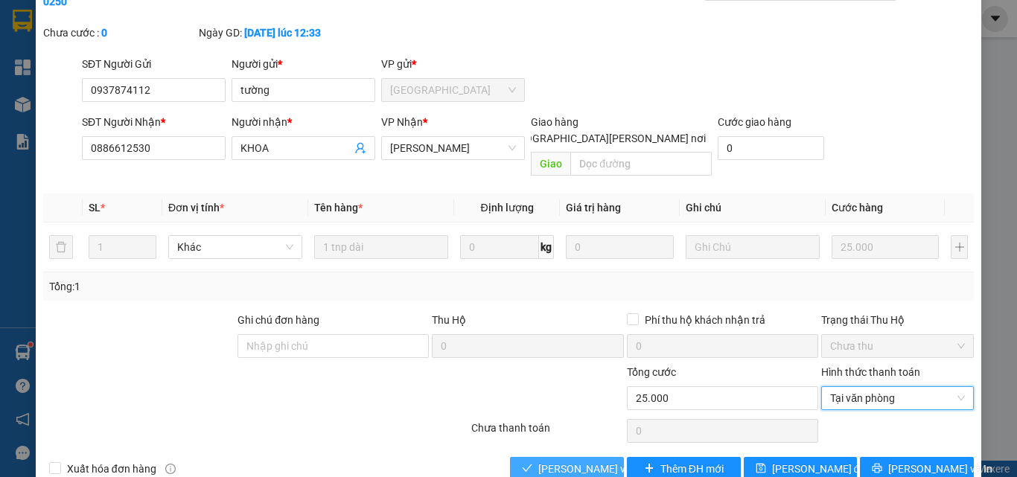
click at [566, 461] on span "[PERSON_NAME] và [PERSON_NAME] hàng" at bounding box center [638, 469] width 201 height 16
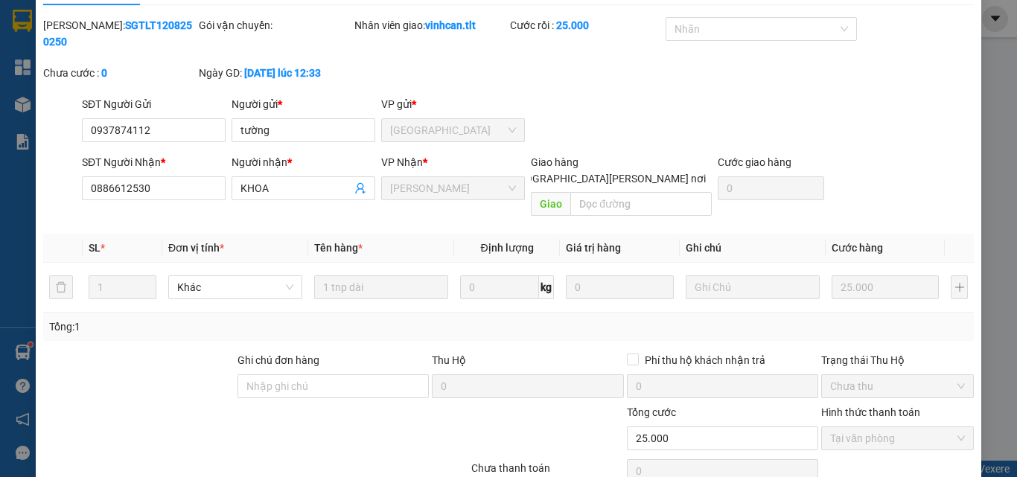
scroll to position [0, 0]
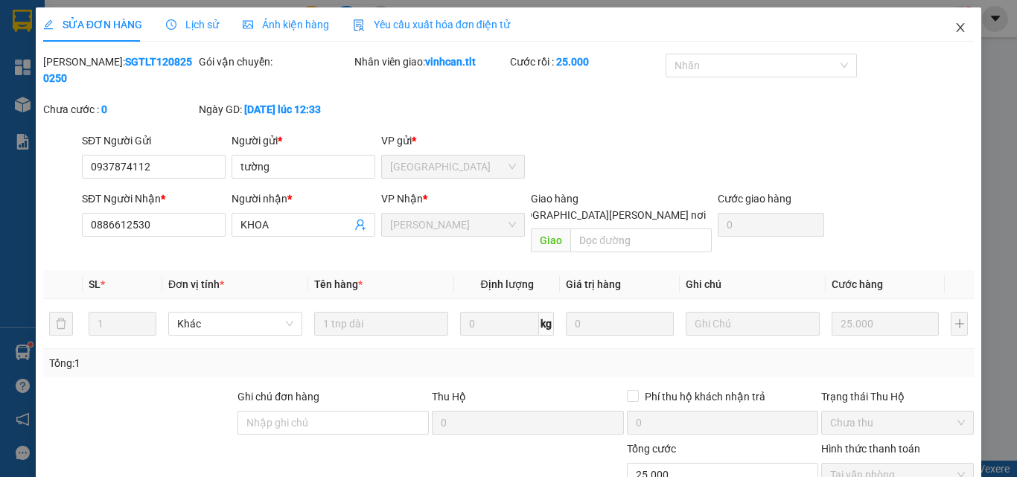
click at [954, 30] on icon "close" at bounding box center [960, 28] width 12 height 12
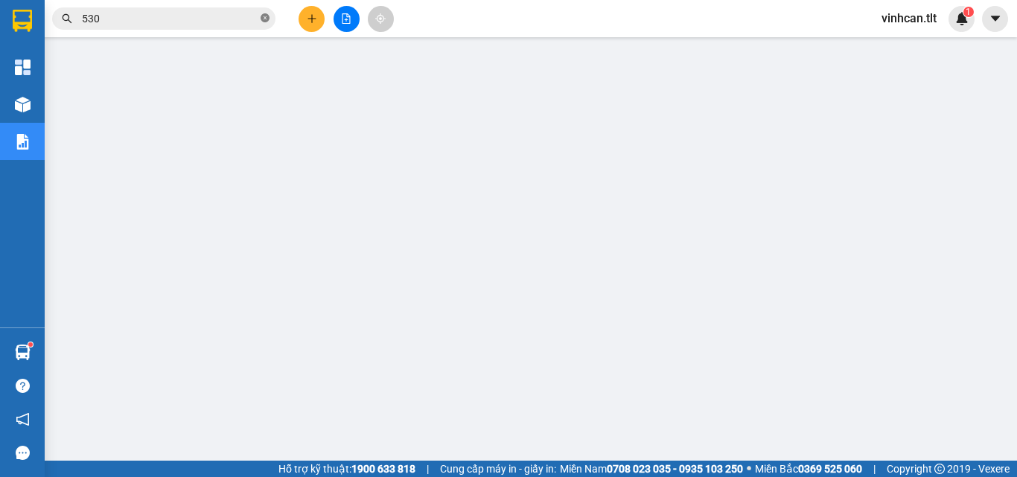
click at [264, 15] on icon "close-circle" at bounding box center [264, 17] width 9 height 9
click at [240, 22] on input "text" at bounding box center [170, 18] width 176 height 16
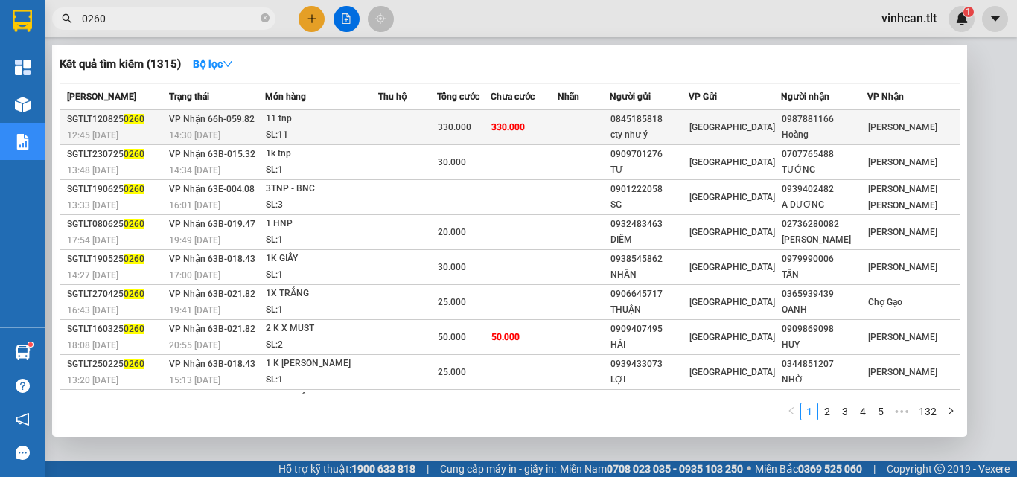
type input "0260"
click at [681, 122] on div "0845185818" at bounding box center [648, 120] width 77 height 16
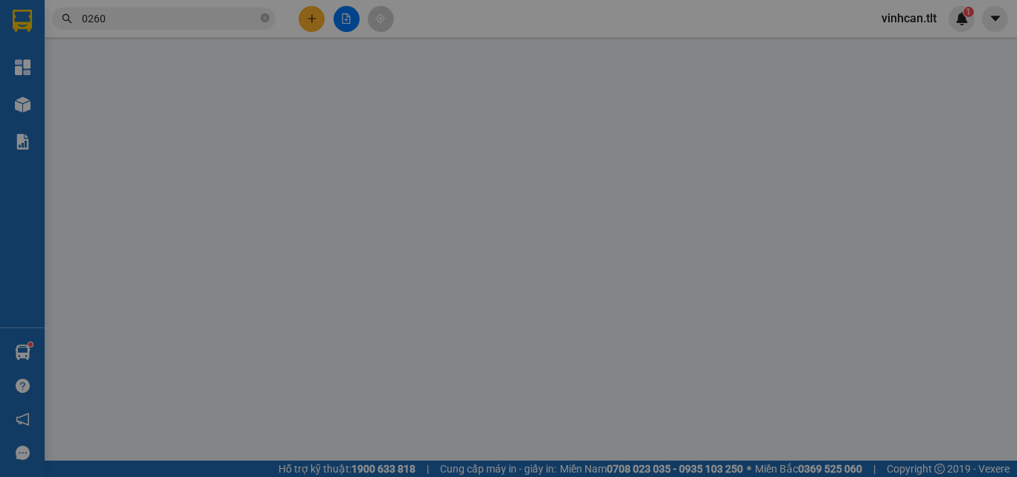
type input "0845185818"
type input "cty như ý"
type input "0987881166"
type input "Hoàng"
type input "330.000"
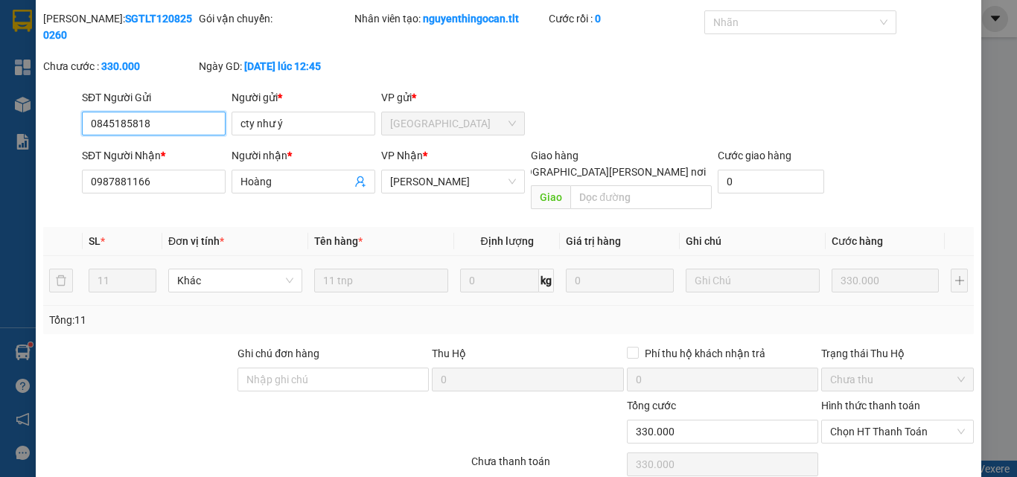
scroll to position [77, 0]
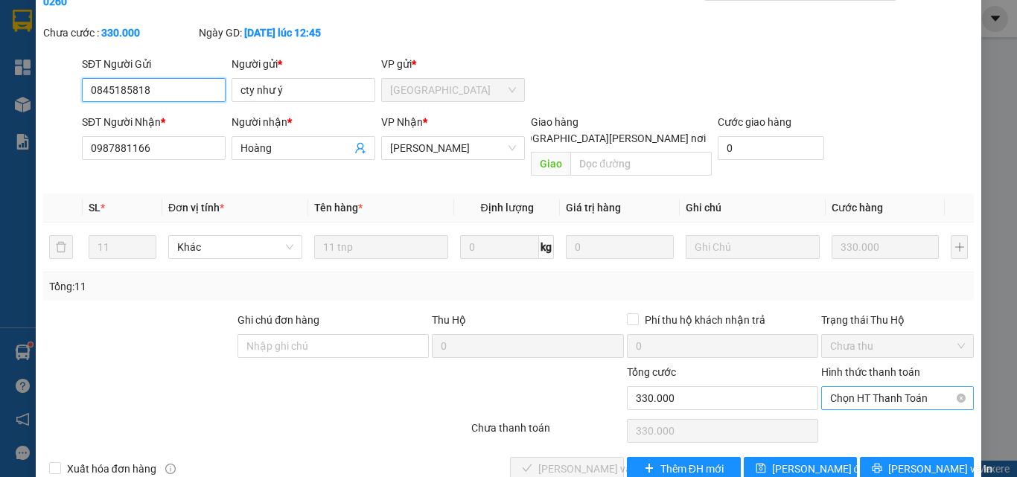
drag, startPoint x: 874, startPoint y: 354, endPoint x: 873, endPoint y: 372, distance: 17.9
click at [874, 387] on span "Chọn HT Thanh Toán" at bounding box center [897, 398] width 135 height 22
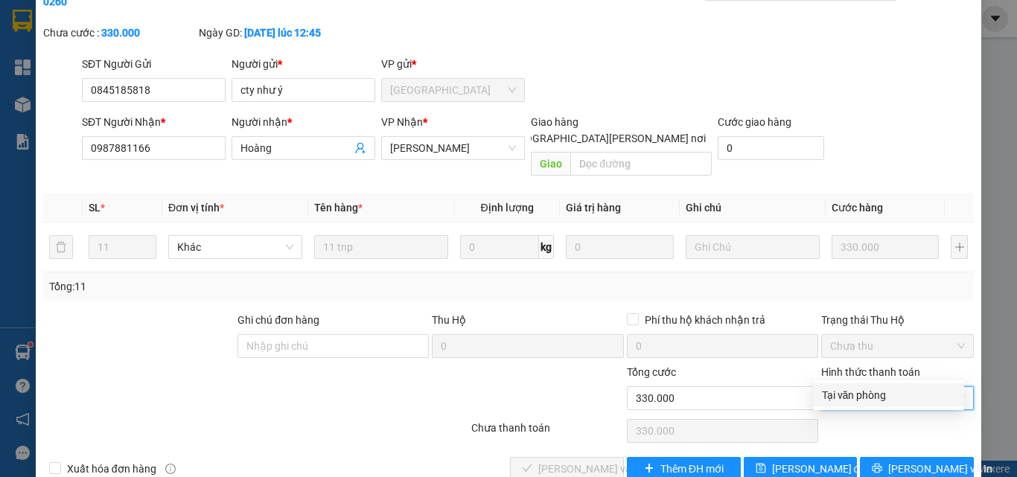
click at [867, 393] on div "Tại văn phòng" at bounding box center [888, 395] width 133 height 16
type input "0"
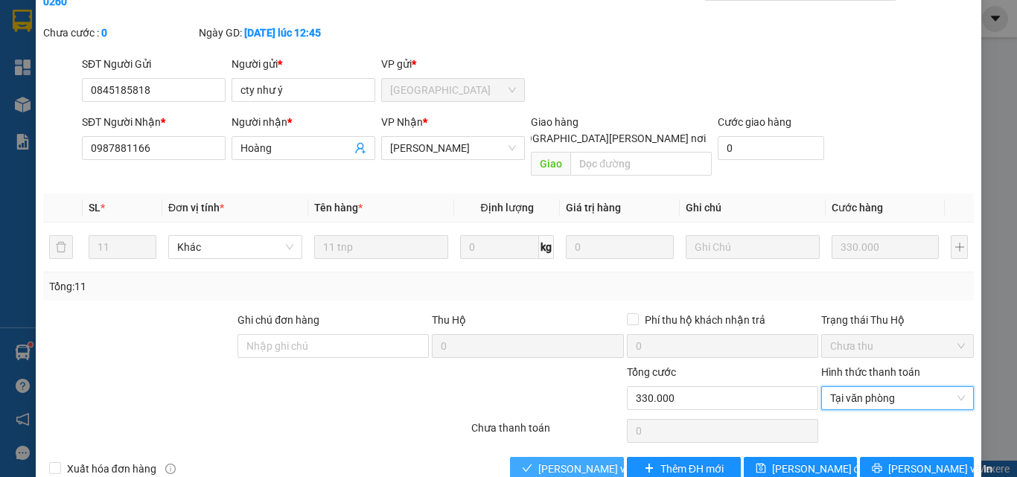
click at [574, 461] on span "[PERSON_NAME] và [PERSON_NAME] hàng" at bounding box center [638, 469] width 201 height 16
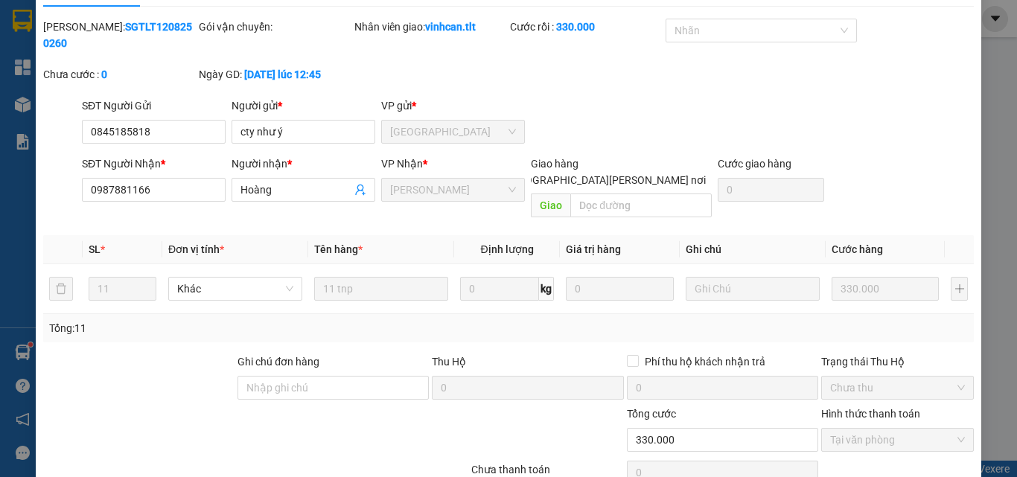
scroll to position [0, 0]
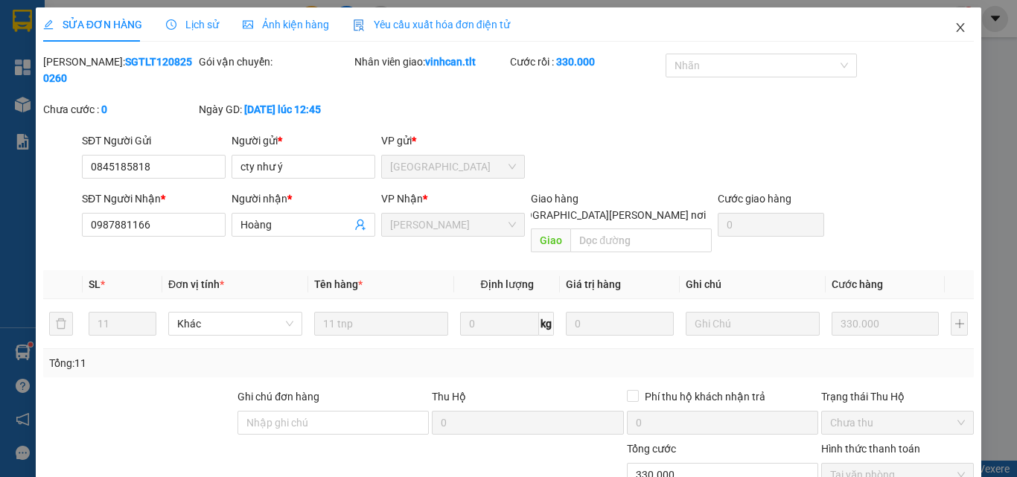
click at [954, 31] on icon "close" at bounding box center [960, 28] width 12 height 12
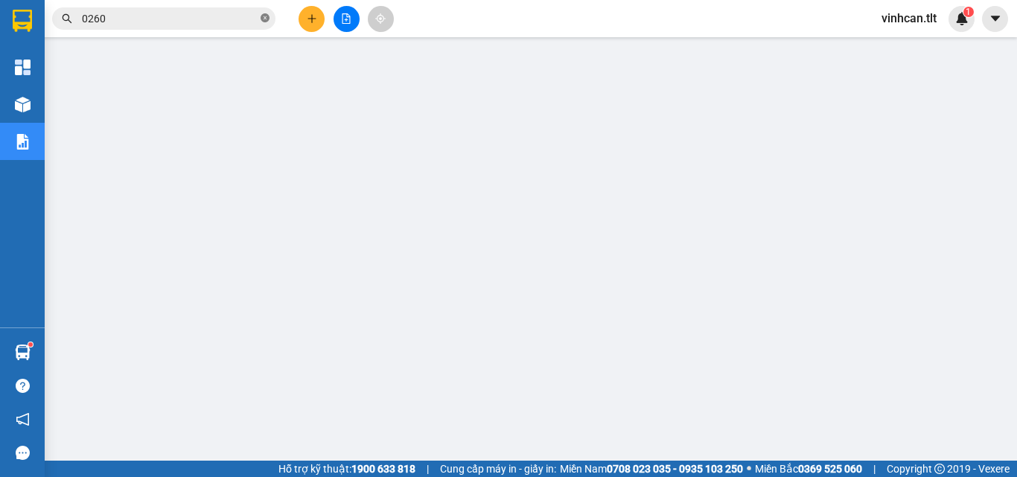
click at [265, 17] on icon "close-circle" at bounding box center [264, 17] width 9 height 9
click at [229, 21] on input "text" at bounding box center [170, 18] width 176 height 16
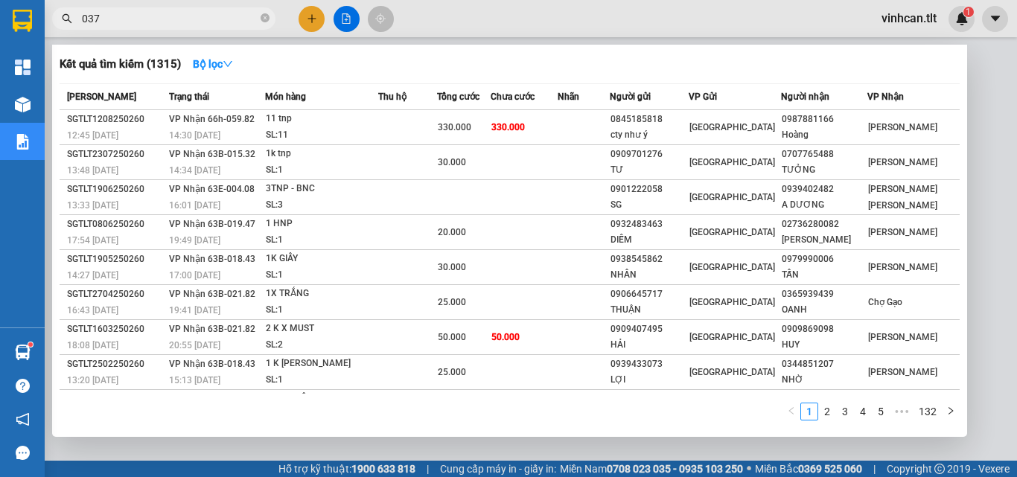
type input "0379"
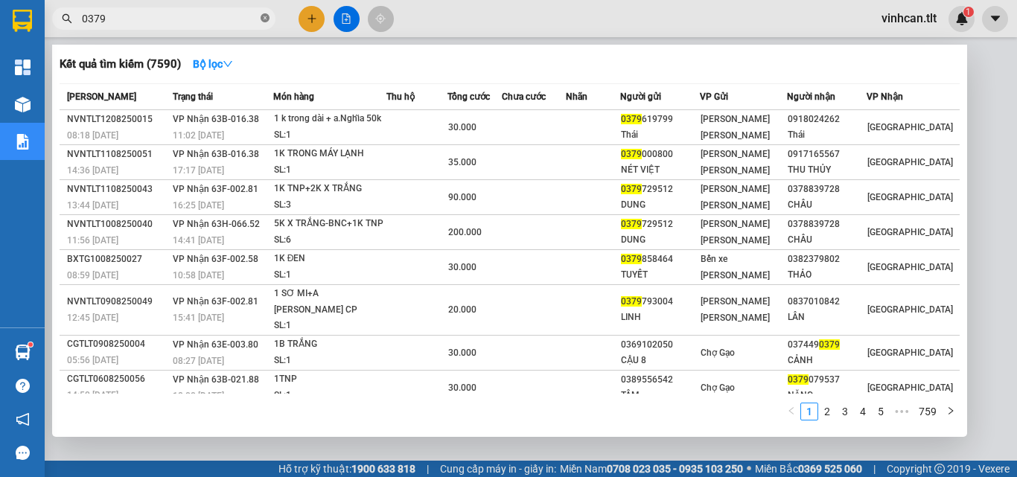
drag, startPoint x: 264, startPoint y: 16, endPoint x: 262, endPoint y: 26, distance: 9.9
click at [264, 17] on icon "close-circle" at bounding box center [264, 17] width 9 height 9
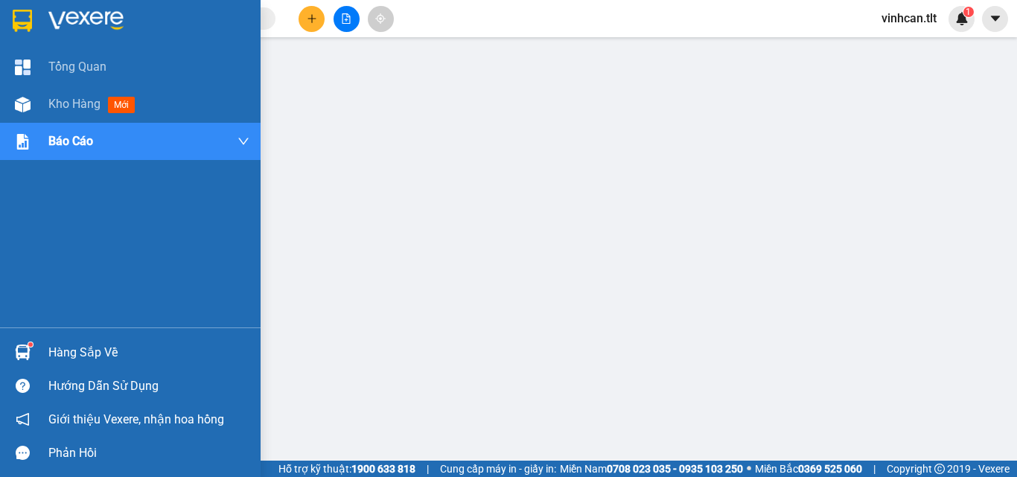
drag, startPoint x: 70, startPoint y: 345, endPoint x: 100, endPoint y: 350, distance: 30.1
click at [74, 349] on div "Hàng sắp về" at bounding box center [148, 353] width 201 height 22
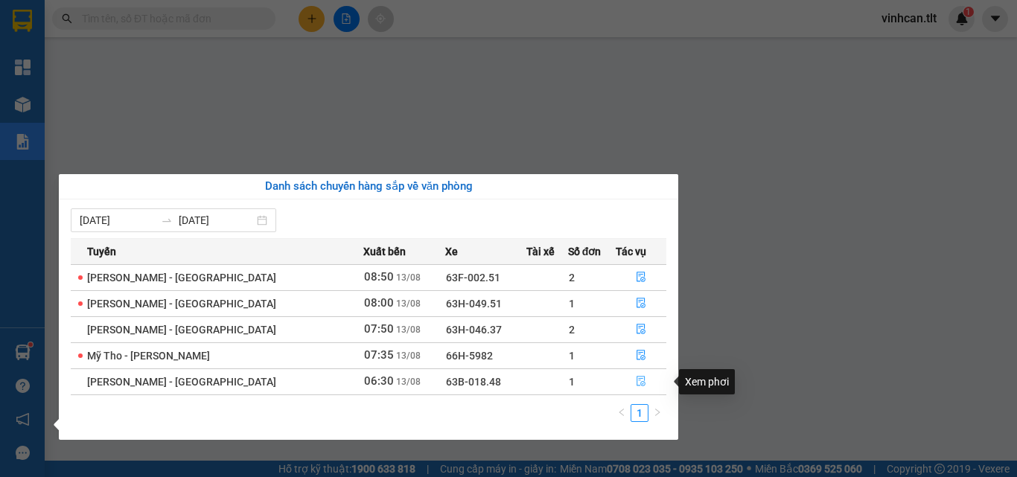
click at [636, 384] on icon "file-done" at bounding box center [641, 381] width 10 height 10
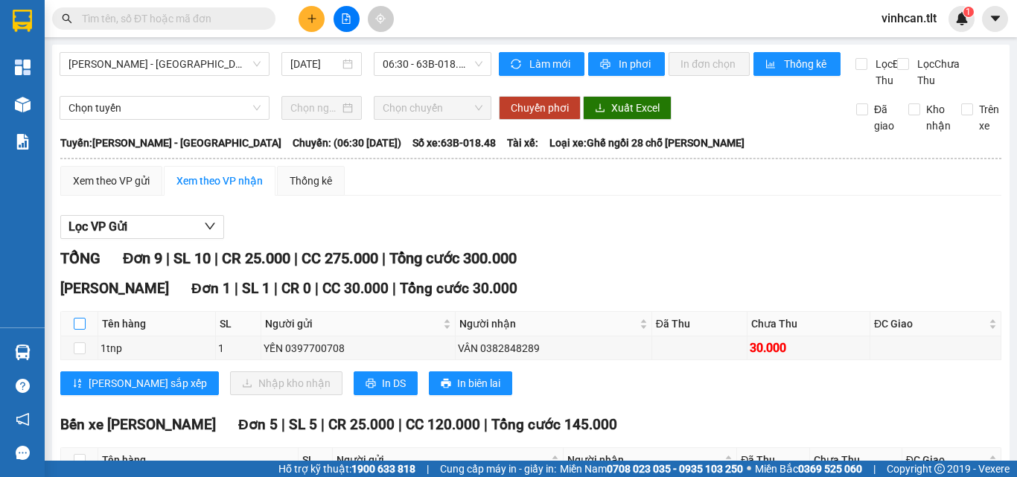
click at [74, 330] on input "checkbox" at bounding box center [80, 324] width 12 height 12
checkbox input "true"
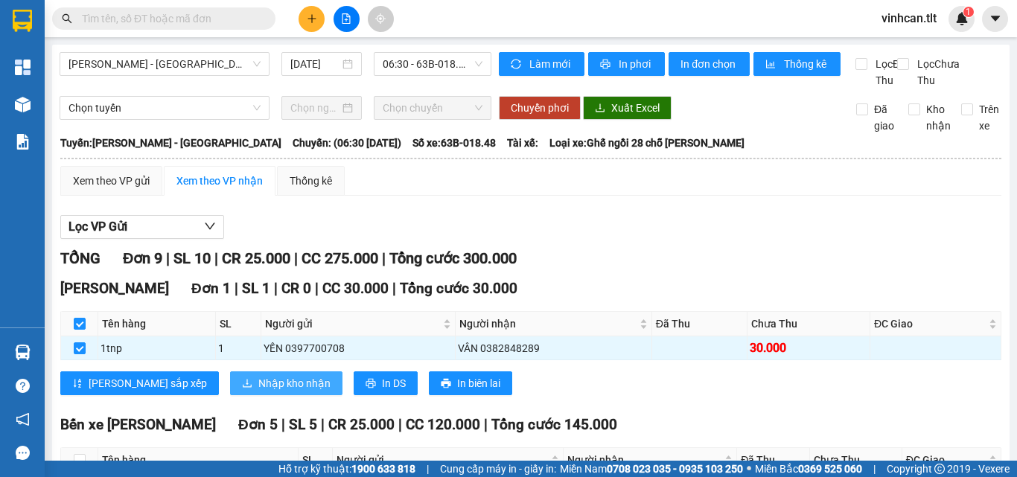
click at [258, 391] on span "Nhập kho nhận" at bounding box center [294, 383] width 72 height 16
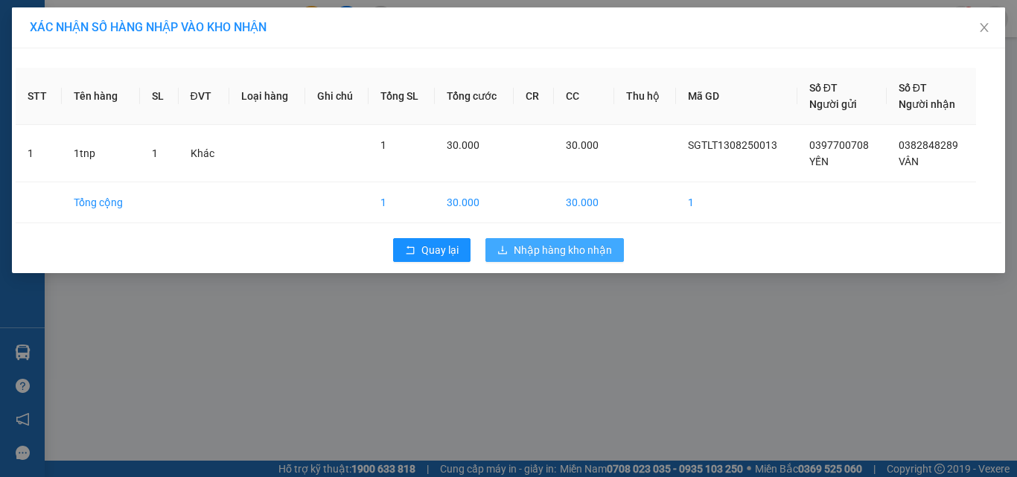
drag, startPoint x: 532, startPoint y: 248, endPoint x: 522, endPoint y: 252, distance: 10.7
click at [529, 249] on span "Nhập hàng kho nhận" at bounding box center [562, 250] width 98 height 16
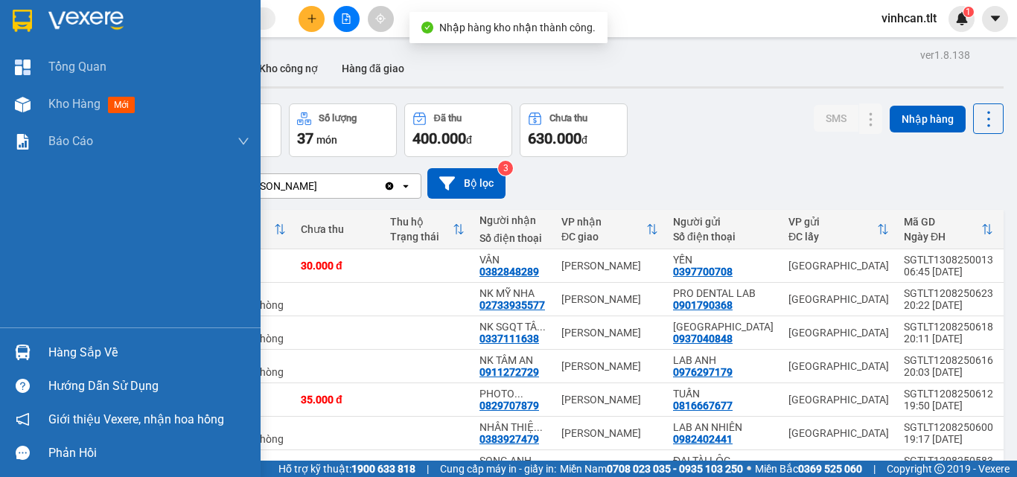
drag, startPoint x: 64, startPoint y: 353, endPoint x: 127, endPoint y: 350, distance: 62.6
click at [72, 354] on div "Hàng sắp về" at bounding box center [148, 353] width 201 height 22
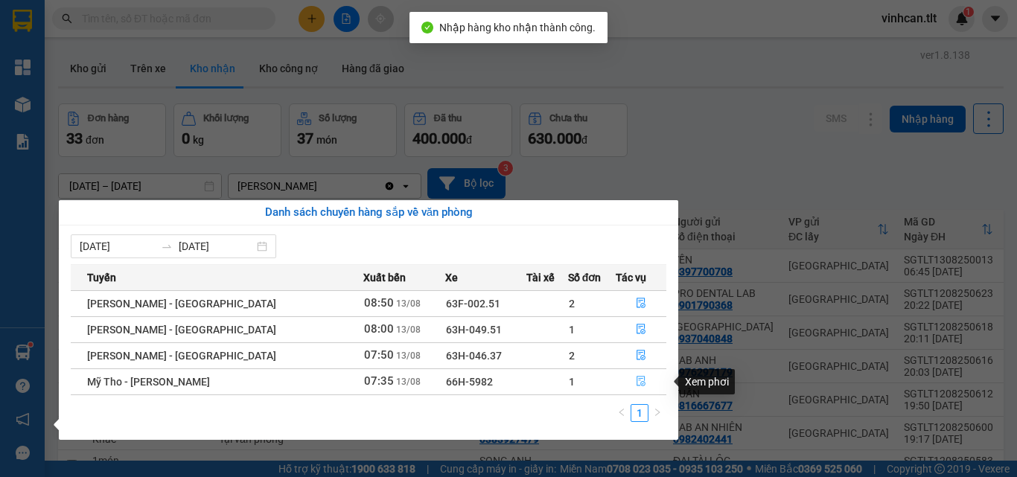
click at [636, 378] on icon "file-done" at bounding box center [640, 382] width 9 height 10
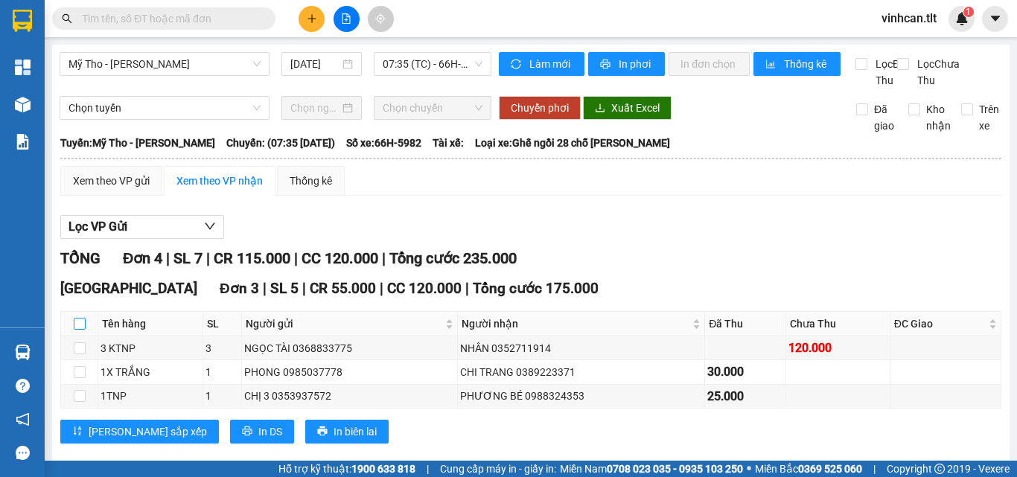
click at [83, 330] on input "checkbox" at bounding box center [80, 324] width 12 height 12
checkbox input "true"
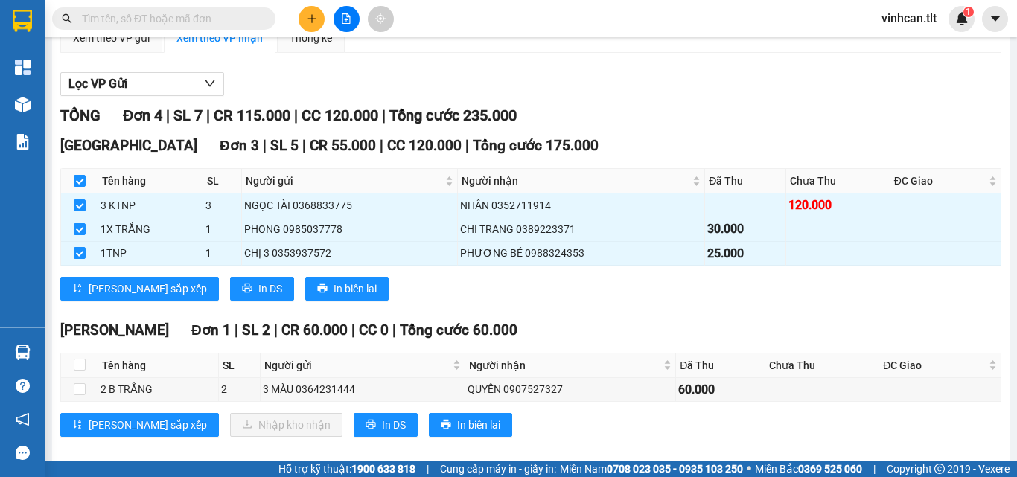
scroll to position [149, 0]
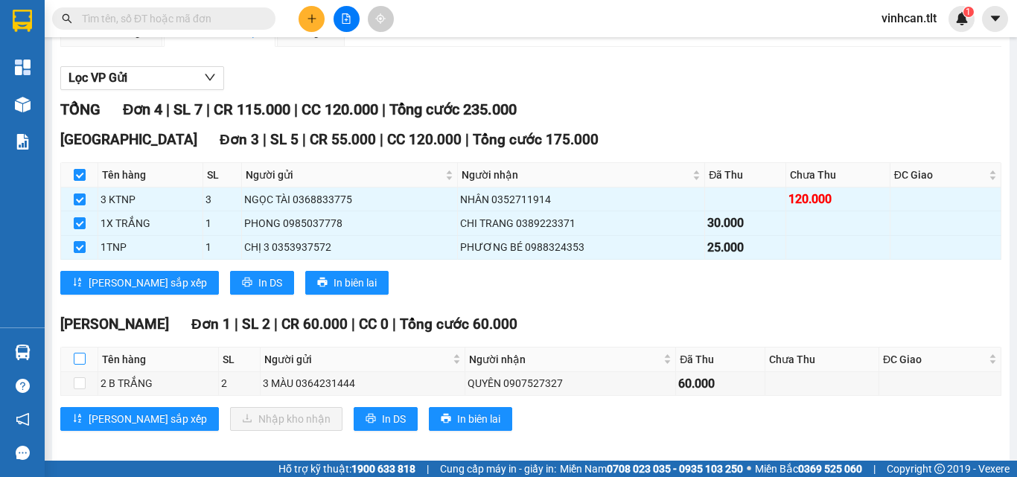
drag, startPoint x: 75, startPoint y: 372, endPoint x: 84, endPoint y: 377, distance: 10.3
click at [76, 365] on input "checkbox" at bounding box center [80, 359] width 12 height 12
checkbox input "true"
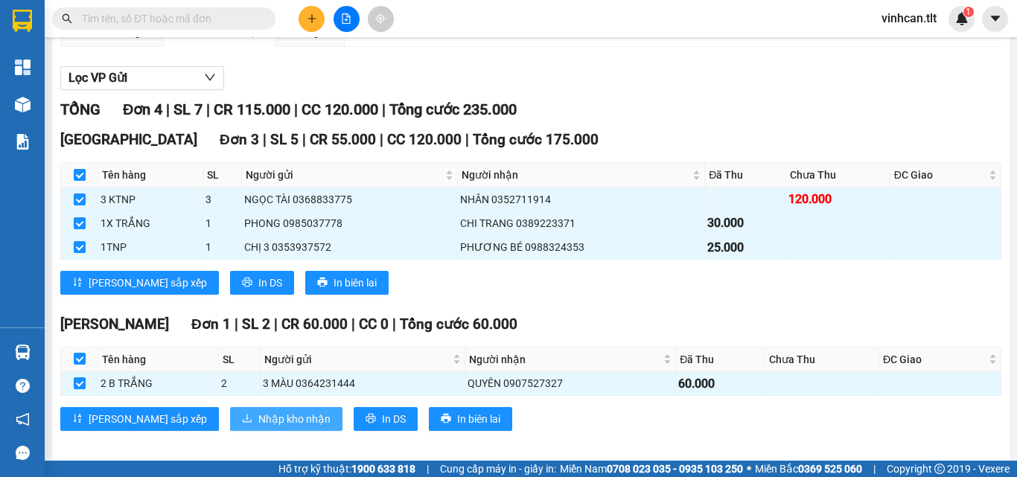
click at [258, 426] on span "Nhập kho nhận" at bounding box center [294, 419] width 72 height 16
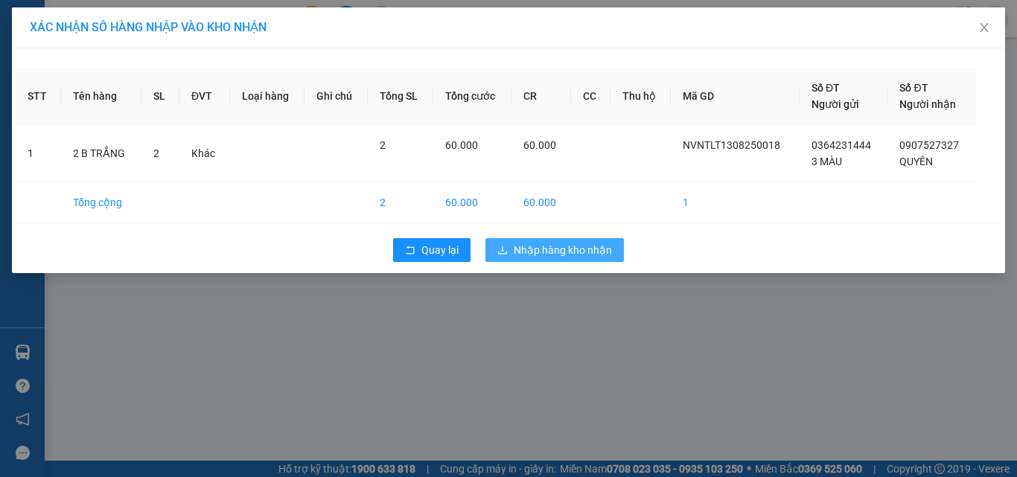
click at [575, 252] on span "Nhập hàng kho nhận" at bounding box center [562, 250] width 98 height 16
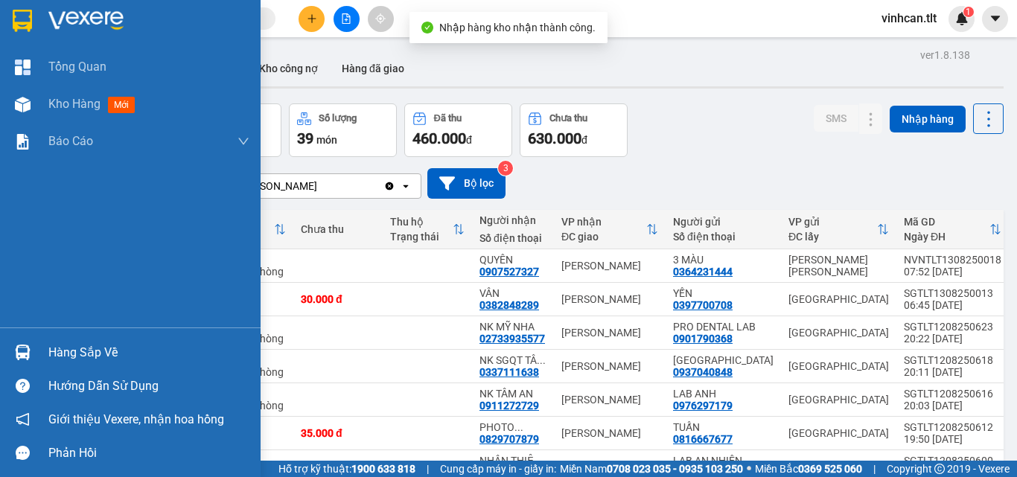
drag, startPoint x: 56, startPoint y: 351, endPoint x: 88, endPoint y: 359, distance: 33.2
click at [77, 357] on div "Hàng sắp về" at bounding box center [148, 353] width 201 height 22
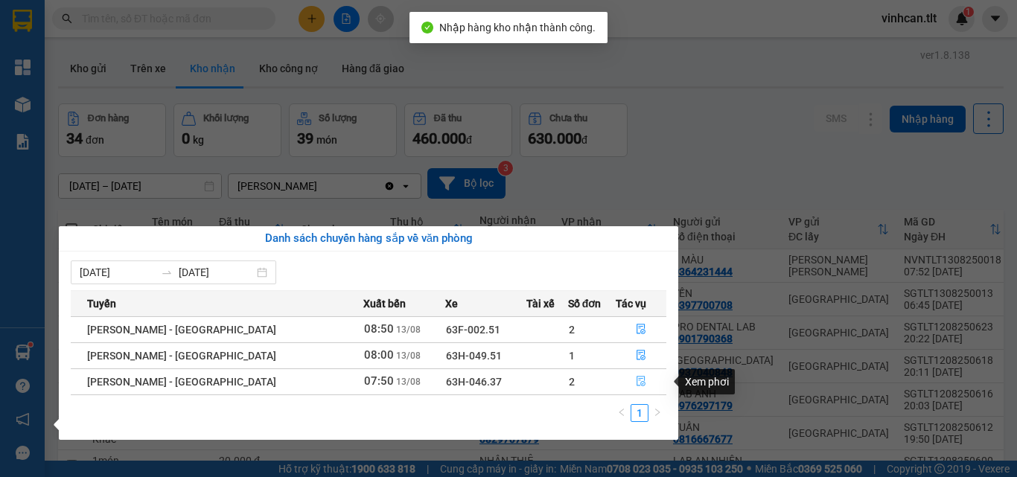
click at [636, 383] on icon "file-done" at bounding box center [641, 381] width 10 height 10
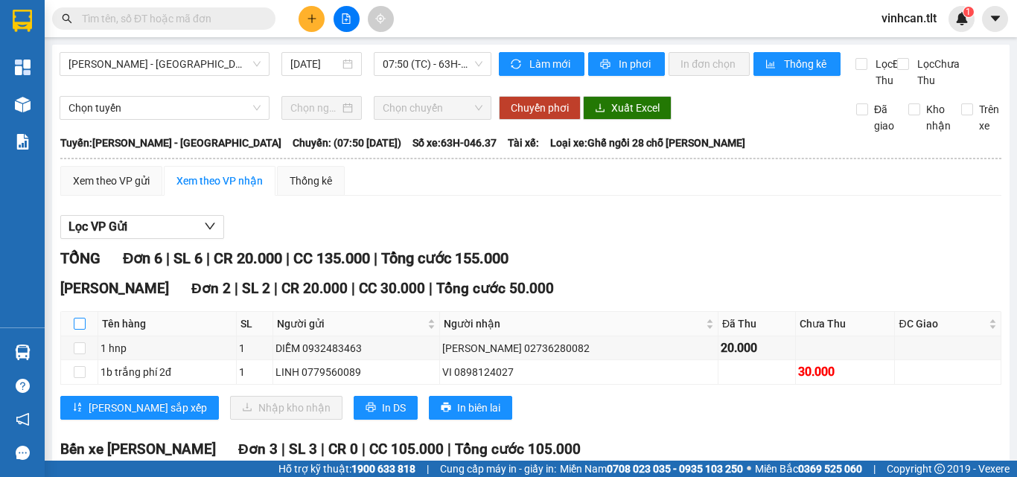
click at [80, 330] on input "checkbox" at bounding box center [80, 324] width 12 height 12
checkbox input "true"
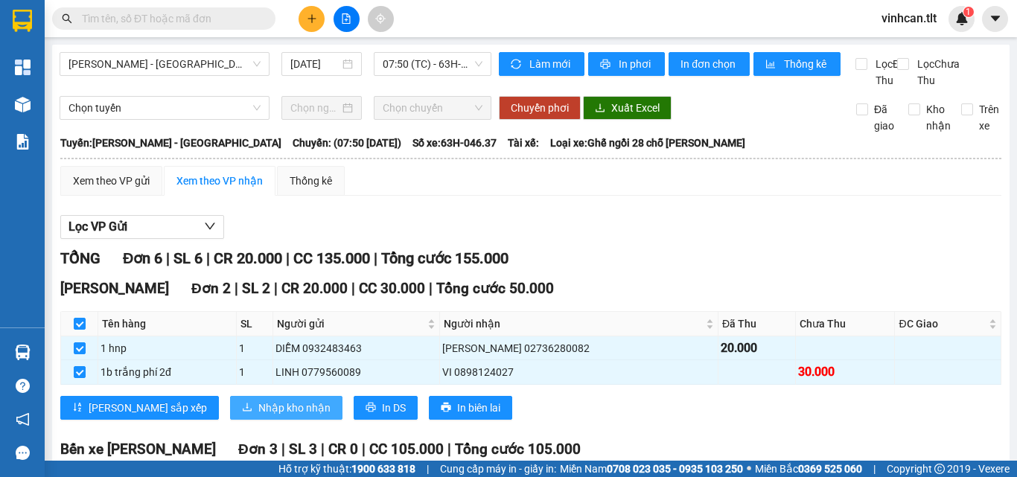
click at [258, 416] on span "Nhập kho nhận" at bounding box center [294, 408] width 72 height 16
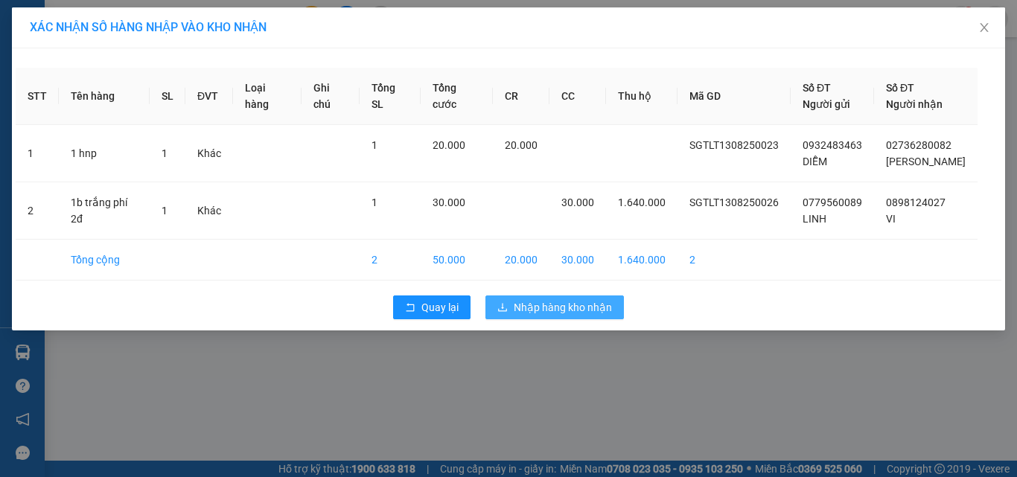
drag, startPoint x: 579, startPoint y: 303, endPoint x: 531, endPoint y: 283, distance: 52.4
click at [578, 303] on span "Nhập hàng kho nhận" at bounding box center [562, 307] width 98 height 16
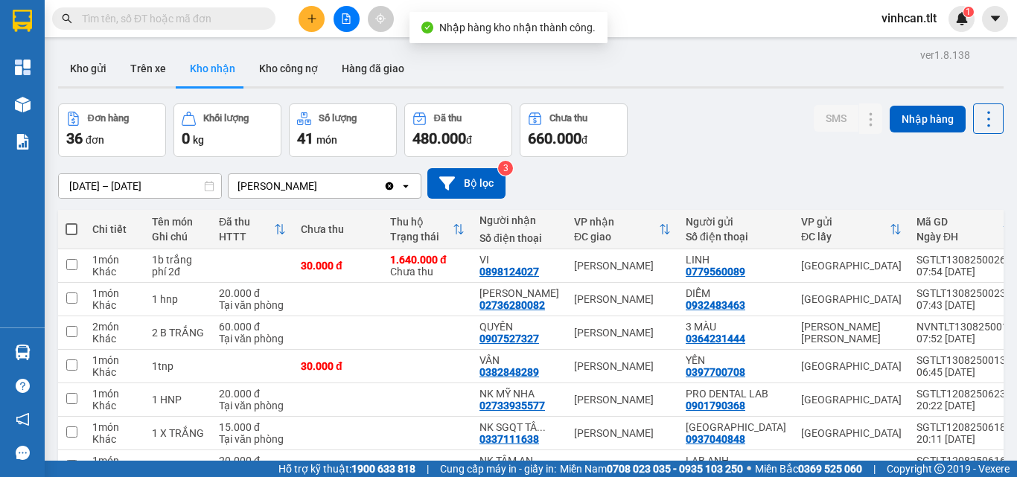
click at [199, 21] on input "text" at bounding box center [170, 18] width 176 height 16
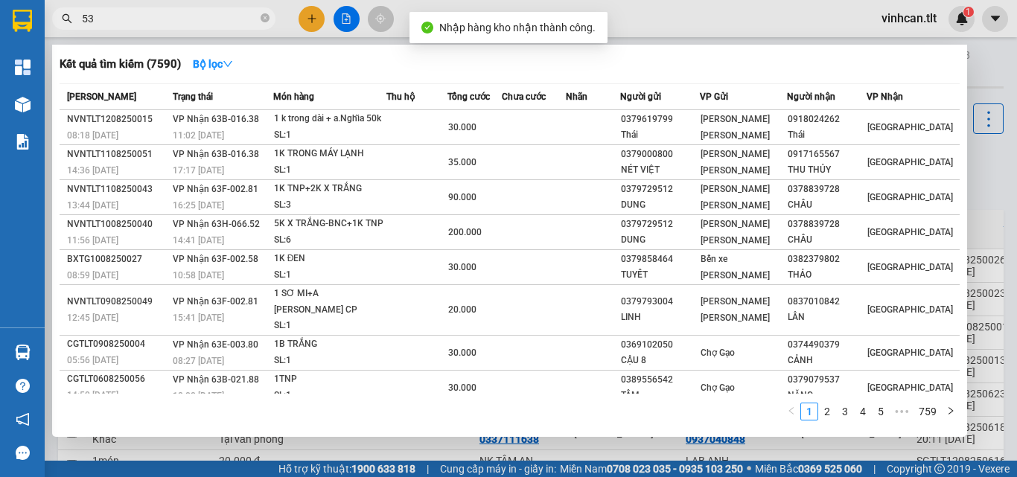
type input "530"
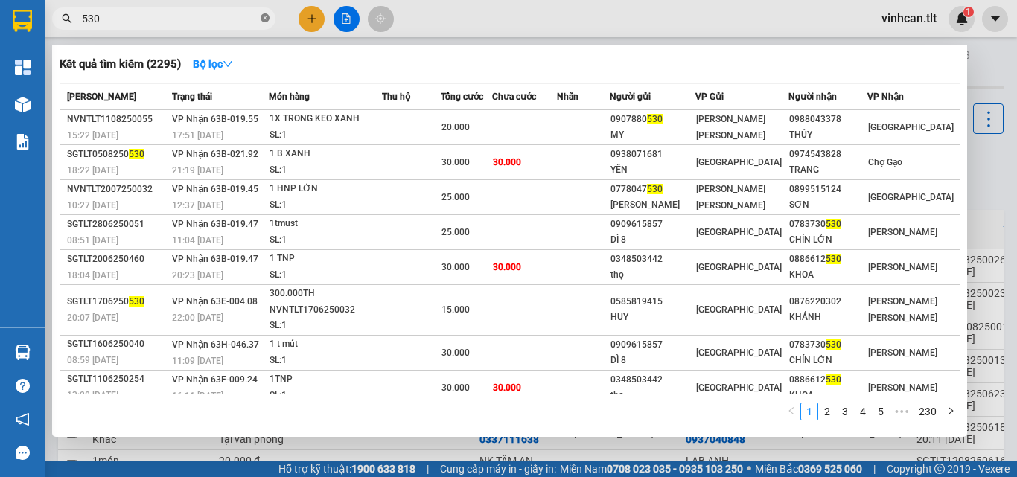
click at [264, 18] on icon "close-circle" at bounding box center [264, 17] width 9 height 9
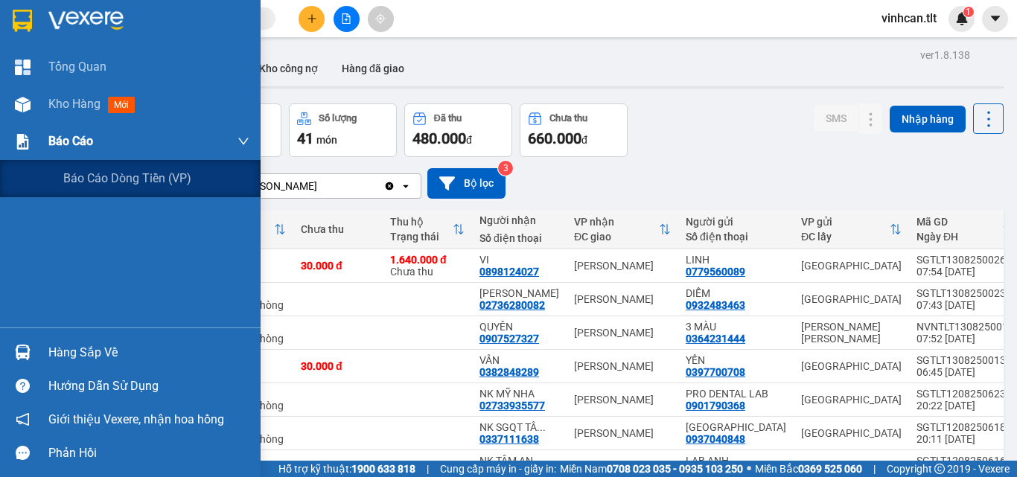
click at [63, 135] on span "Báo cáo" at bounding box center [70, 141] width 45 height 19
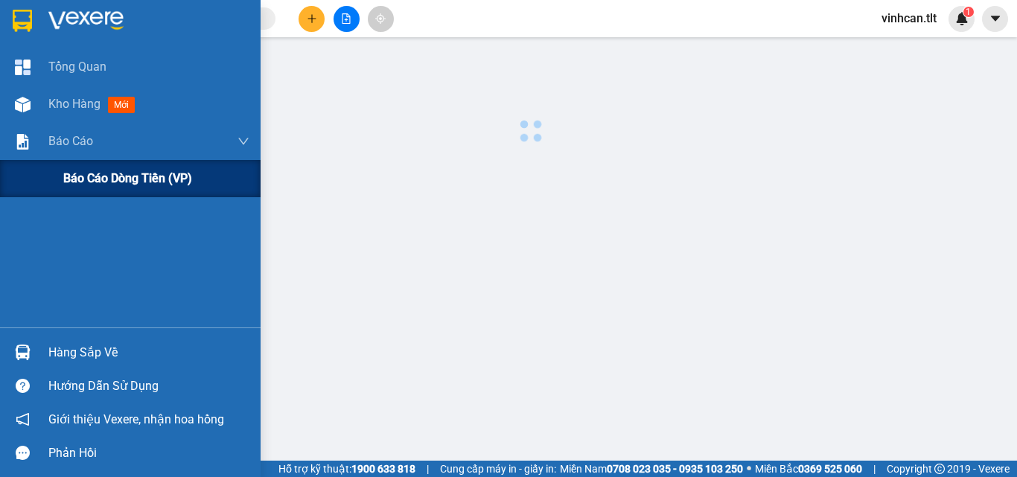
drag, startPoint x: 110, startPoint y: 173, endPoint x: 118, endPoint y: 173, distance: 8.2
click at [112, 173] on span "Báo cáo dòng tiền (VP)" at bounding box center [127, 178] width 129 height 19
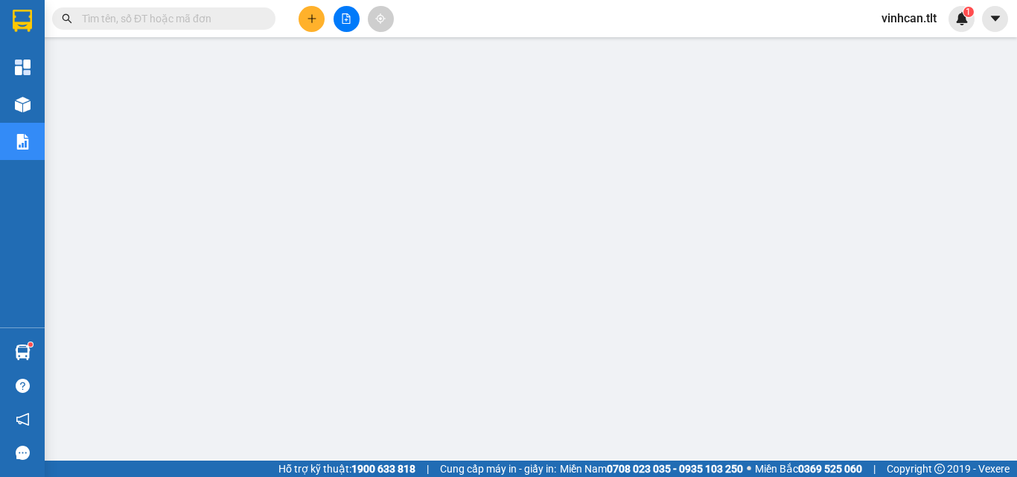
click at [217, 25] on input "text" at bounding box center [170, 18] width 176 height 16
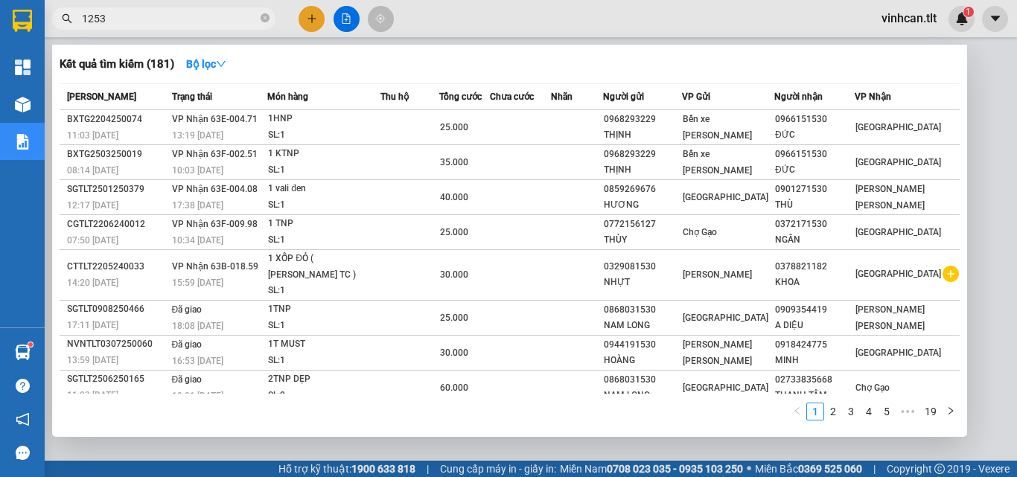
type input "12530"
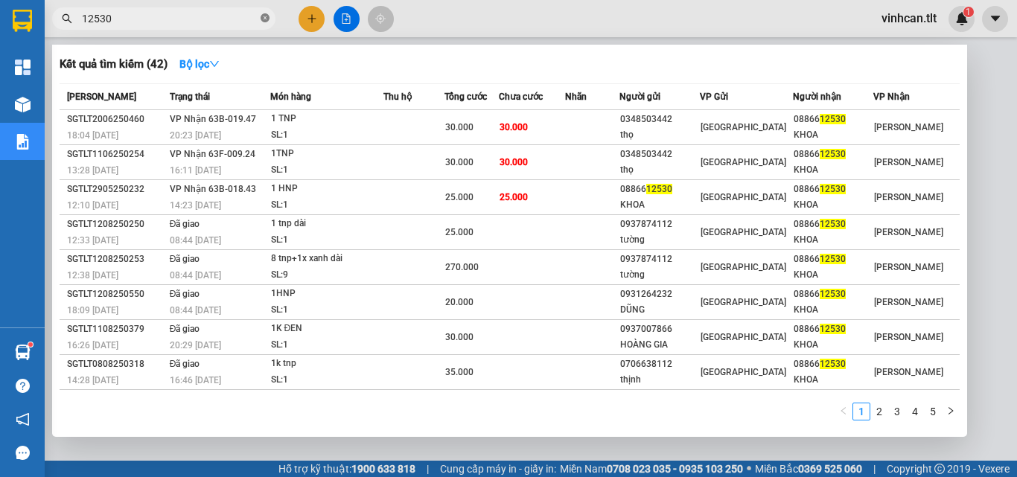
click at [265, 19] on icon "close-circle" at bounding box center [264, 17] width 9 height 9
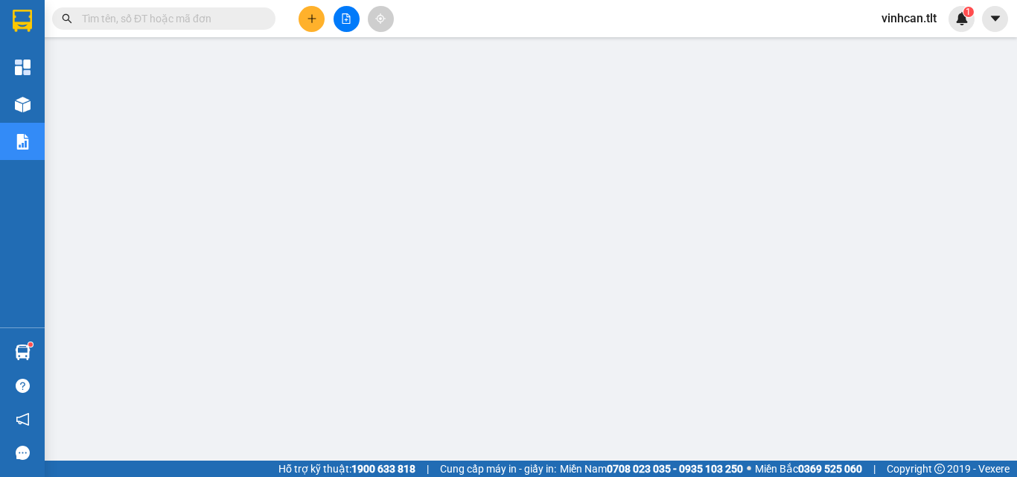
click at [206, 11] on input "text" at bounding box center [170, 18] width 176 height 16
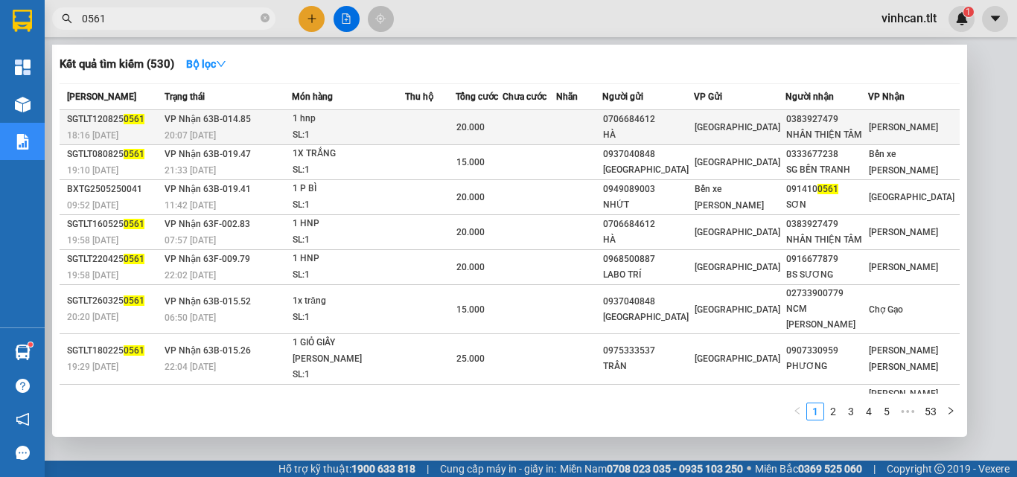
type input "0561"
click at [667, 121] on div "0706684612" at bounding box center [648, 120] width 90 height 16
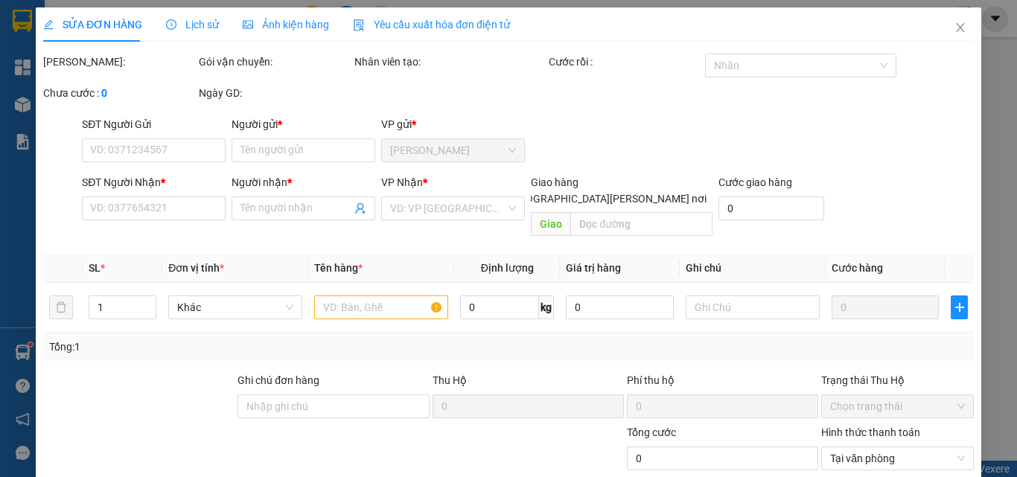
type input "0706684612"
type input "HÀ"
type input "0383927479"
type input "NHÂN THIỆN TÂM"
type input "20.000"
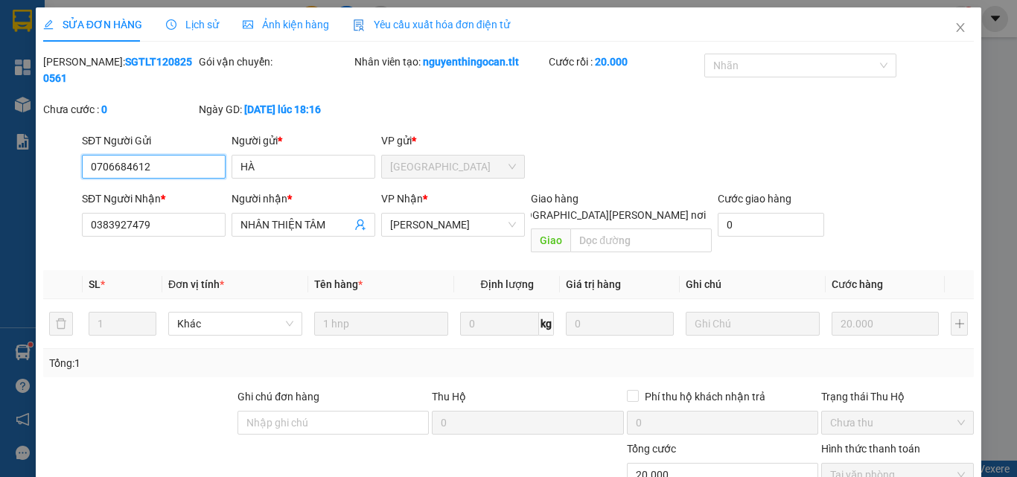
scroll to position [74, 0]
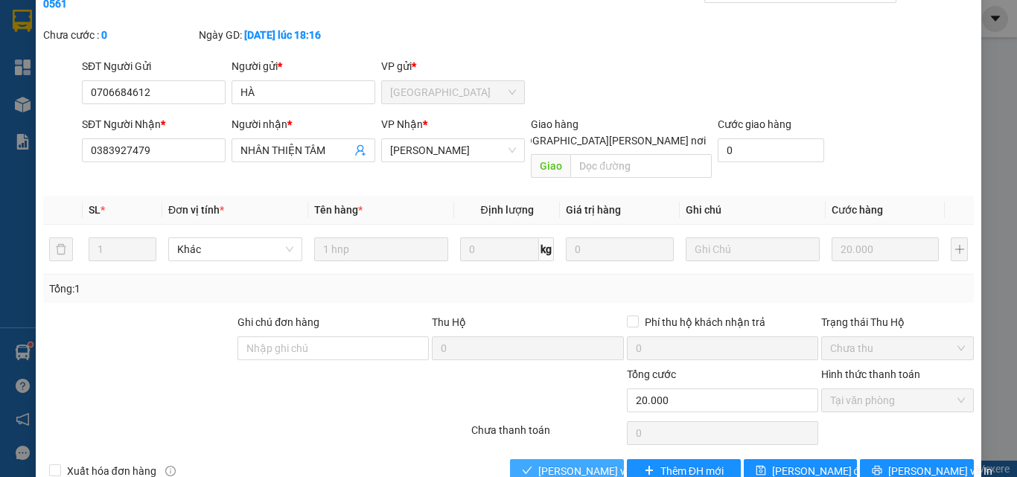
click at [564, 463] on span "[PERSON_NAME] và [PERSON_NAME] hàng" at bounding box center [638, 471] width 201 height 16
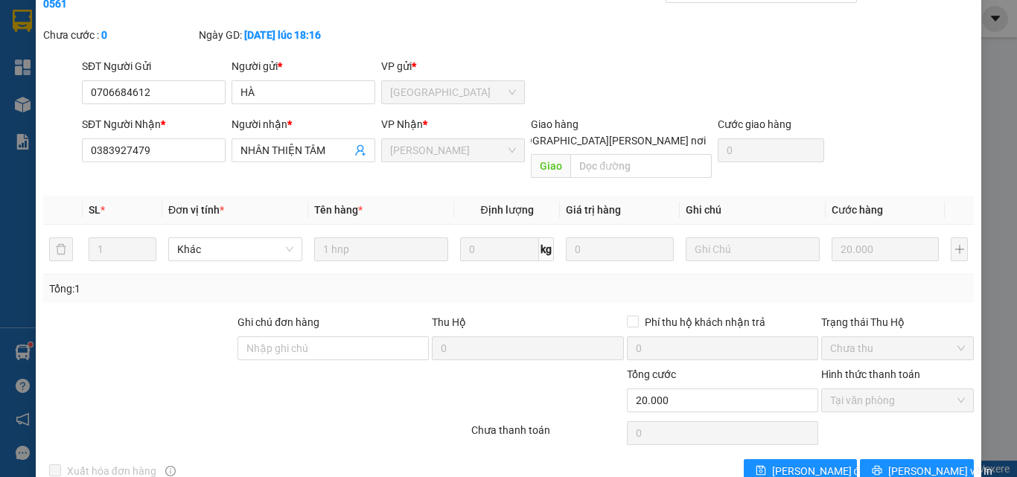
scroll to position [0, 0]
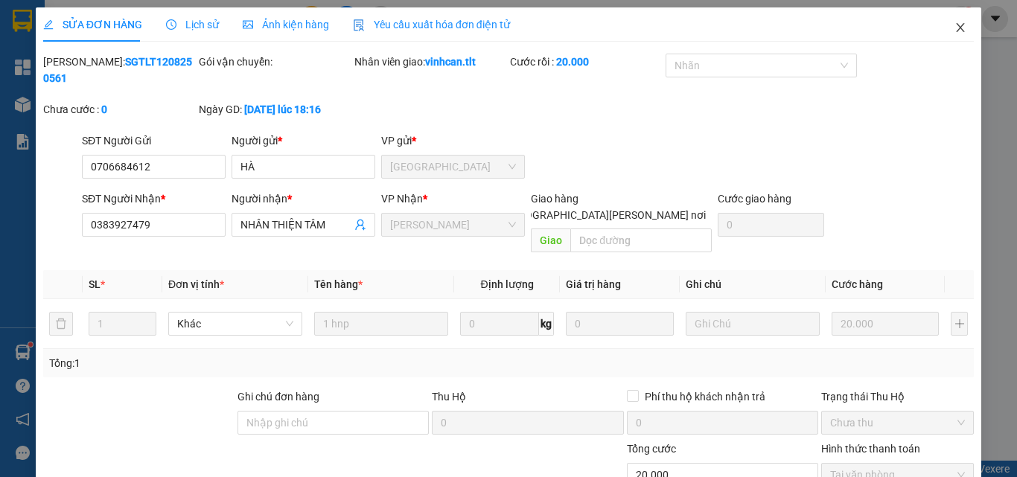
click at [956, 25] on icon "close" at bounding box center [960, 27] width 8 height 9
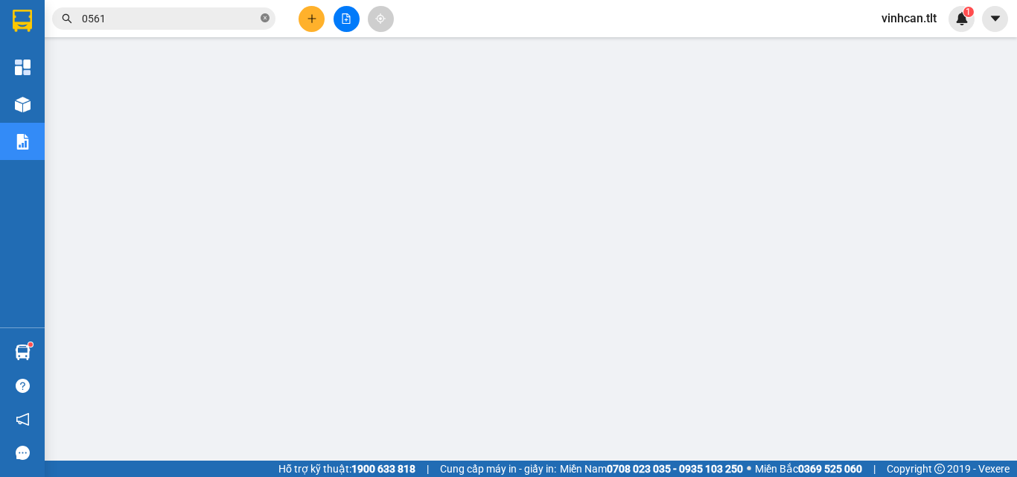
click at [266, 16] on icon "close-circle" at bounding box center [264, 17] width 9 height 9
click at [250, 17] on input "text" at bounding box center [170, 18] width 176 height 16
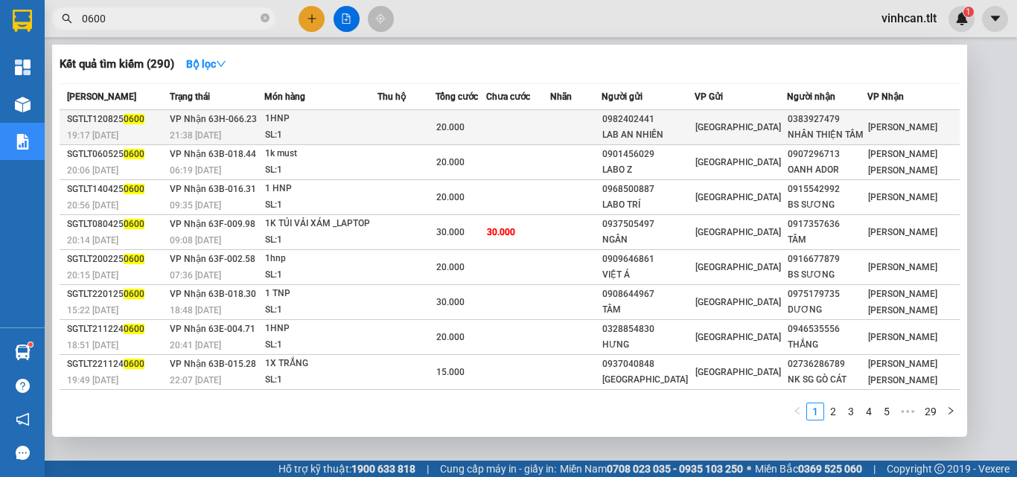
type input "0600"
click at [679, 127] on div "LAB AN NHIÊN" at bounding box center [647, 135] width 91 height 16
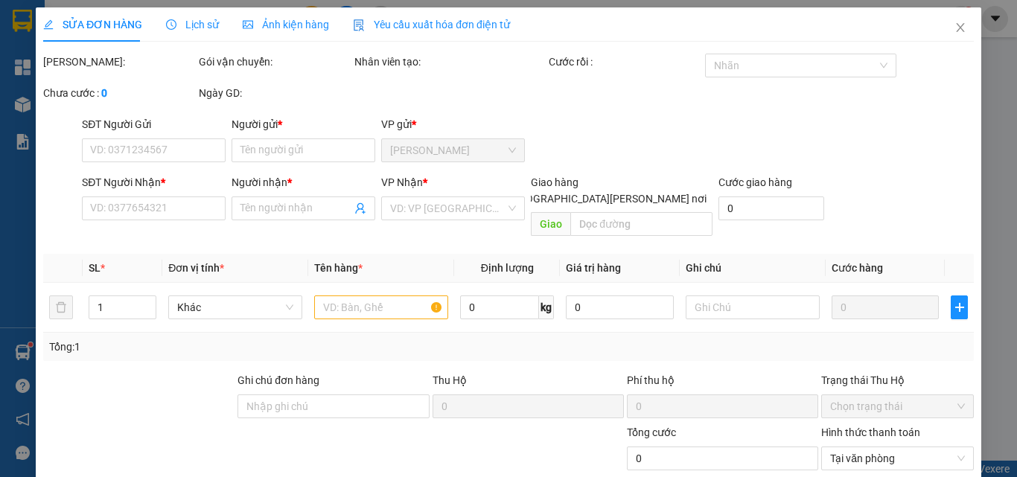
type input "0982402441"
type input "LAB AN NHIÊN"
type input "0383927479"
type input "NHÂN THIỆN TÂM"
type input "20.000"
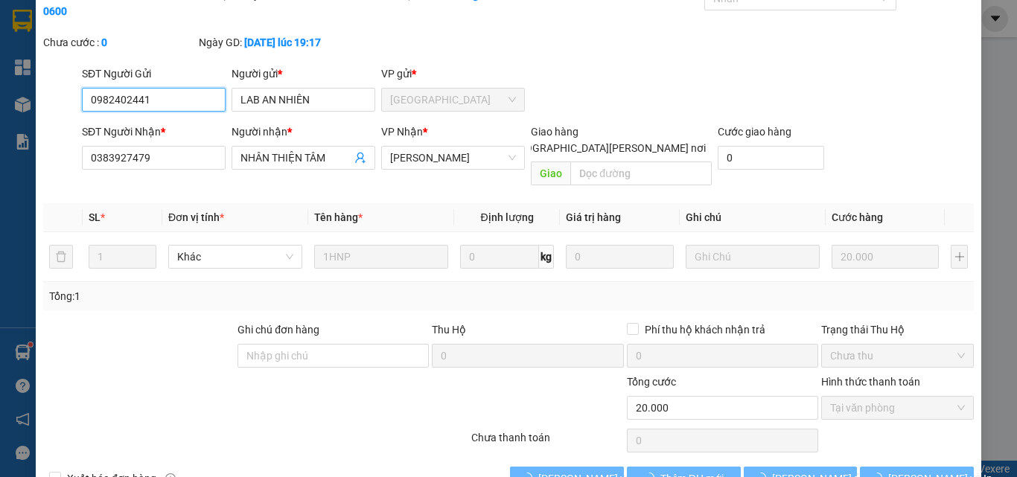
scroll to position [77, 0]
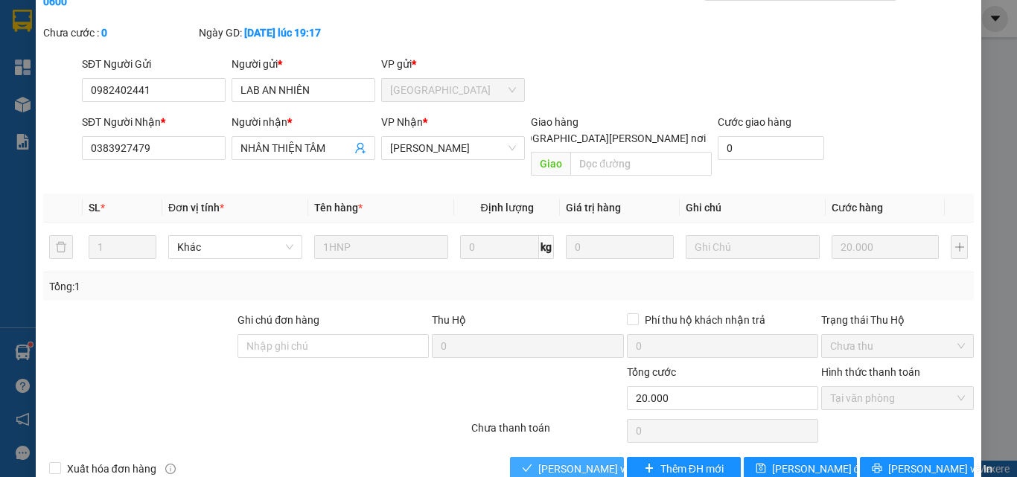
click at [587, 461] on span "[PERSON_NAME] và [PERSON_NAME] hàng" at bounding box center [638, 469] width 201 height 16
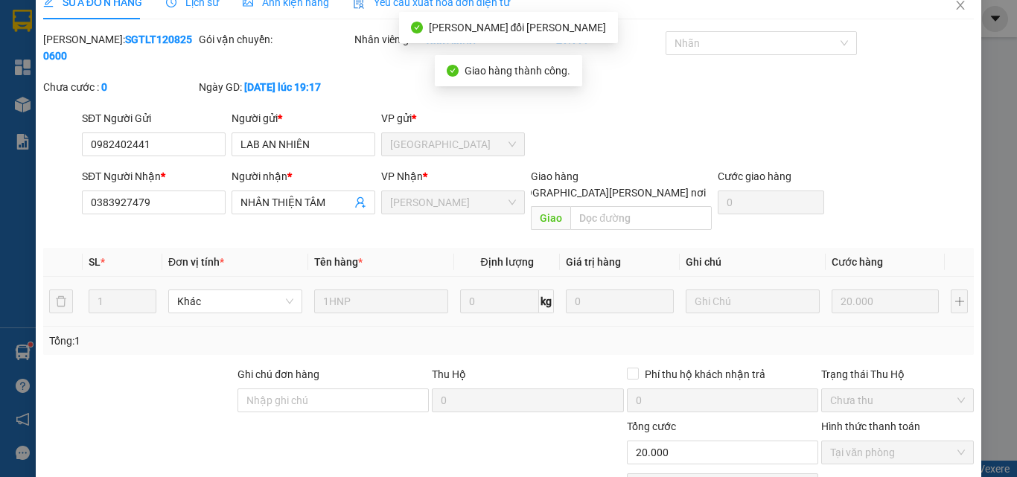
scroll to position [0, 0]
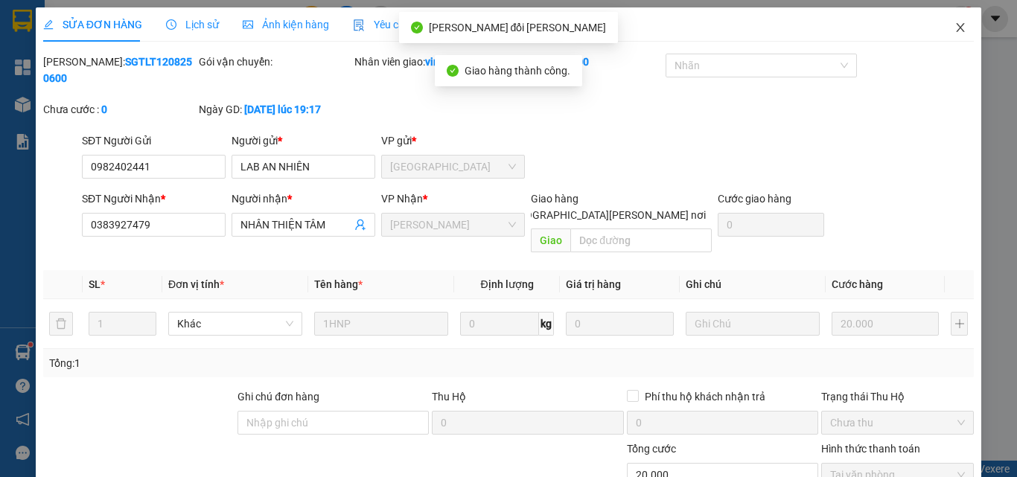
drag, startPoint x: 952, startPoint y: 26, endPoint x: 474, endPoint y: 37, distance: 477.9
click at [956, 26] on icon "close" at bounding box center [960, 27] width 8 height 9
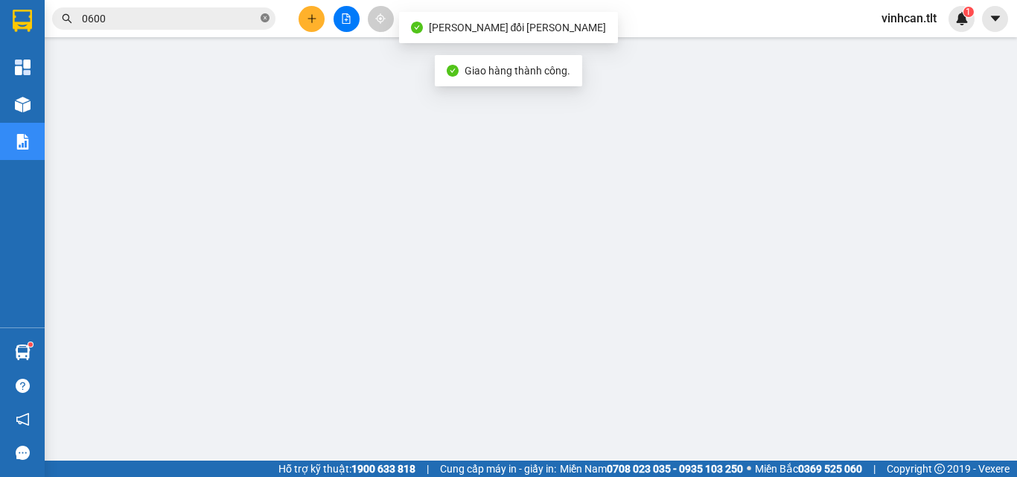
click at [267, 19] on icon "close-circle" at bounding box center [264, 17] width 9 height 9
click at [234, 18] on input "text" at bounding box center [170, 18] width 176 height 16
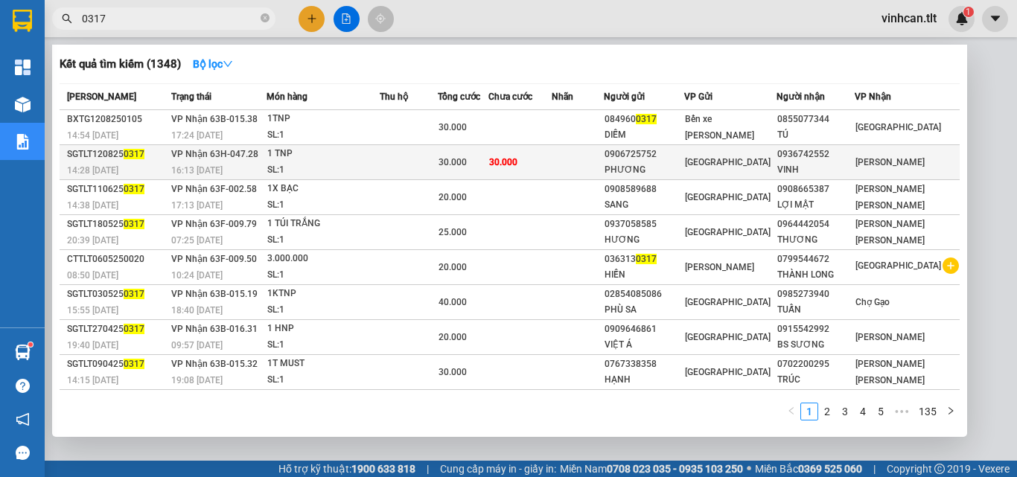
type input "0317"
click at [643, 153] on div "0906725752" at bounding box center [643, 155] width 79 height 16
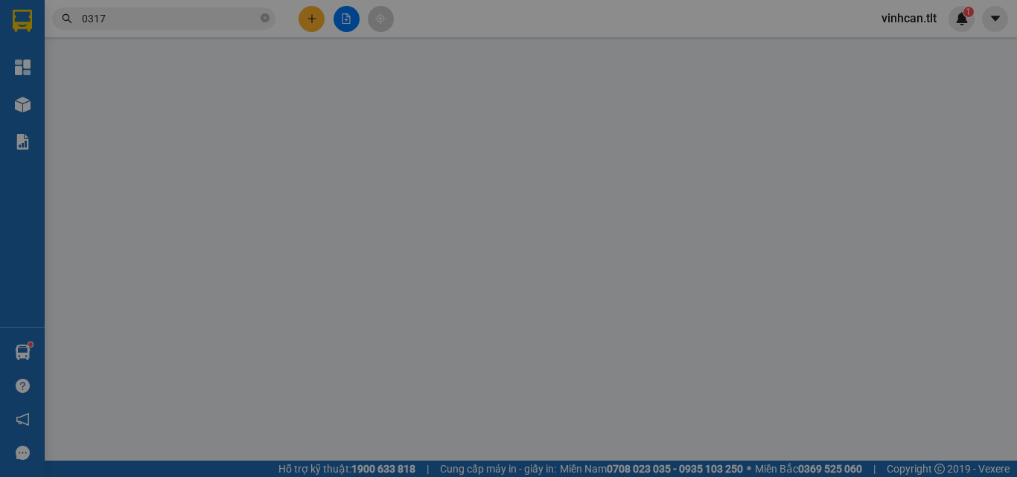
type input "0906725752"
type input "PHƯƠNG"
type input "0936742552"
type input "VINH"
type input "30.000"
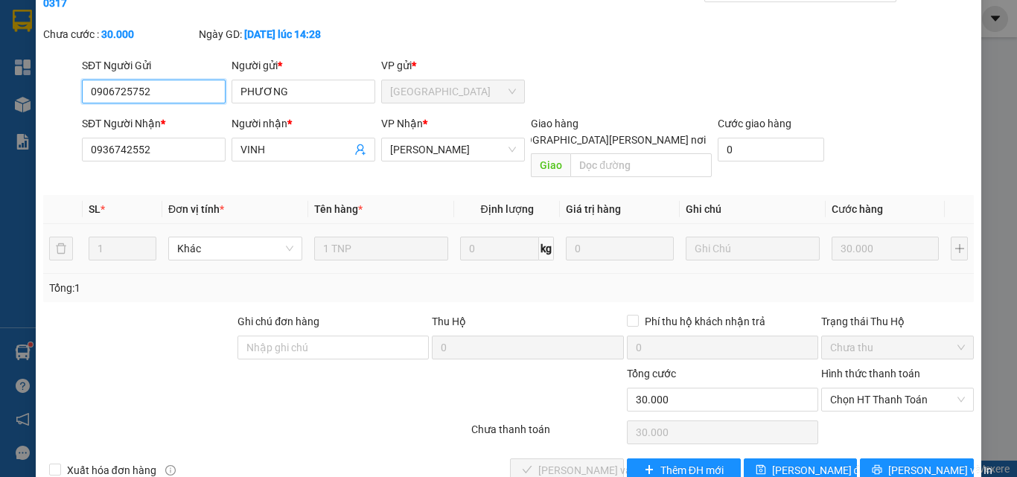
scroll to position [77, 0]
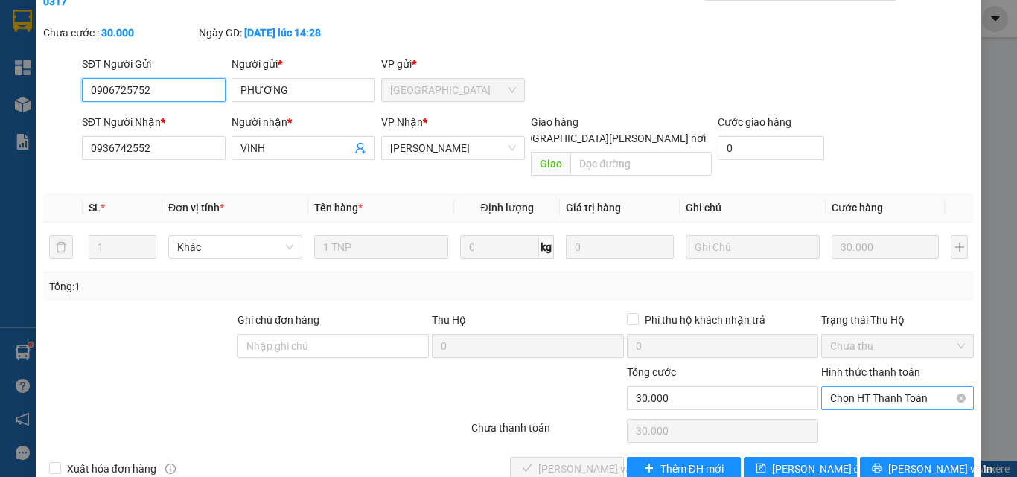
click at [846, 387] on span "Chọn HT Thanh Toán" at bounding box center [897, 398] width 135 height 22
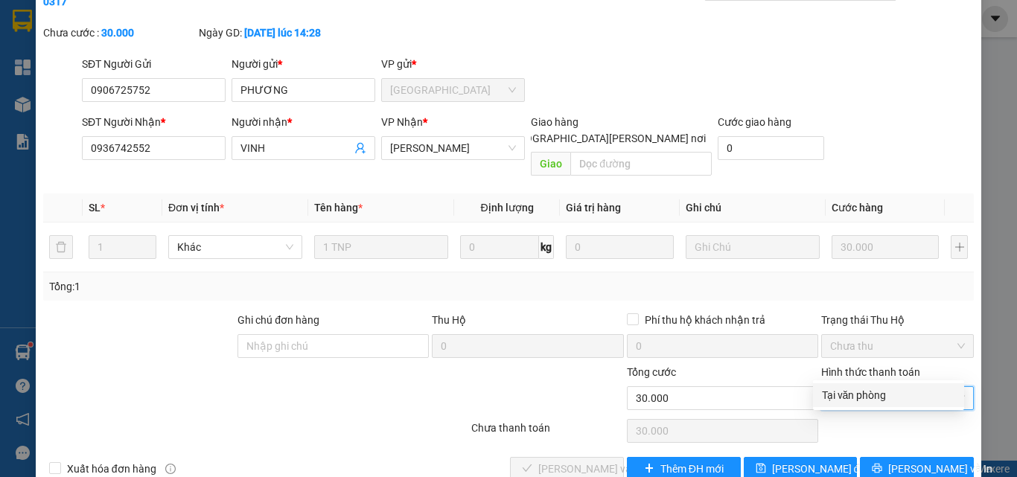
drag, startPoint x: 852, startPoint y: 395, endPoint x: 743, endPoint y: 401, distance: 109.6
click at [851, 395] on div "Tại văn phòng" at bounding box center [888, 395] width 133 height 16
type input "0"
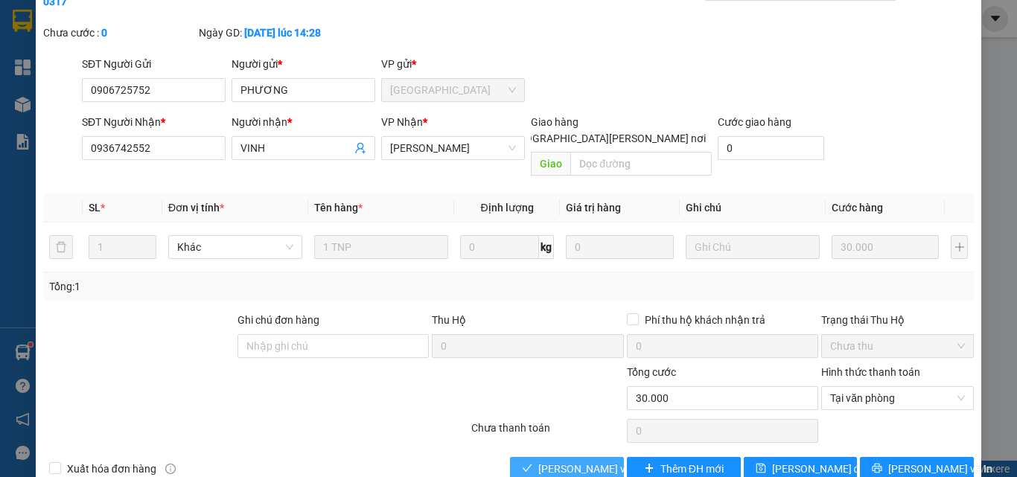
click at [583, 461] on span "[PERSON_NAME] và [PERSON_NAME] hàng" at bounding box center [638, 469] width 201 height 16
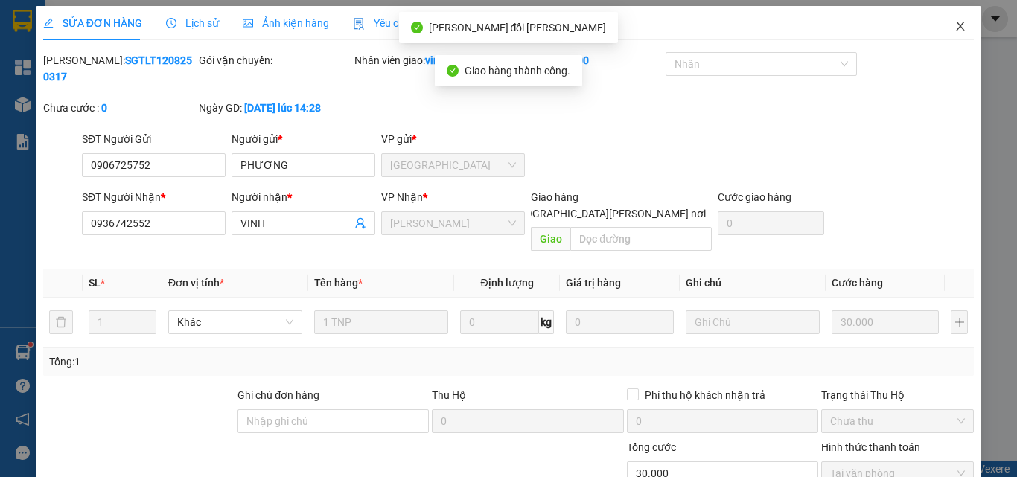
scroll to position [0, 0]
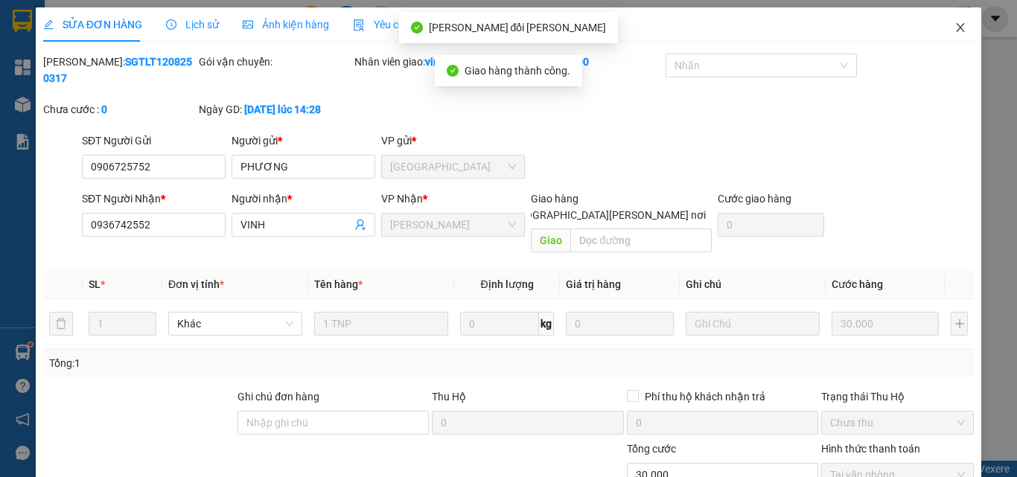
click at [954, 33] on icon "close" at bounding box center [960, 28] width 12 height 12
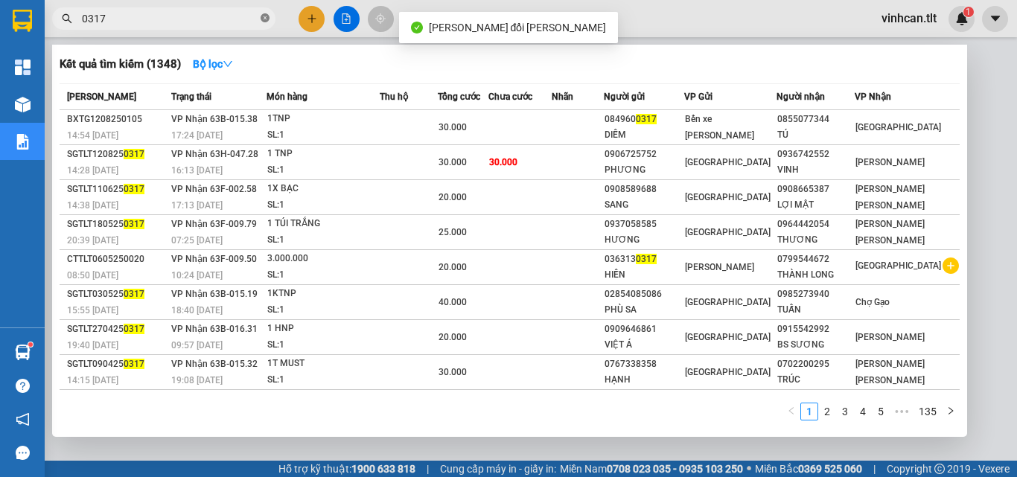
click at [262, 17] on icon "close-circle" at bounding box center [264, 17] width 9 height 9
